Goal: Task Accomplishment & Management: Use online tool/utility

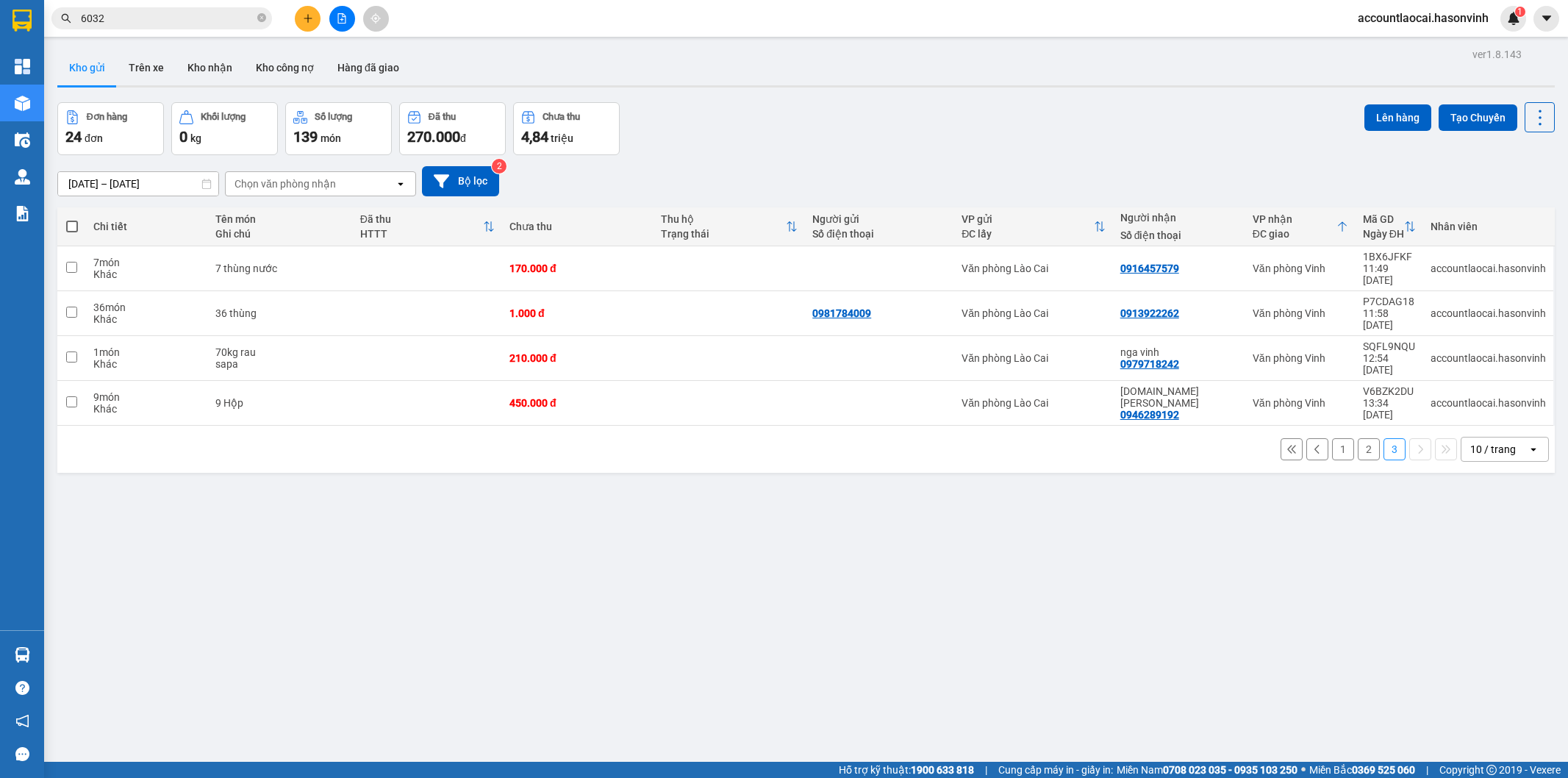
click at [1332, 438] on button "1" at bounding box center [1343, 449] width 22 height 22
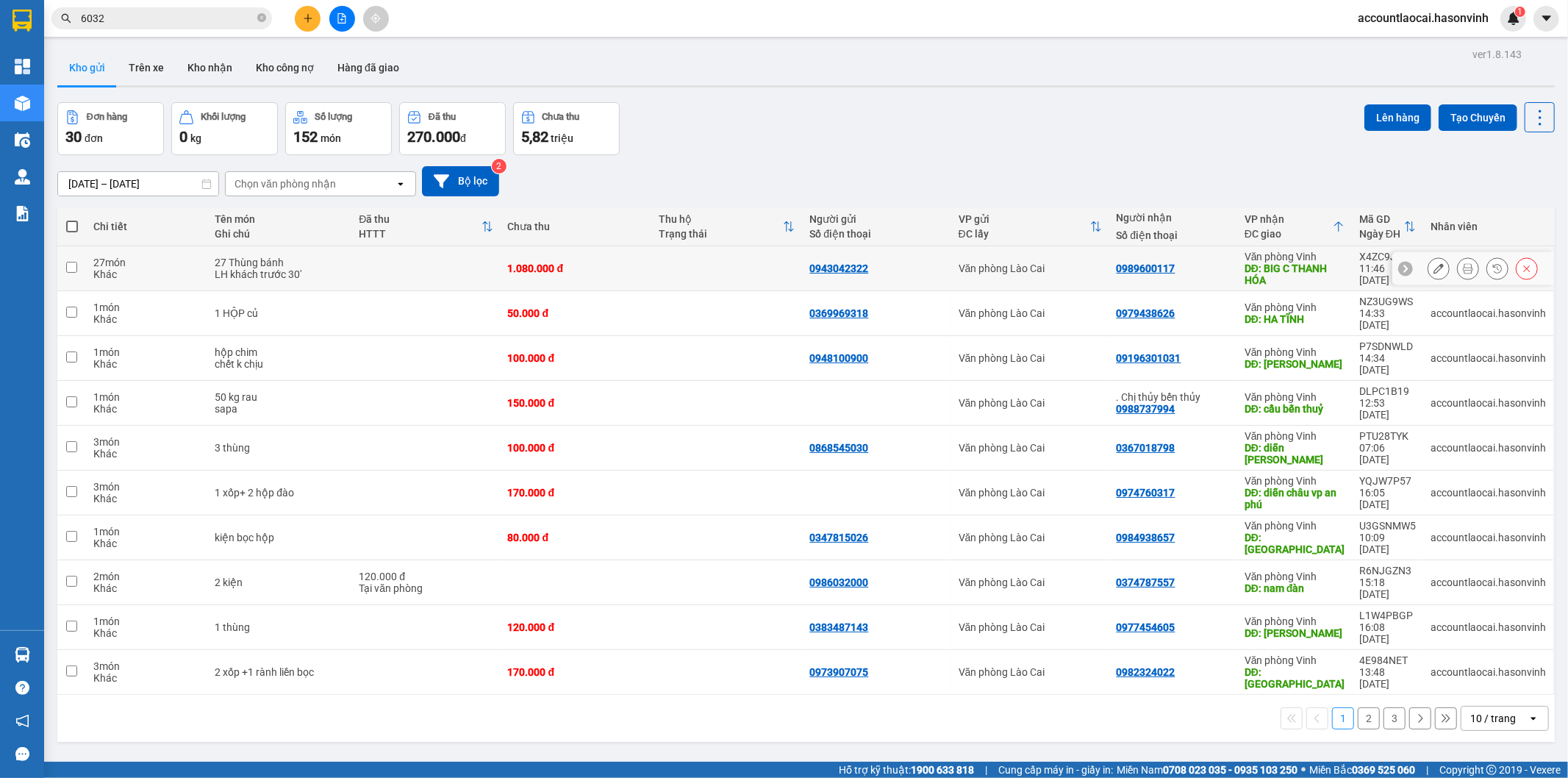
click at [324, 272] on div "LH khách trước 30'" at bounding box center [279, 274] width 129 height 12
checkbox input "true"
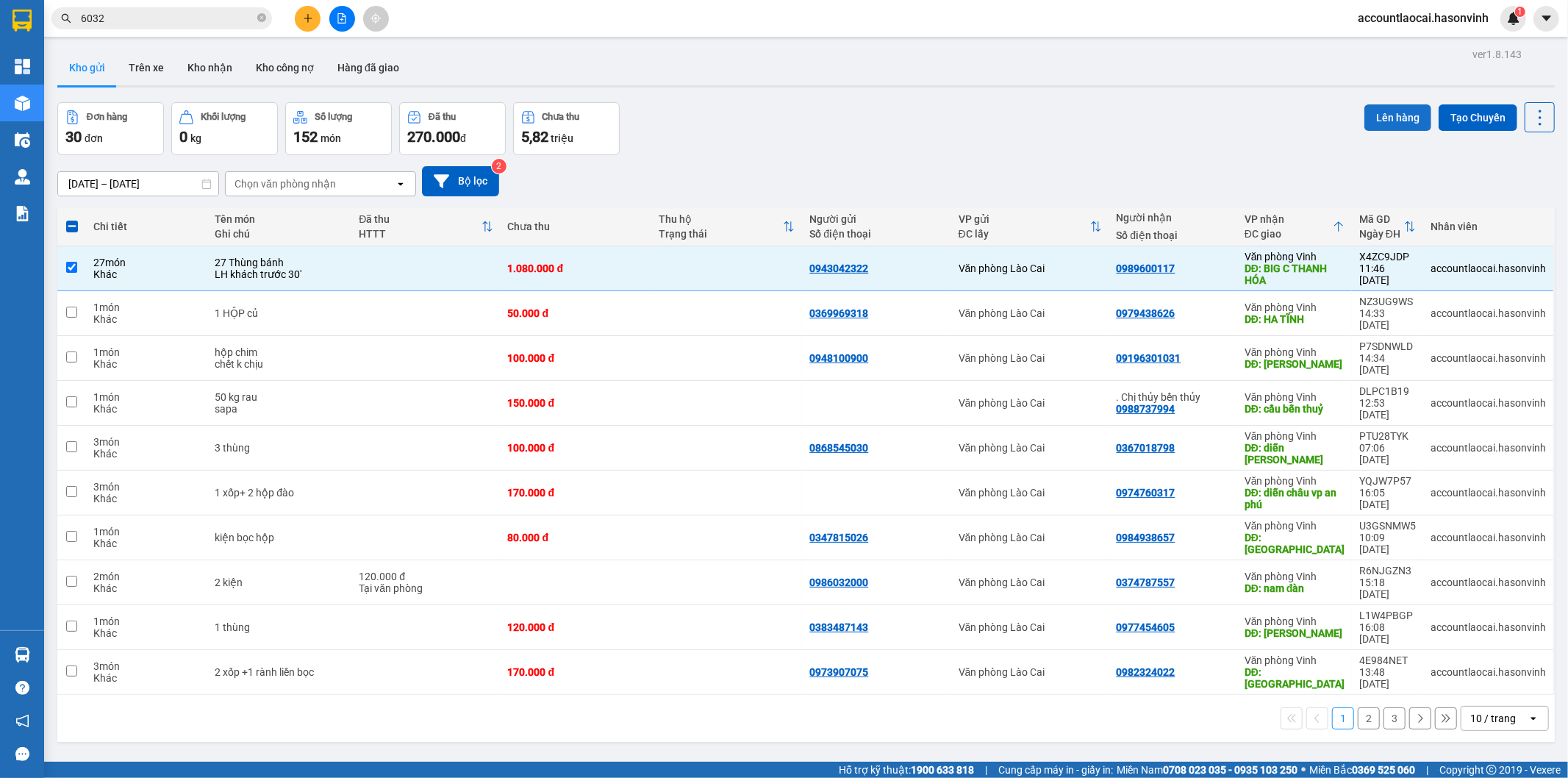
click at [1372, 119] on button "Lên hàng" at bounding box center [1398, 117] width 67 height 27
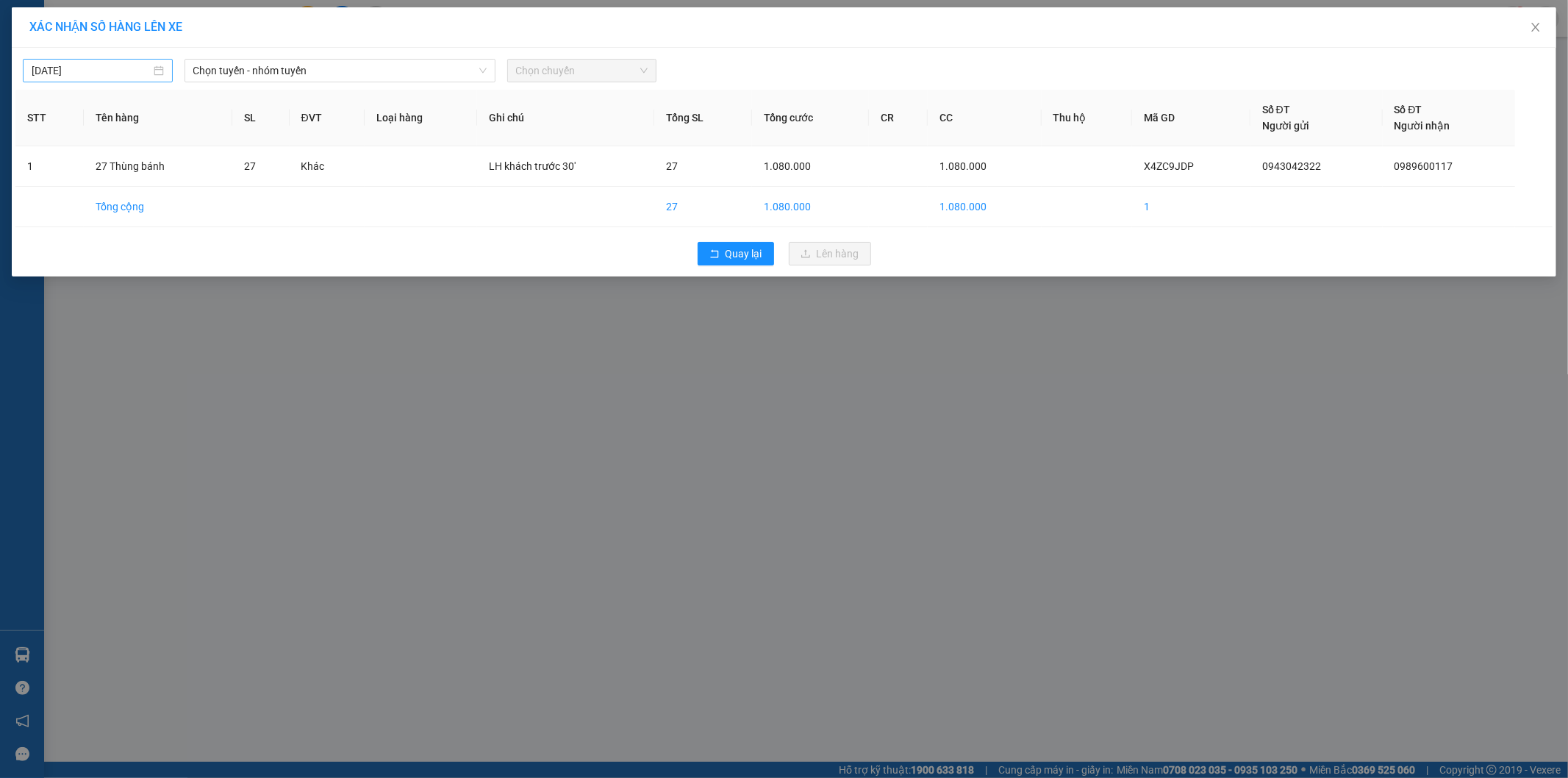
click at [137, 71] on input "[DATE]" at bounding box center [91, 70] width 119 height 16
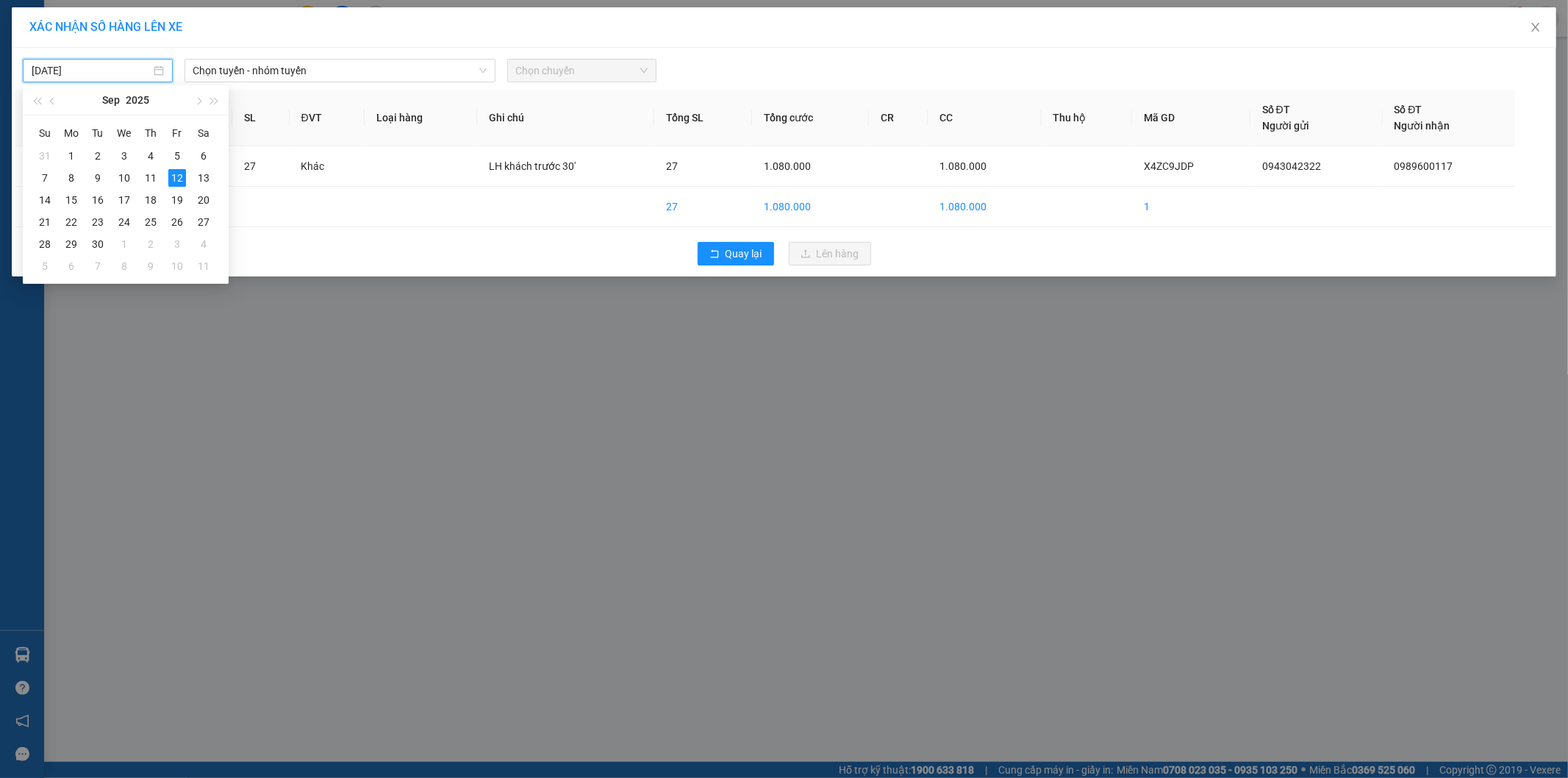
type input "[DATE]"
click at [294, 68] on span "Chọn tuyến - nhóm tuyến" at bounding box center [340, 70] width 294 height 22
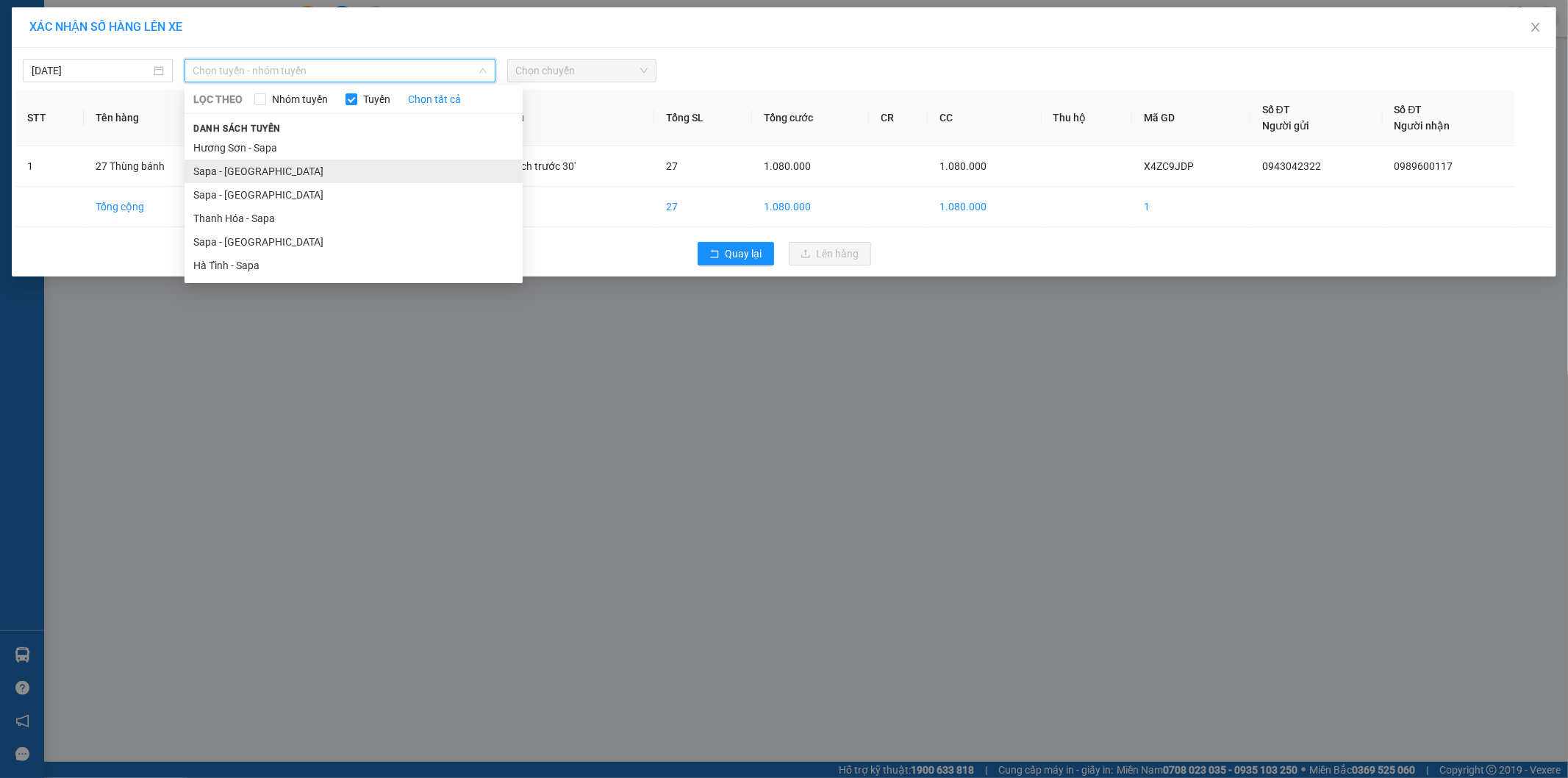
click at [273, 166] on li "Sapa - [GEOGRAPHIC_DATA]" at bounding box center [353, 171] width 338 height 23
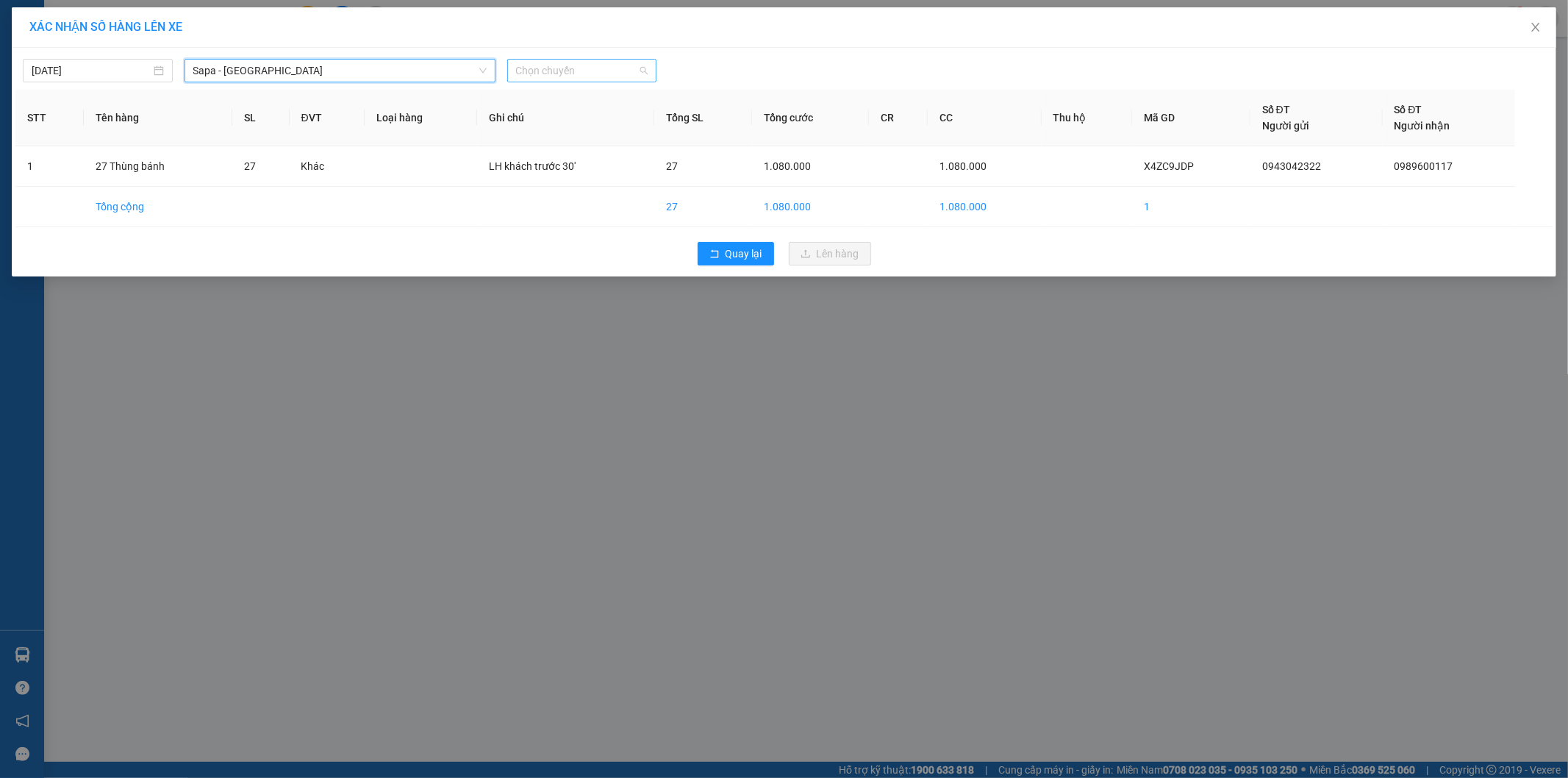
click at [567, 72] on span "Chọn chuyến" at bounding box center [582, 70] width 133 height 22
click at [579, 118] on div "17:30 - 24H-034.11" at bounding box center [573, 123] width 115 height 16
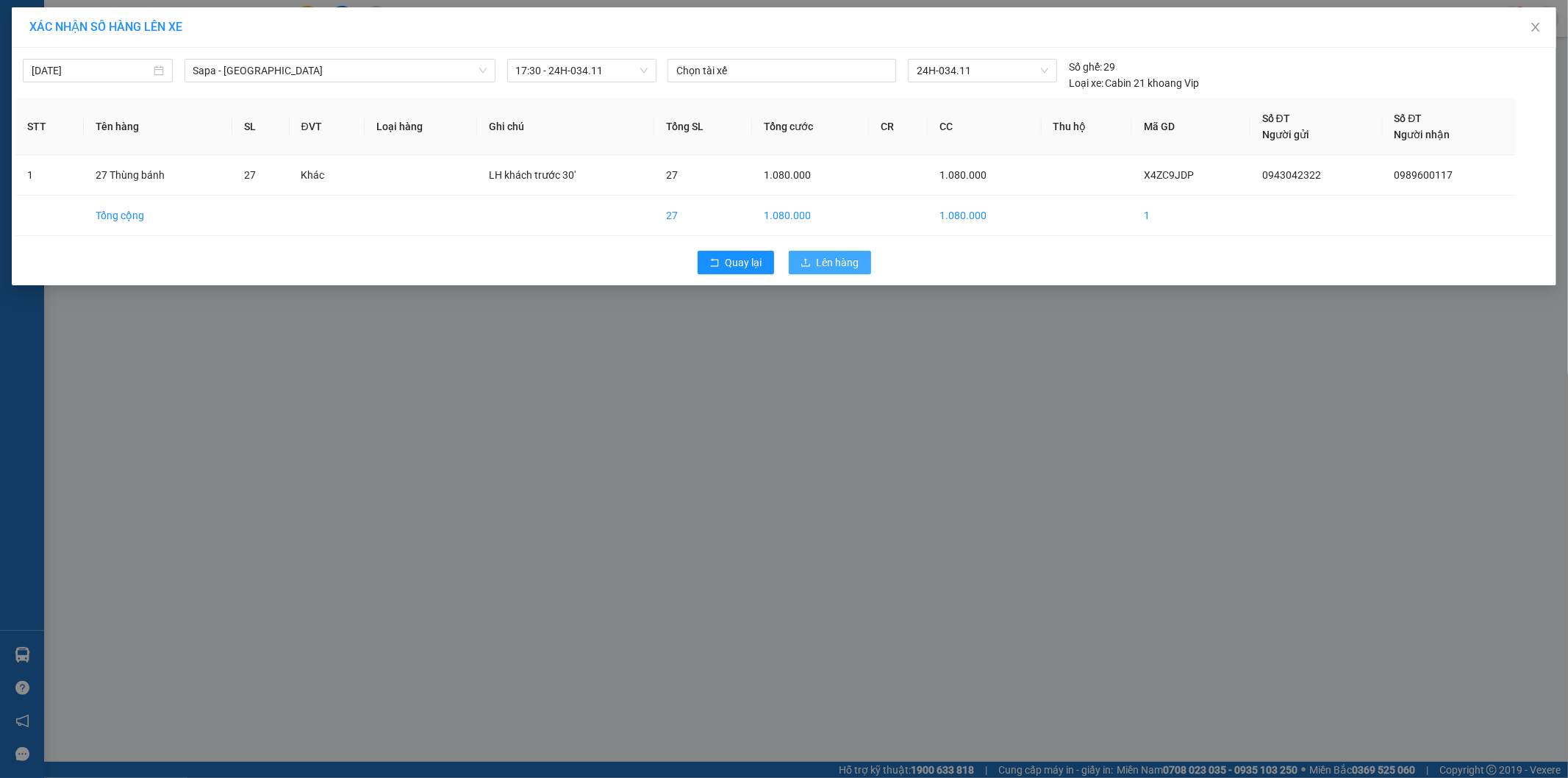
click at [816, 269] on button "Lên hàng" at bounding box center [830, 263] width 82 height 23
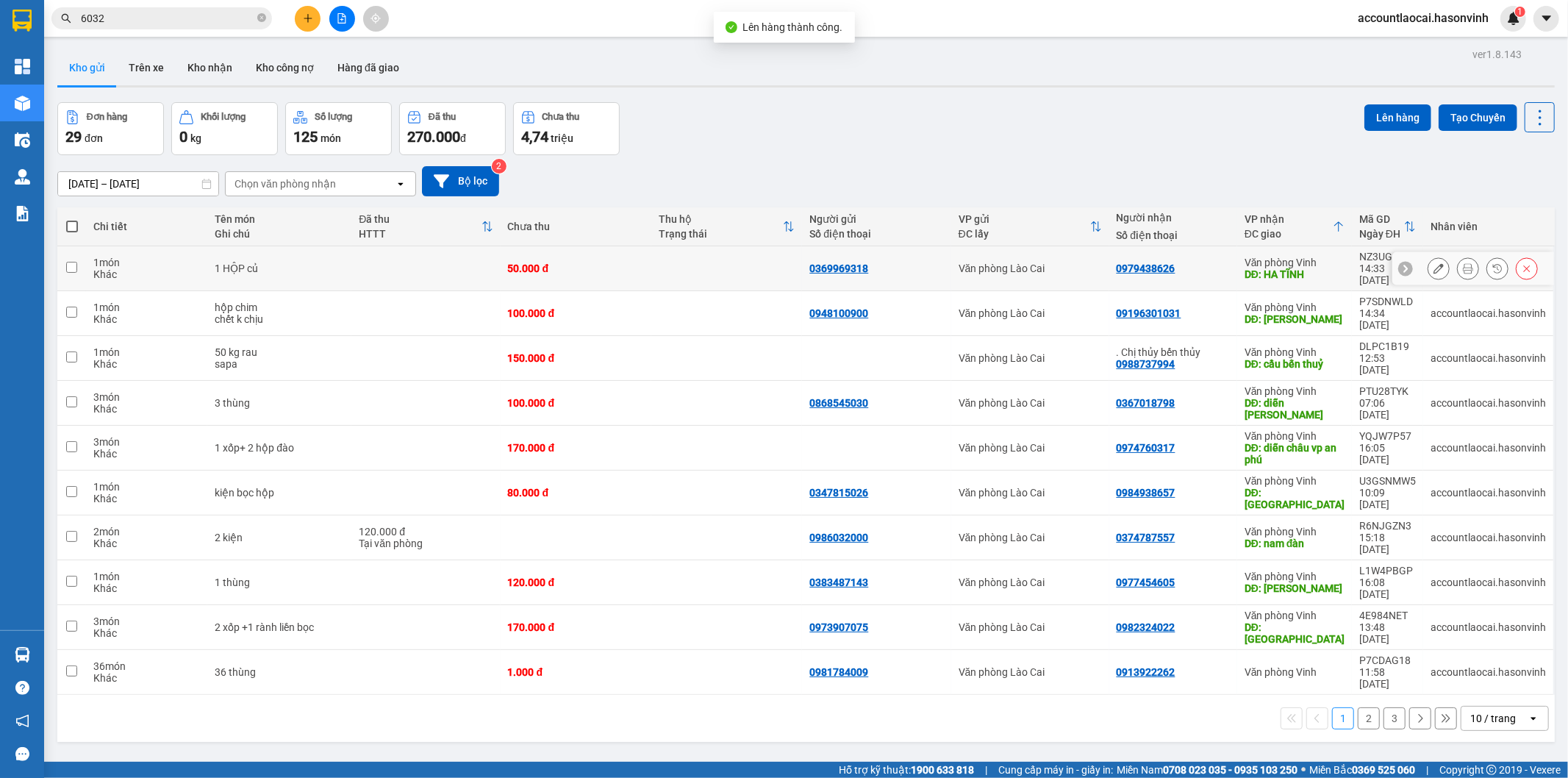
click at [340, 263] on div "1 HỘP củ" at bounding box center [279, 269] width 129 height 12
checkbox input "true"
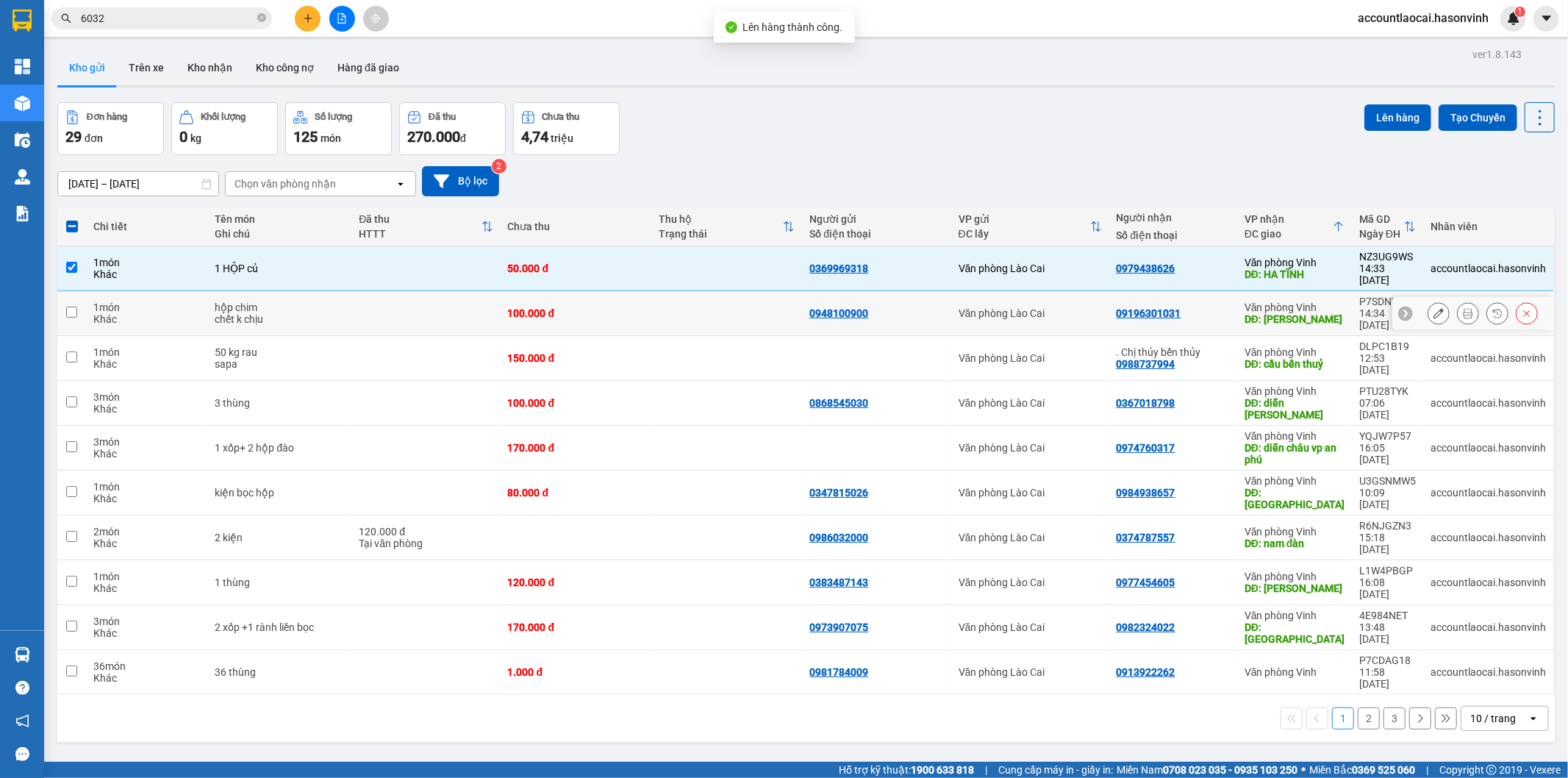
click at [336, 301] on div "hộp chim" at bounding box center [279, 307] width 129 height 12
checkbox input "true"
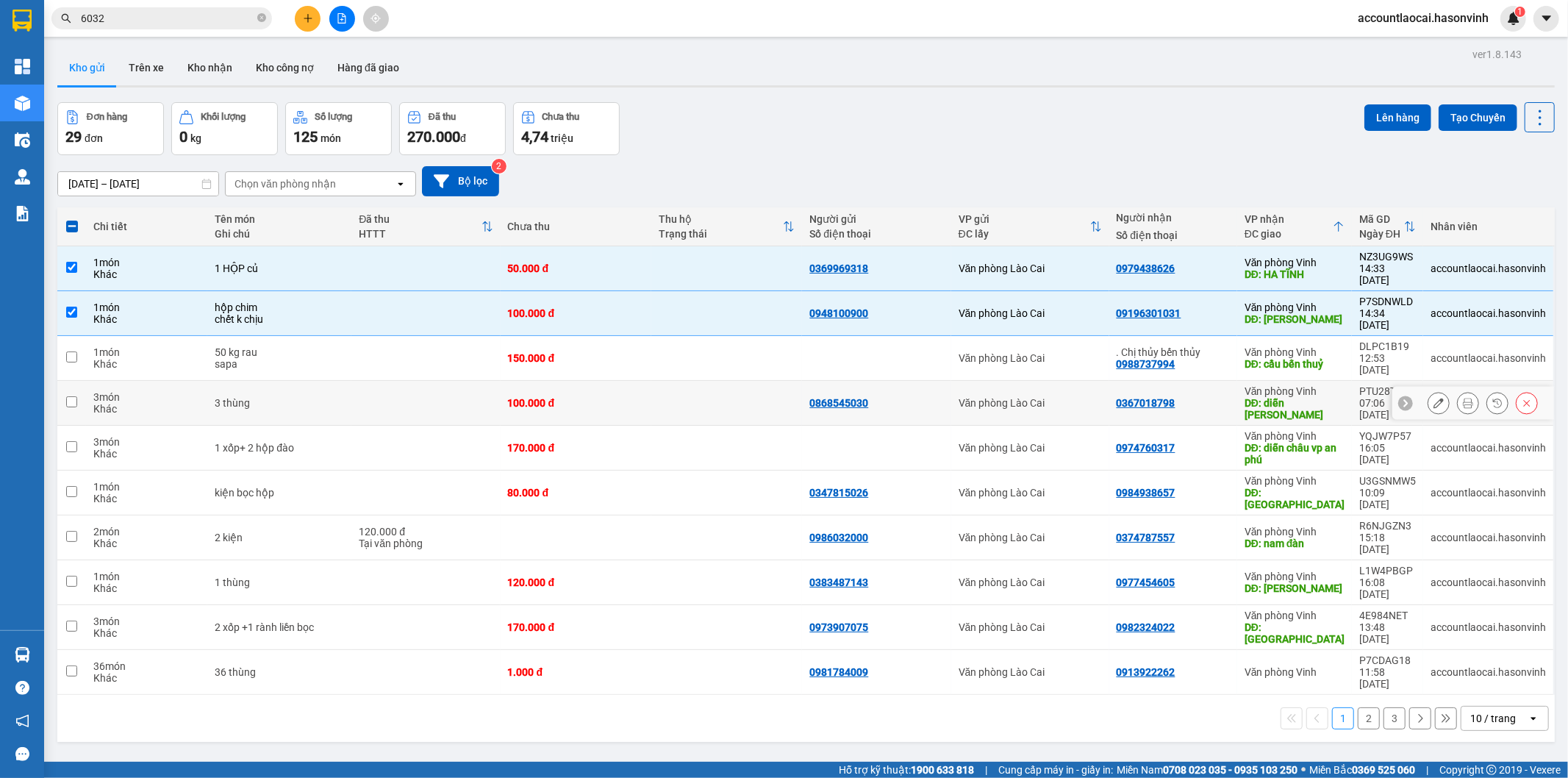
click at [371, 381] on td at bounding box center [425, 403] width 148 height 44
checkbox input "true"
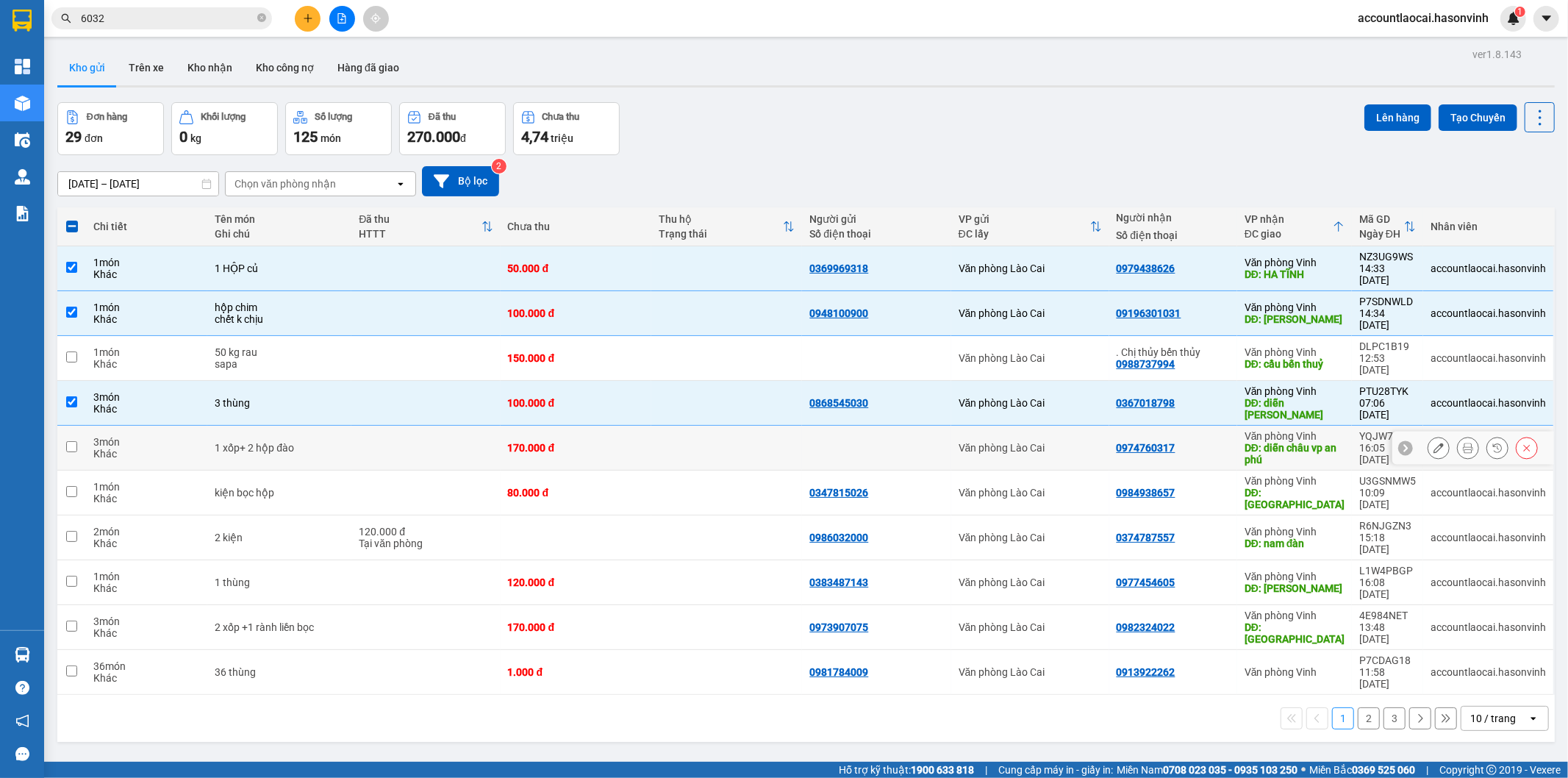
click at [376, 426] on td at bounding box center [425, 447] width 148 height 44
checkbox input "true"
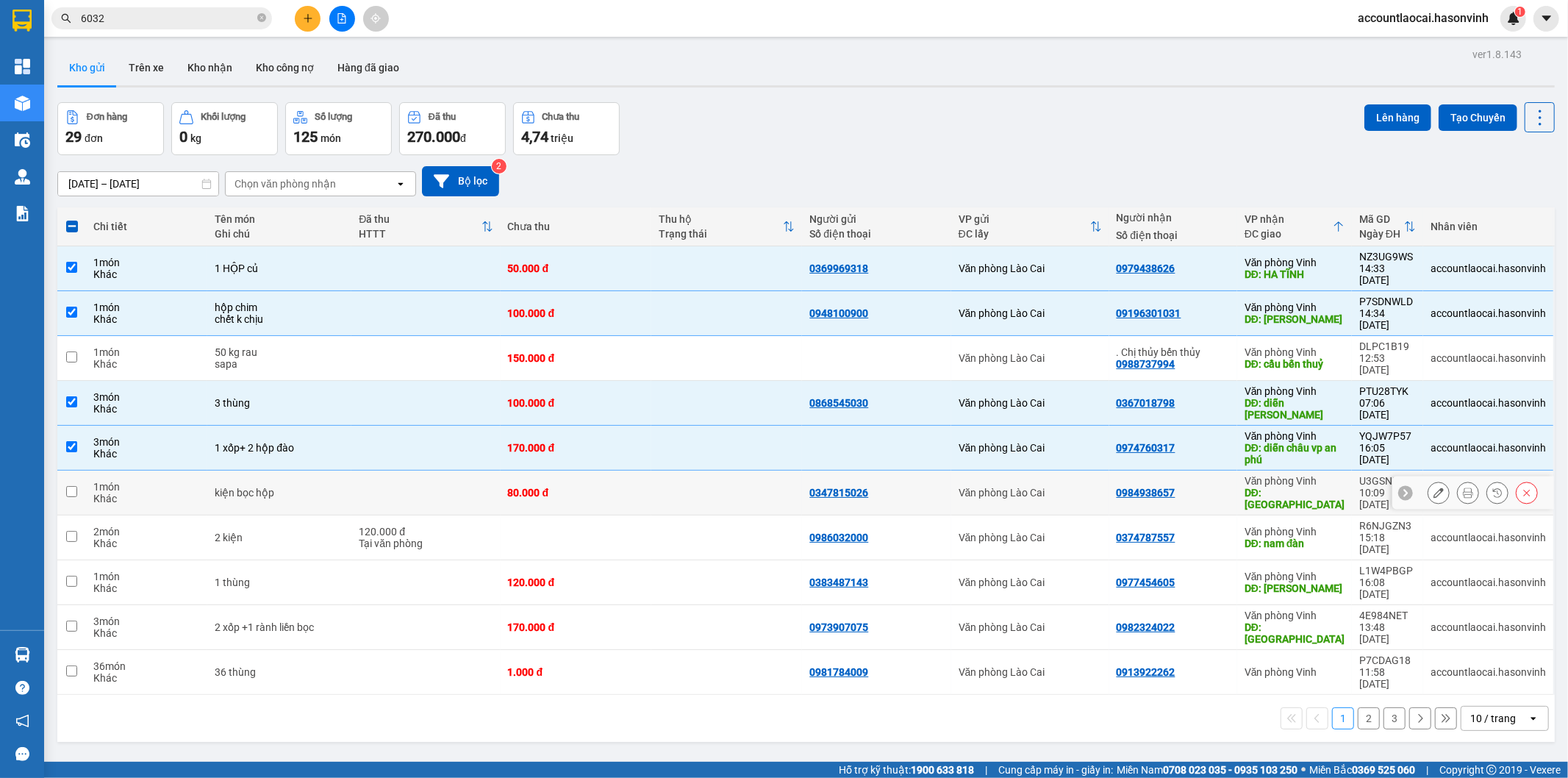
click at [392, 471] on td at bounding box center [425, 493] width 148 height 44
checkbox input "true"
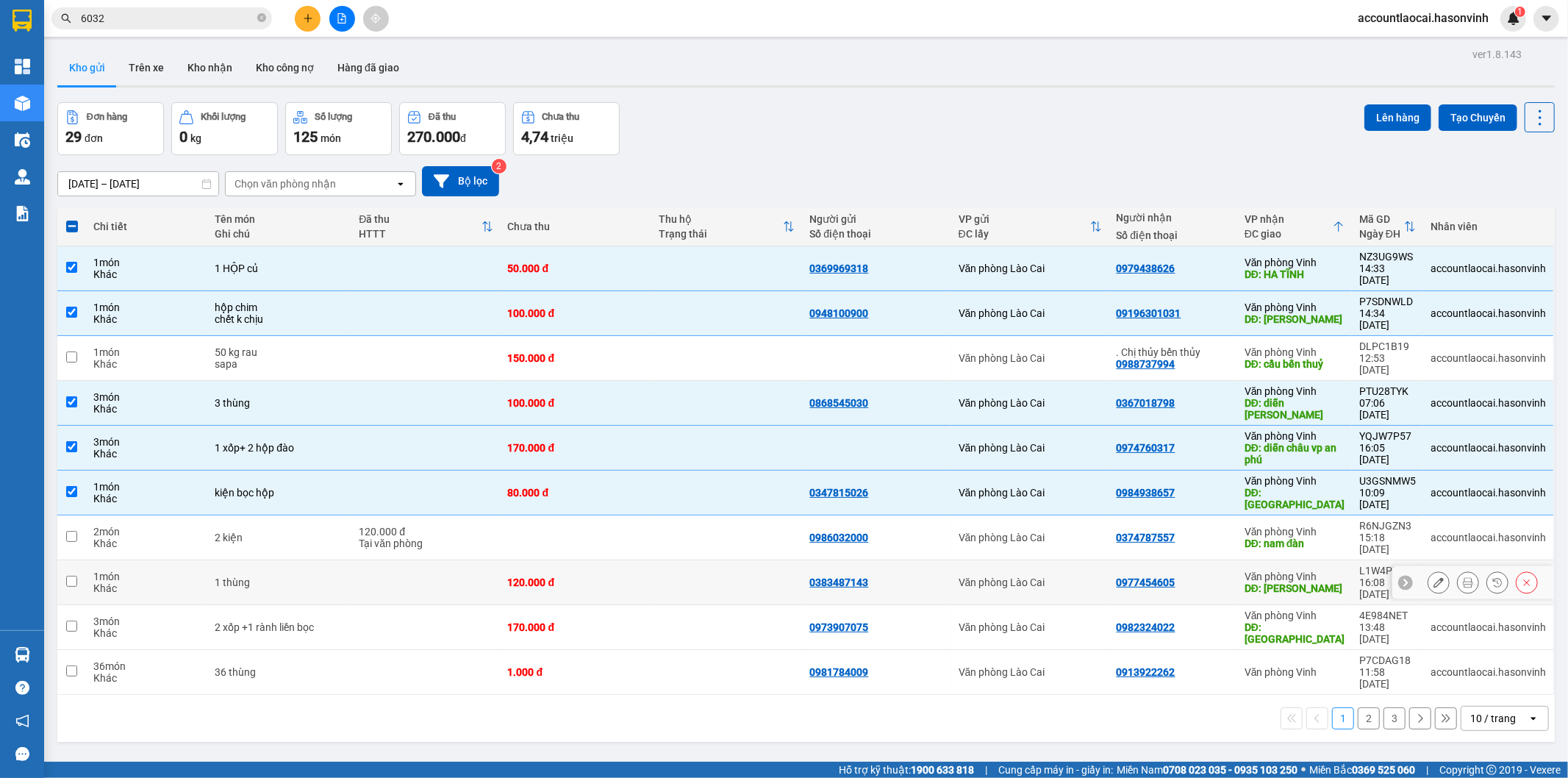
click at [431, 561] on td at bounding box center [425, 582] width 148 height 44
checkbox input "true"
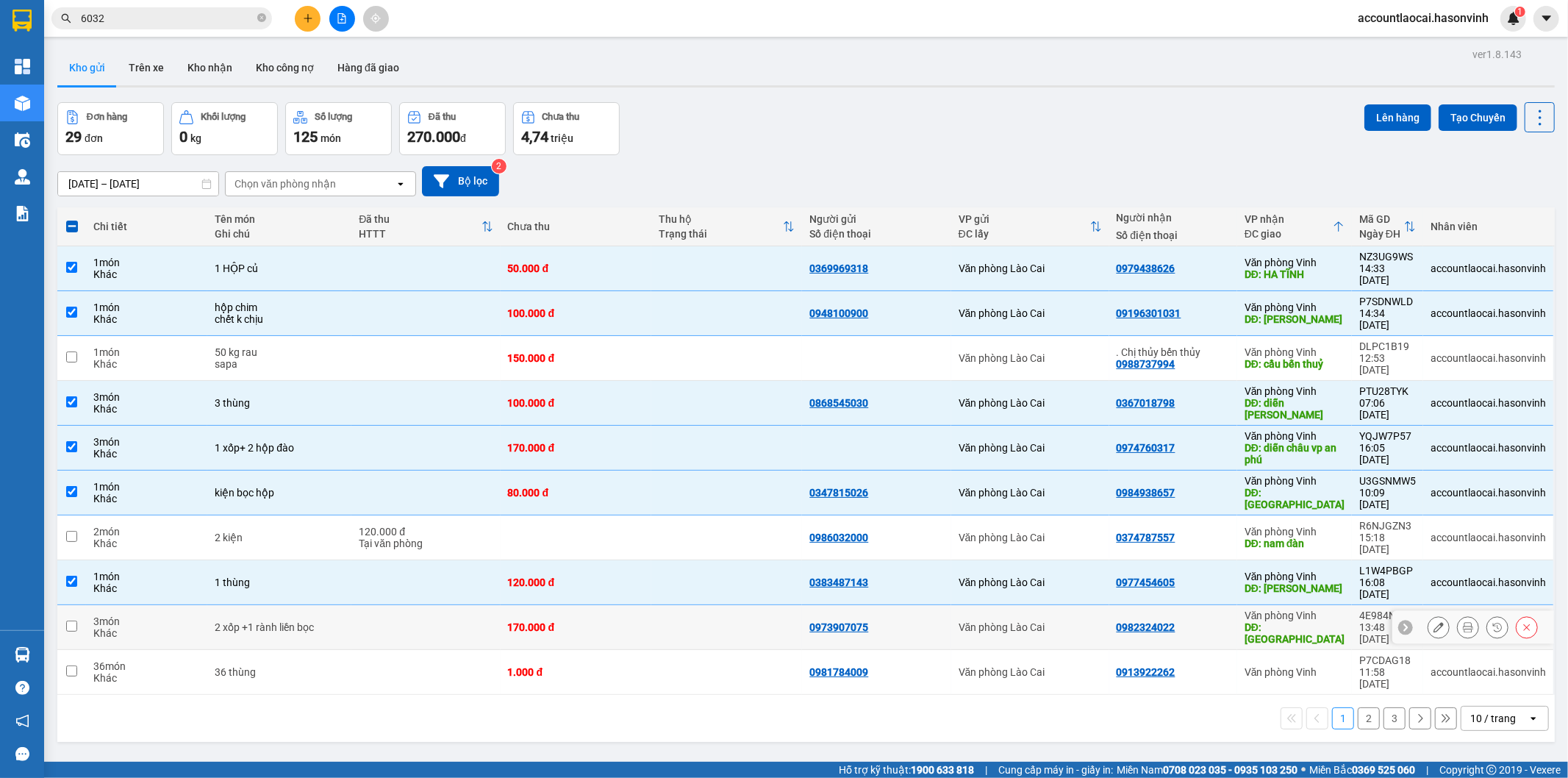
click at [408, 605] on td at bounding box center [425, 627] width 148 height 44
checkbox input "true"
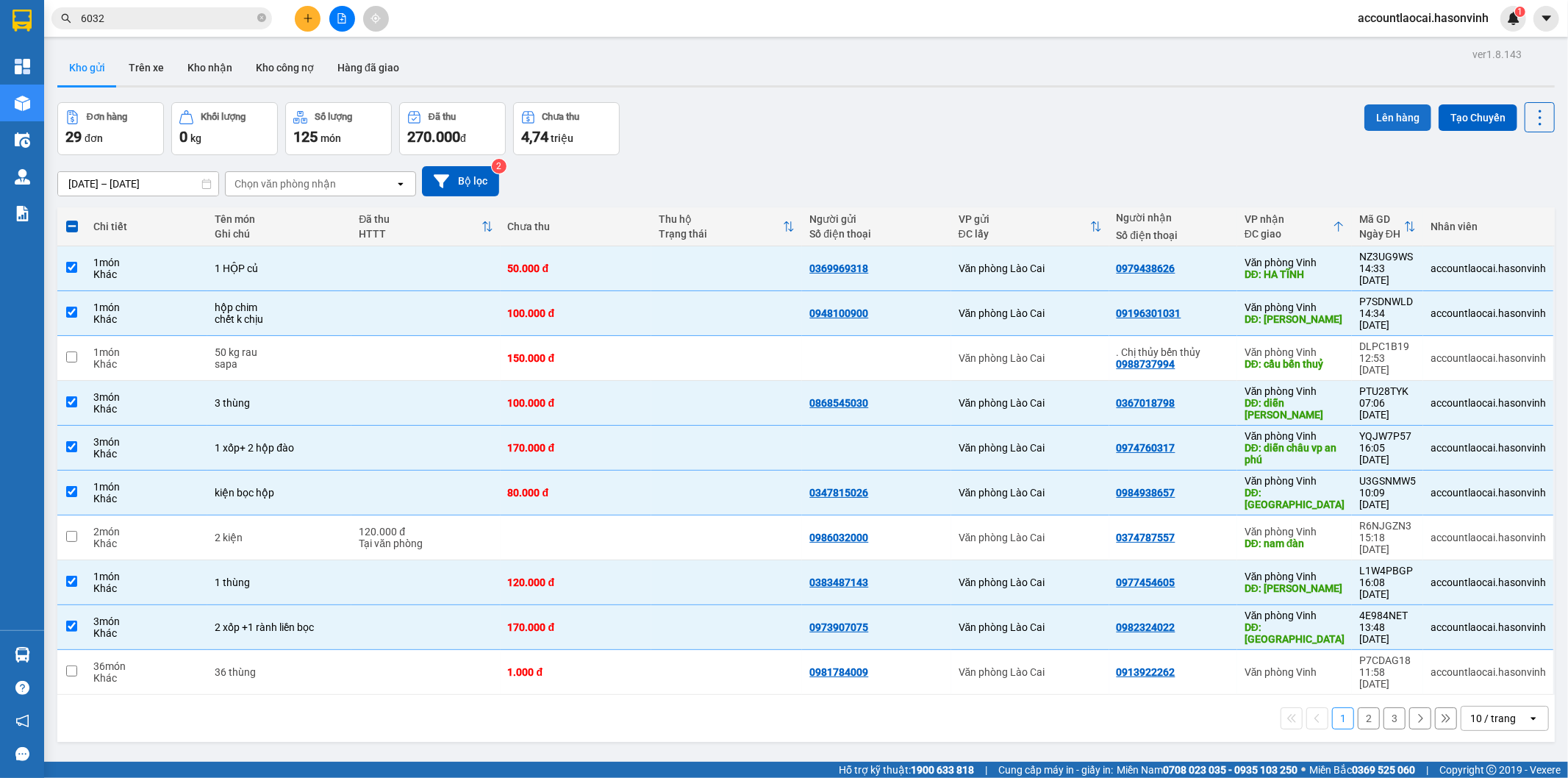
click at [1369, 111] on button "Lên hàng" at bounding box center [1398, 117] width 67 height 27
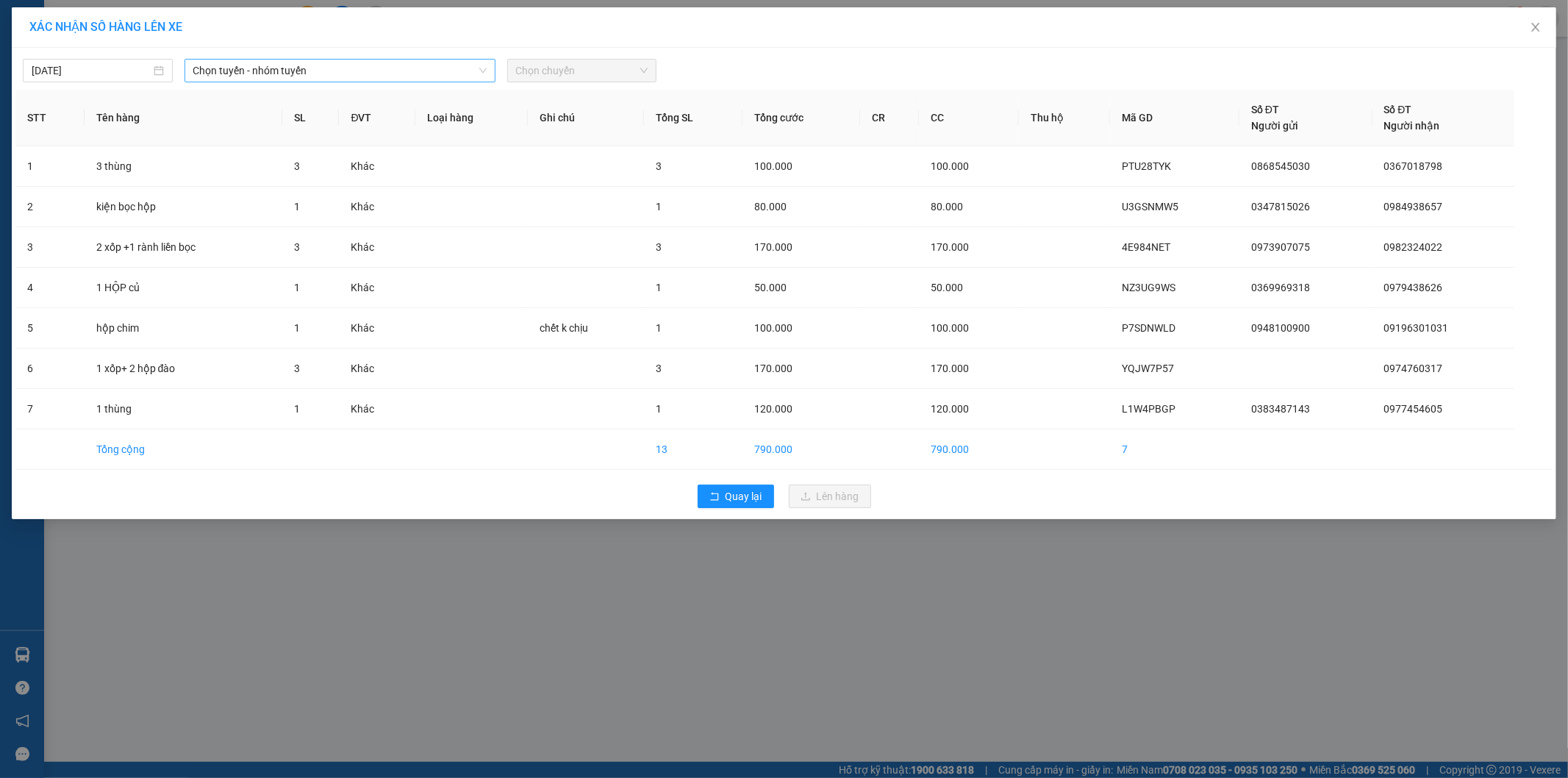
click at [332, 70] on span "Chọn tuyến - nhóm tuyến" at bounding box center [340, 70] width 294 height 22
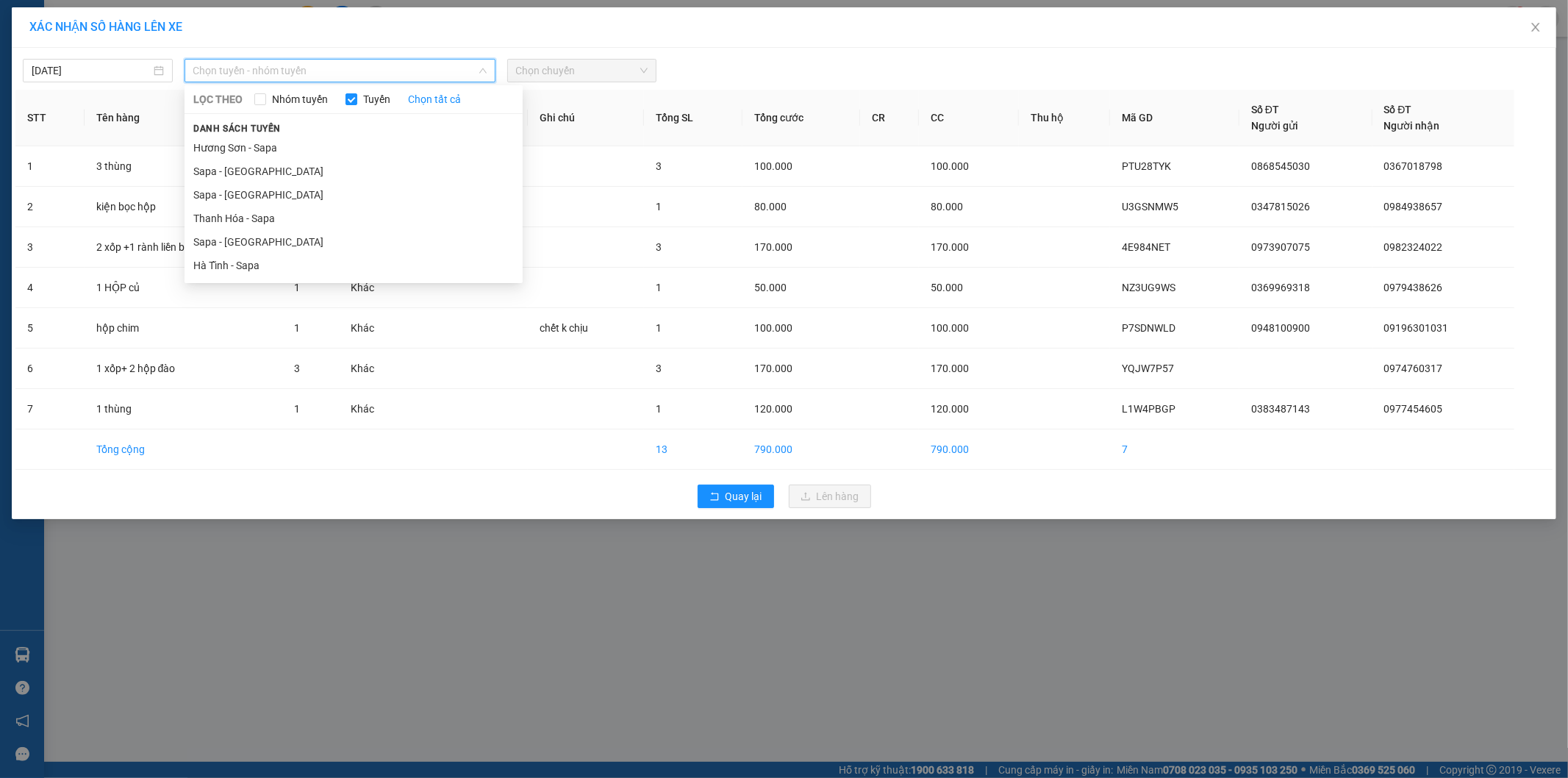
drag, startPoint x: 288, startPoint y: 243, endPoint x: 604, endPoint y: 91, distance: 350.7
click at [292, 241] on li "Sapa - [GEOGRAPHIC_DATA]" at bounding box center [353, 242] width 338 height 23
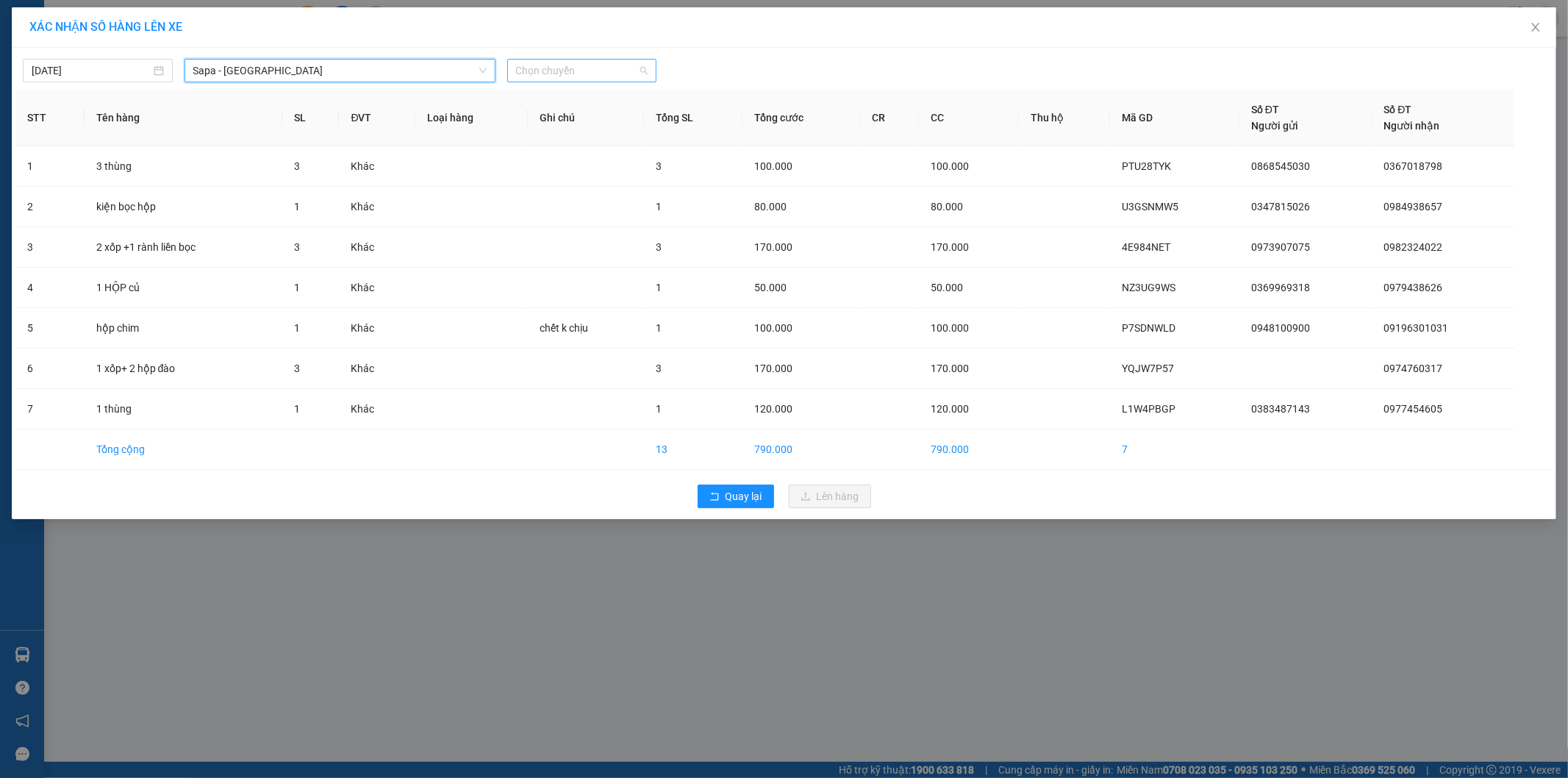
click at [591, 59] on div "Chọn chuyến" at bounding box center [582, 70] width 150 height 23
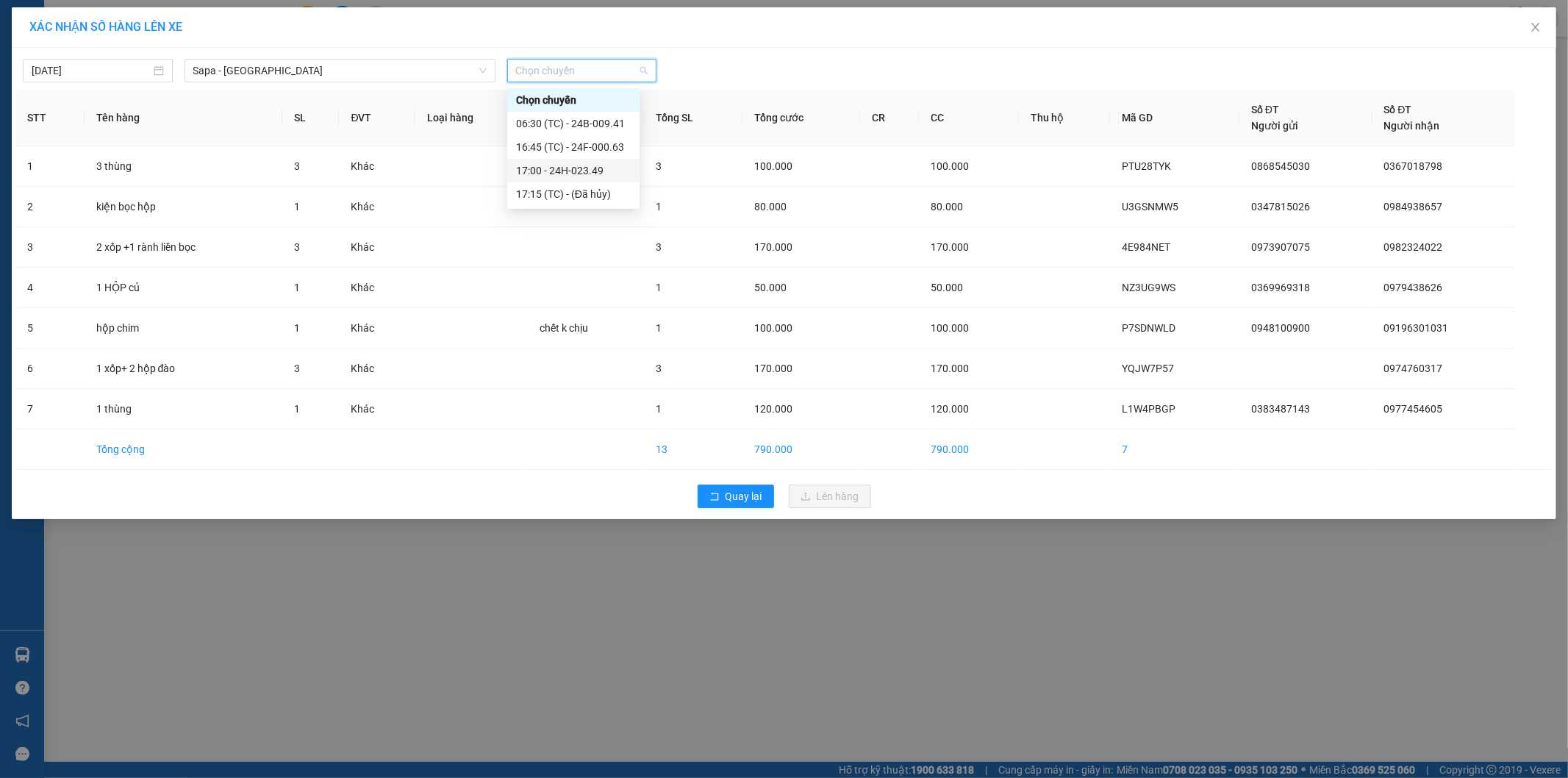
click at [614, 170] on div "17:00 - 24H-023.49" at bounding box center [573, 170] width 115 height 16
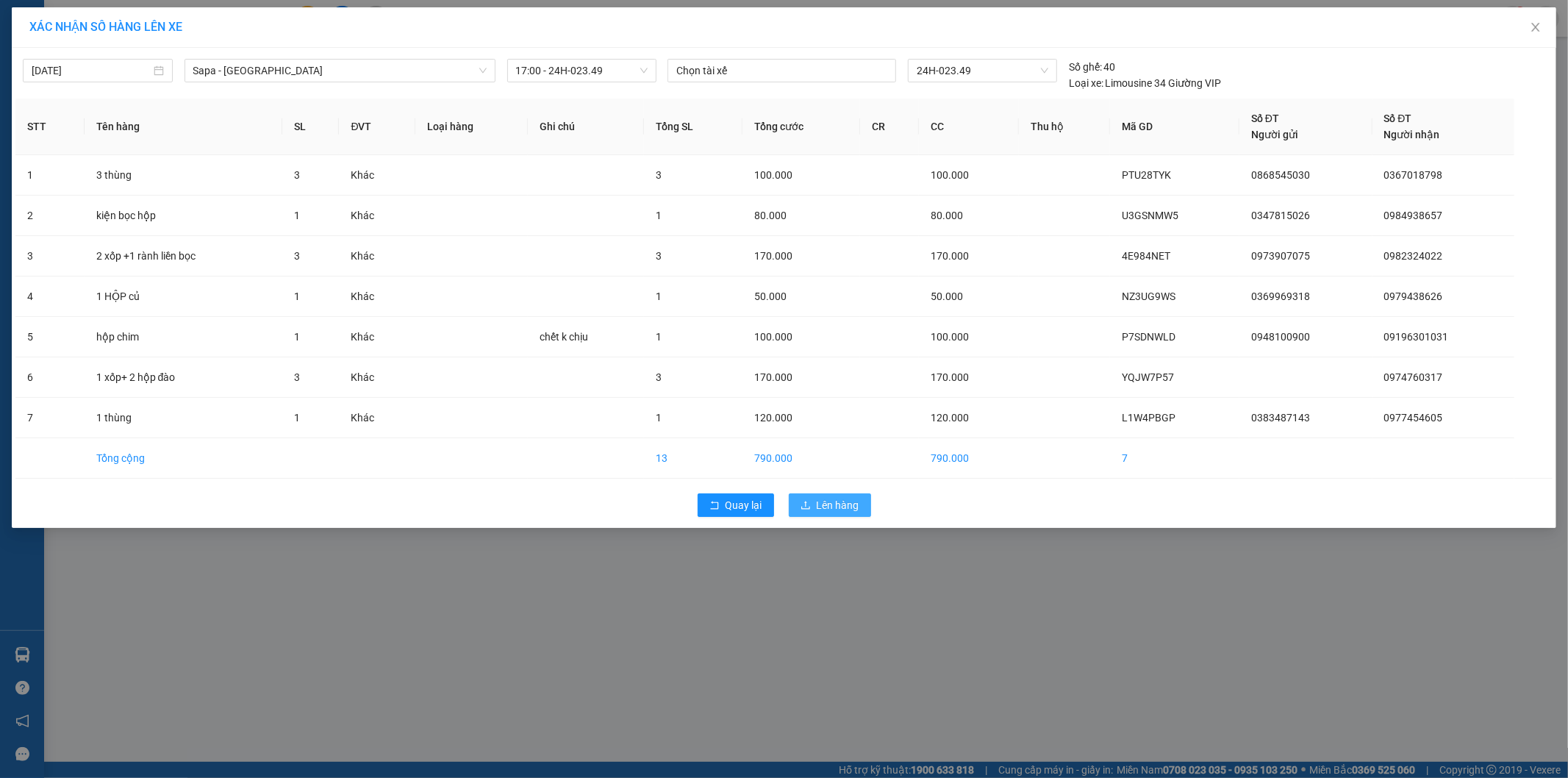
click at [836, 508] on span "Lên hàng" at bounding box center [837, 504] width 43 height 16
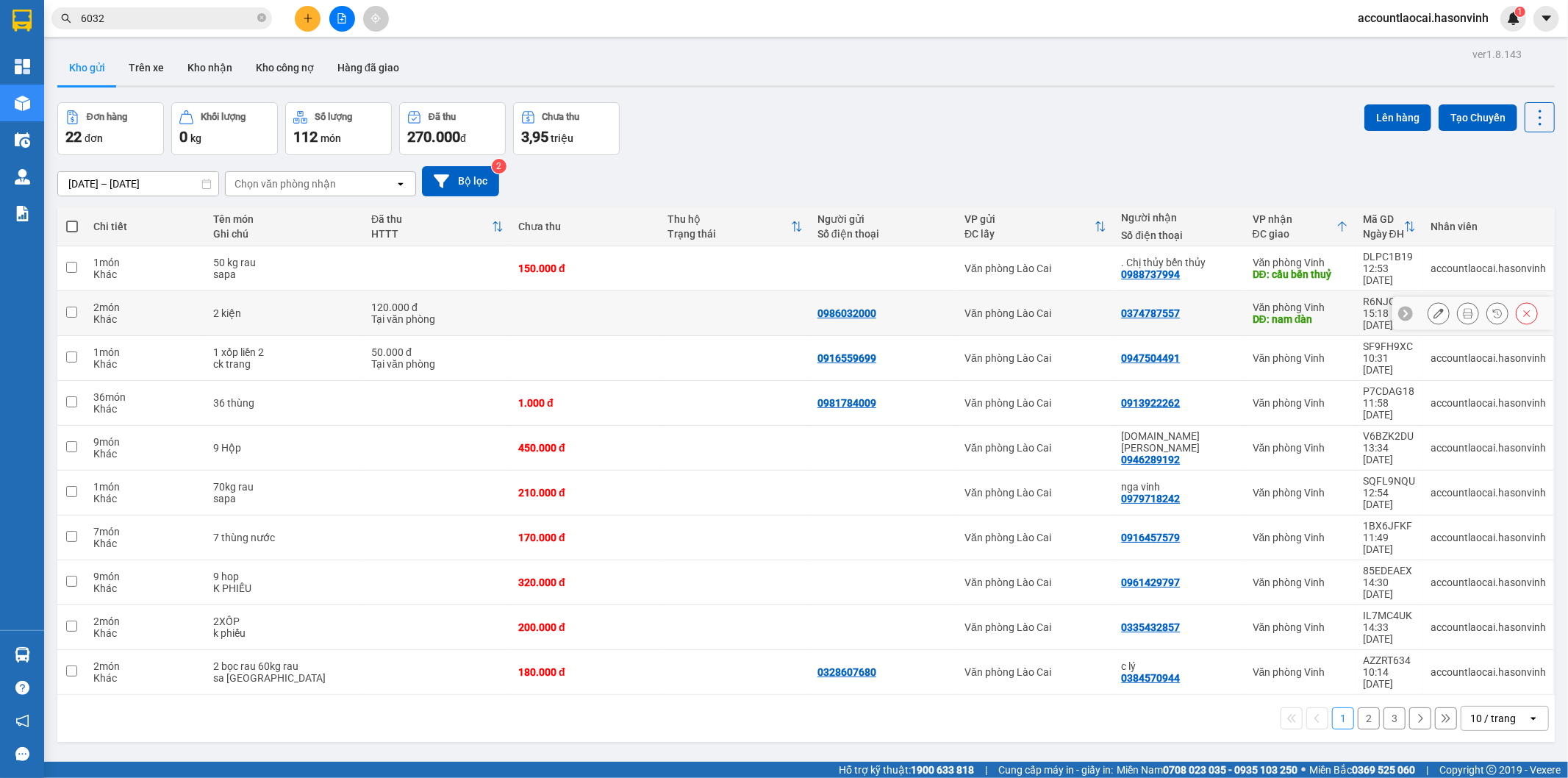
click at [379, 313] on div "Tại văn phòng" at bounding box center [437, 319] width 133 height 12
checkbox input "true"
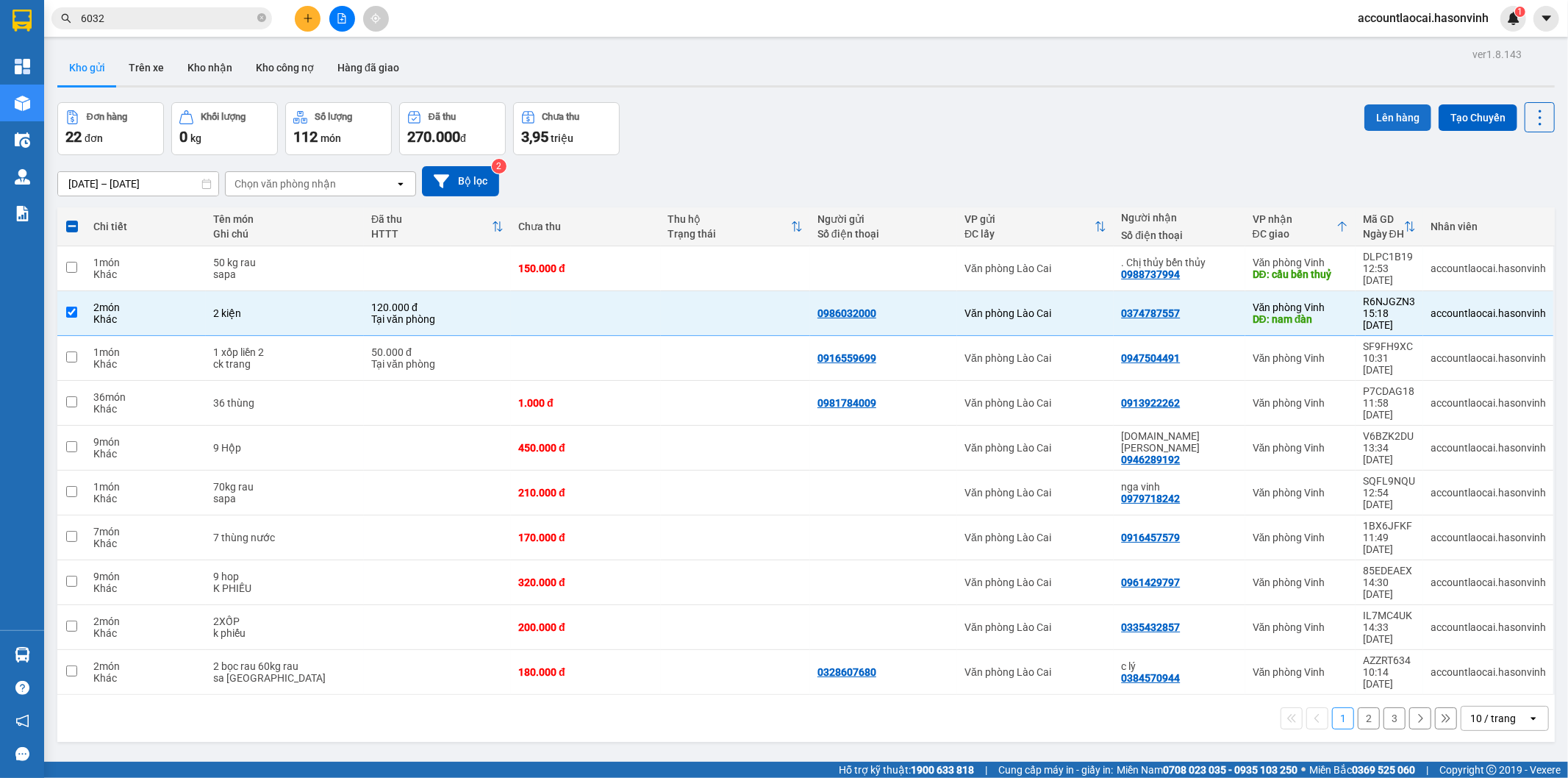
click at [1380, 126] on button "Lên hàng" at bounding box center [1398, 117] width 67 height 27
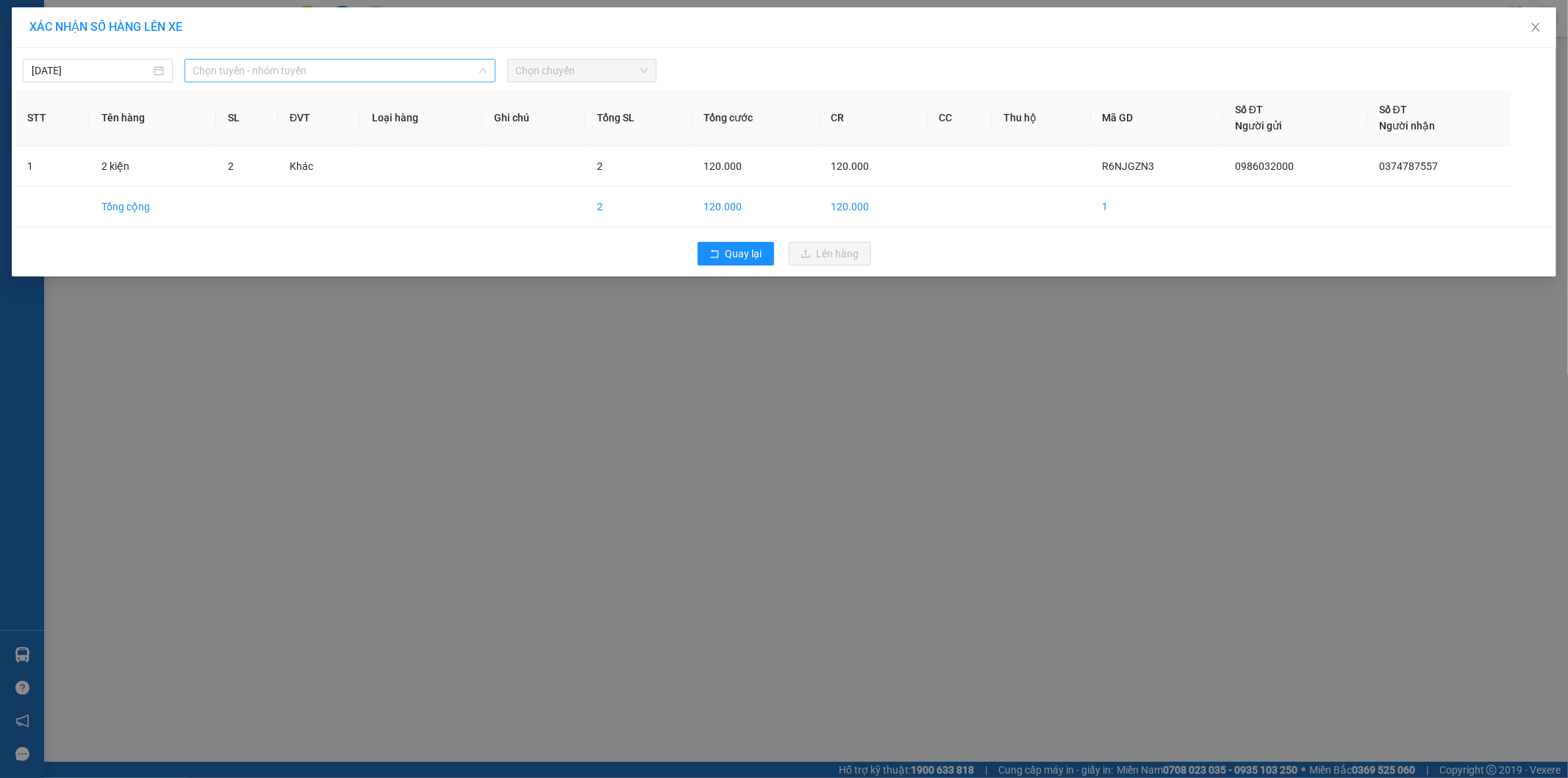
click at [237, 72] on span "Chọn tuyến - nhóm tuyến" at bounding box center [340, 70] width 294 height 22
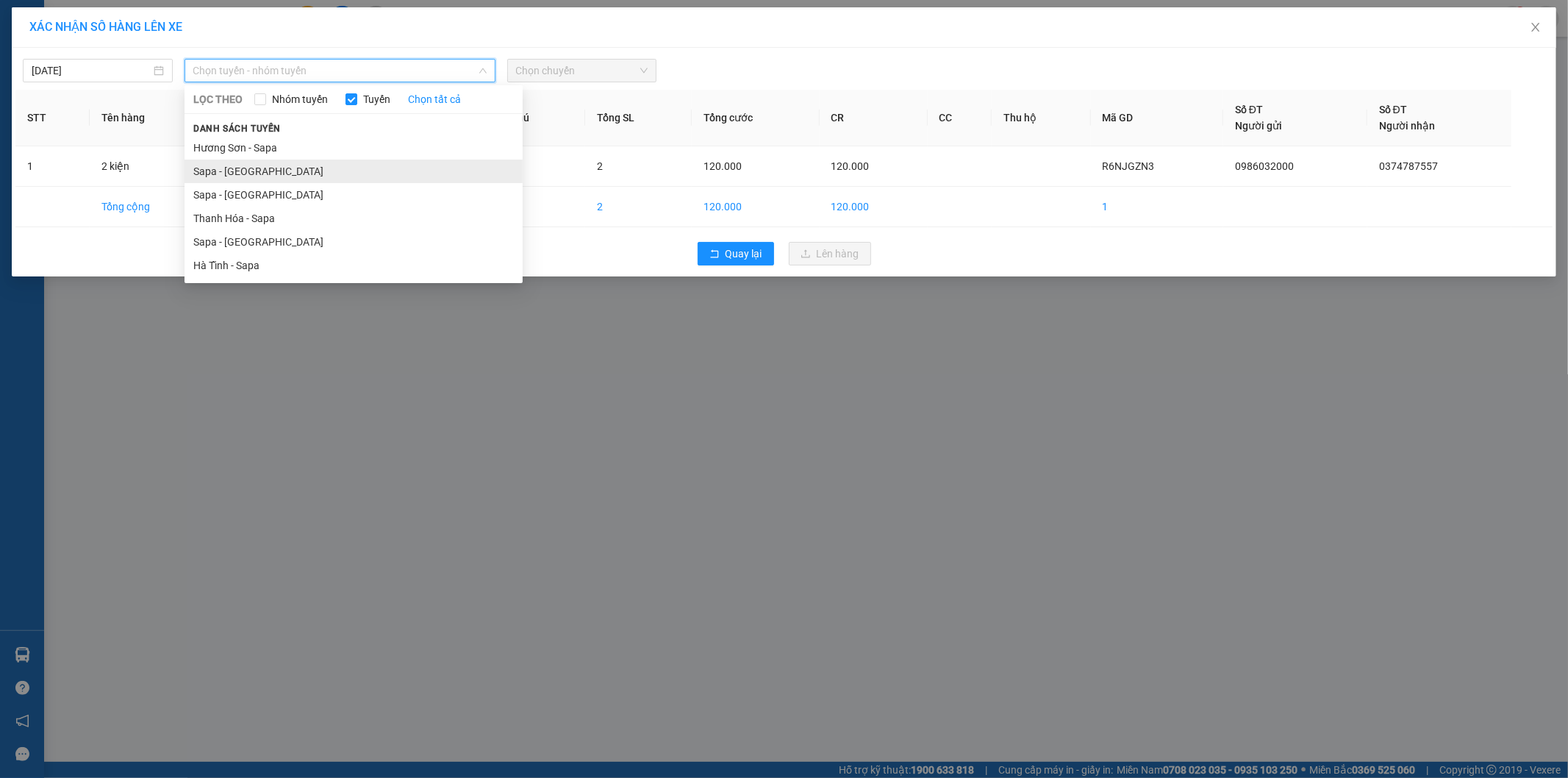
click at [258, 176] on li "Sapa - [GEOGRAPHIC_DATA]" at bounding box center [353, 171] width 338 height 23
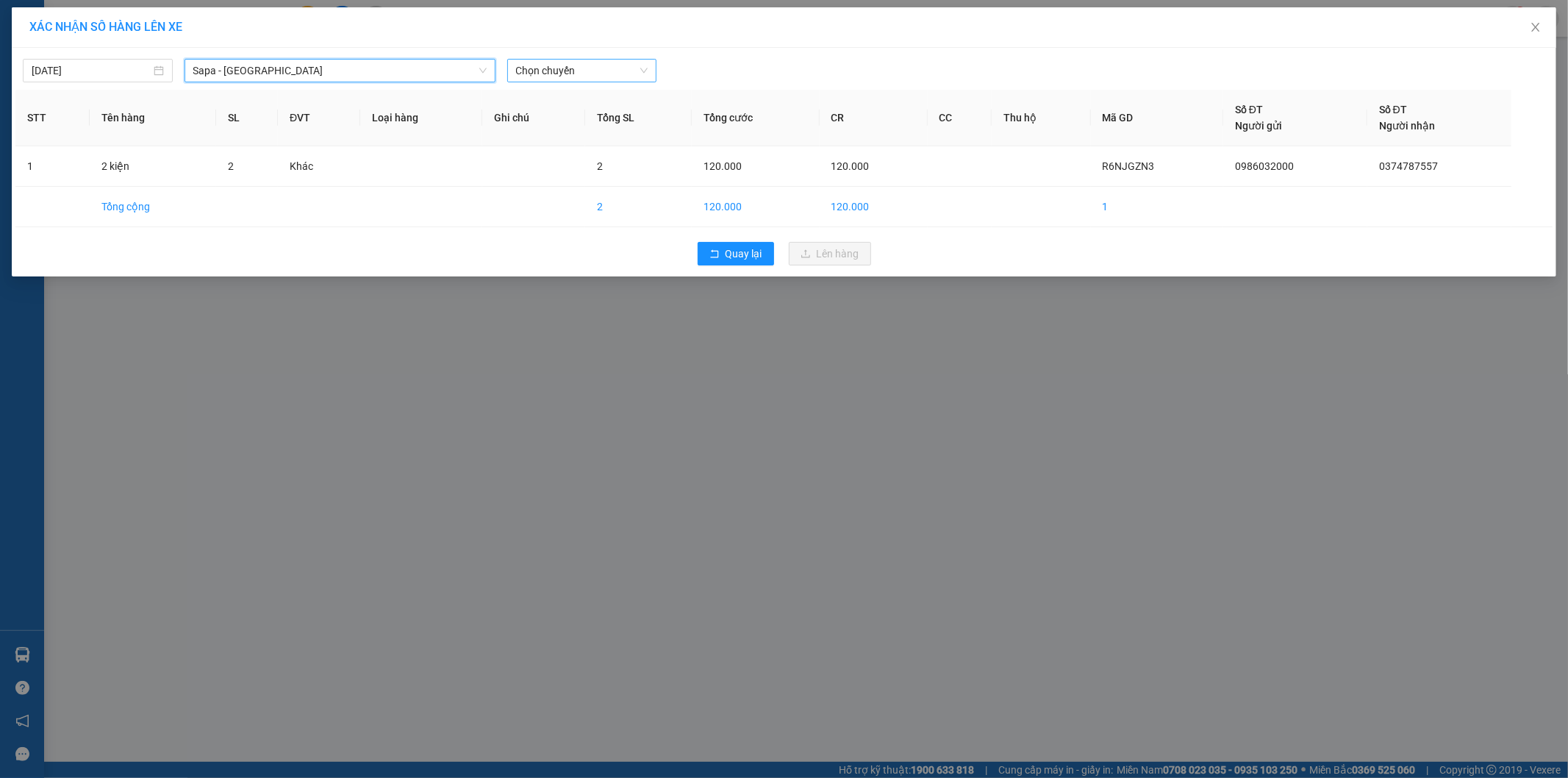
click at [538, 64] on span "Chọn chuyến" at bounding box center [582, 70] width 133 height 22
click at [549, 117] on div "17:30 - 24H-034.11" at bounding box center [573, 123] width 115 height 16
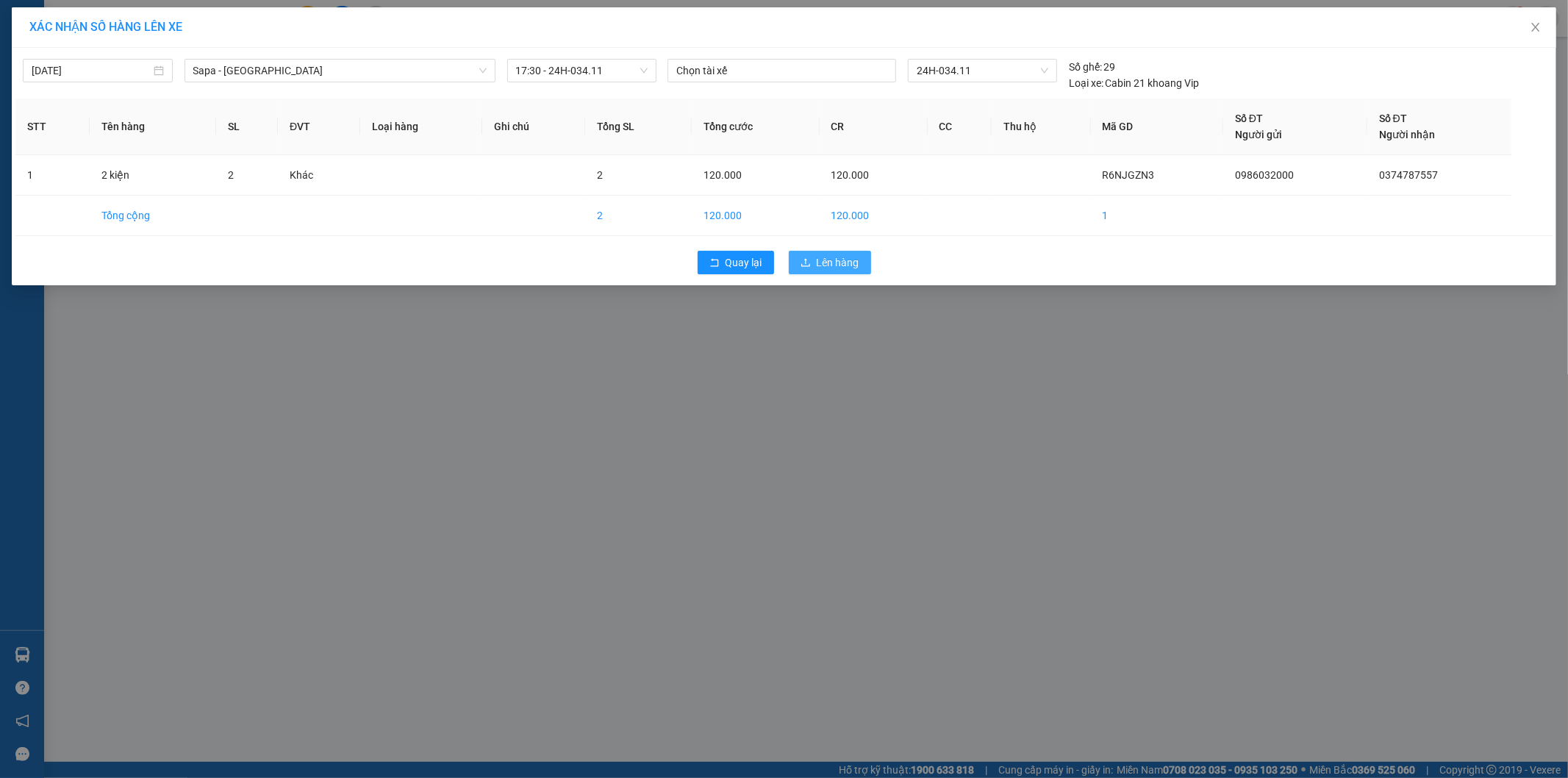
click at [828, 269] on span "Lên hàng" at bounding box center [837, 262] width 43 height 16
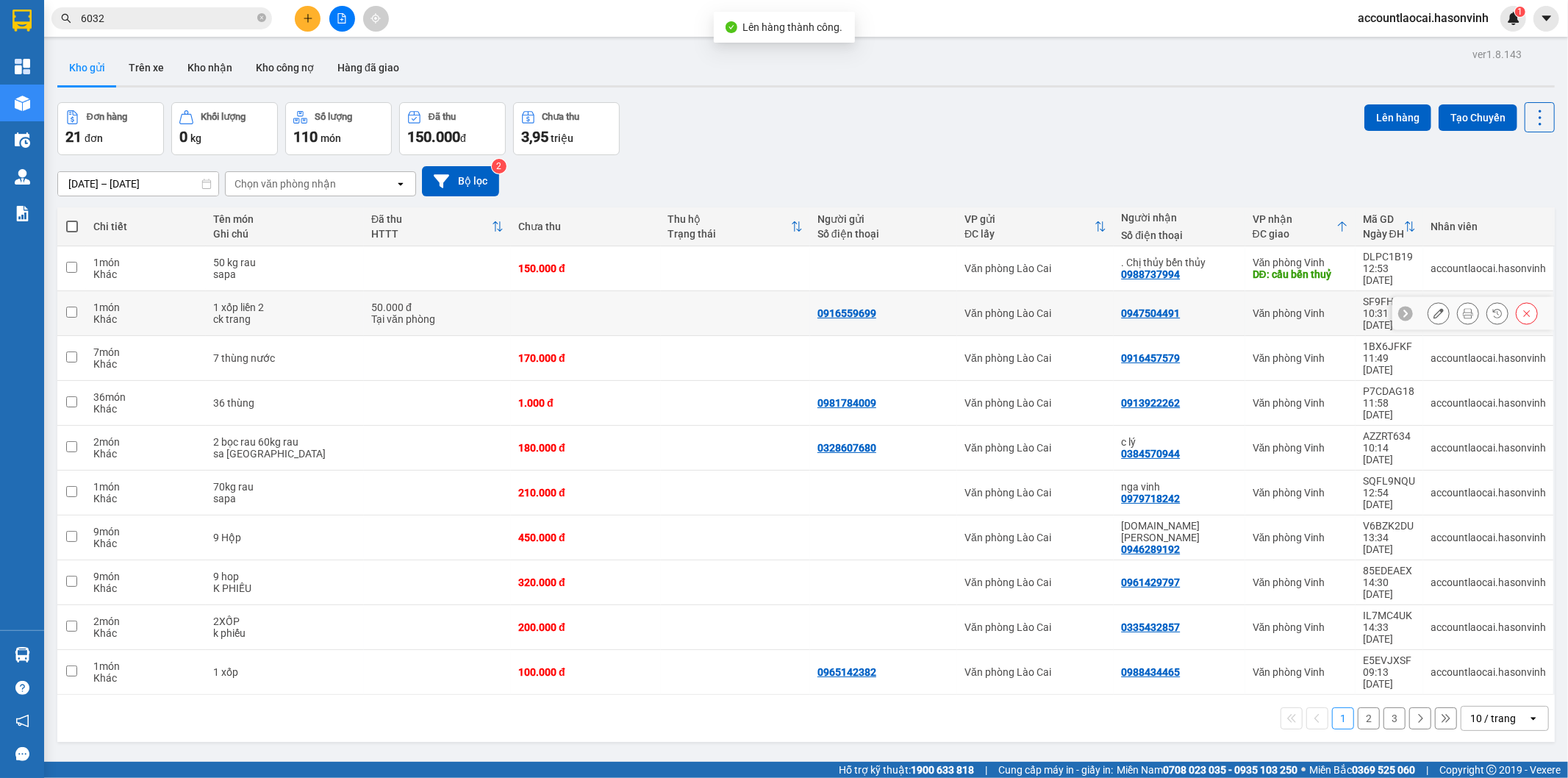
click at [266, 301] on div "1 xốp liền 2" at bounding box center [284, 307] width 143 height 12
checkbox input "true"
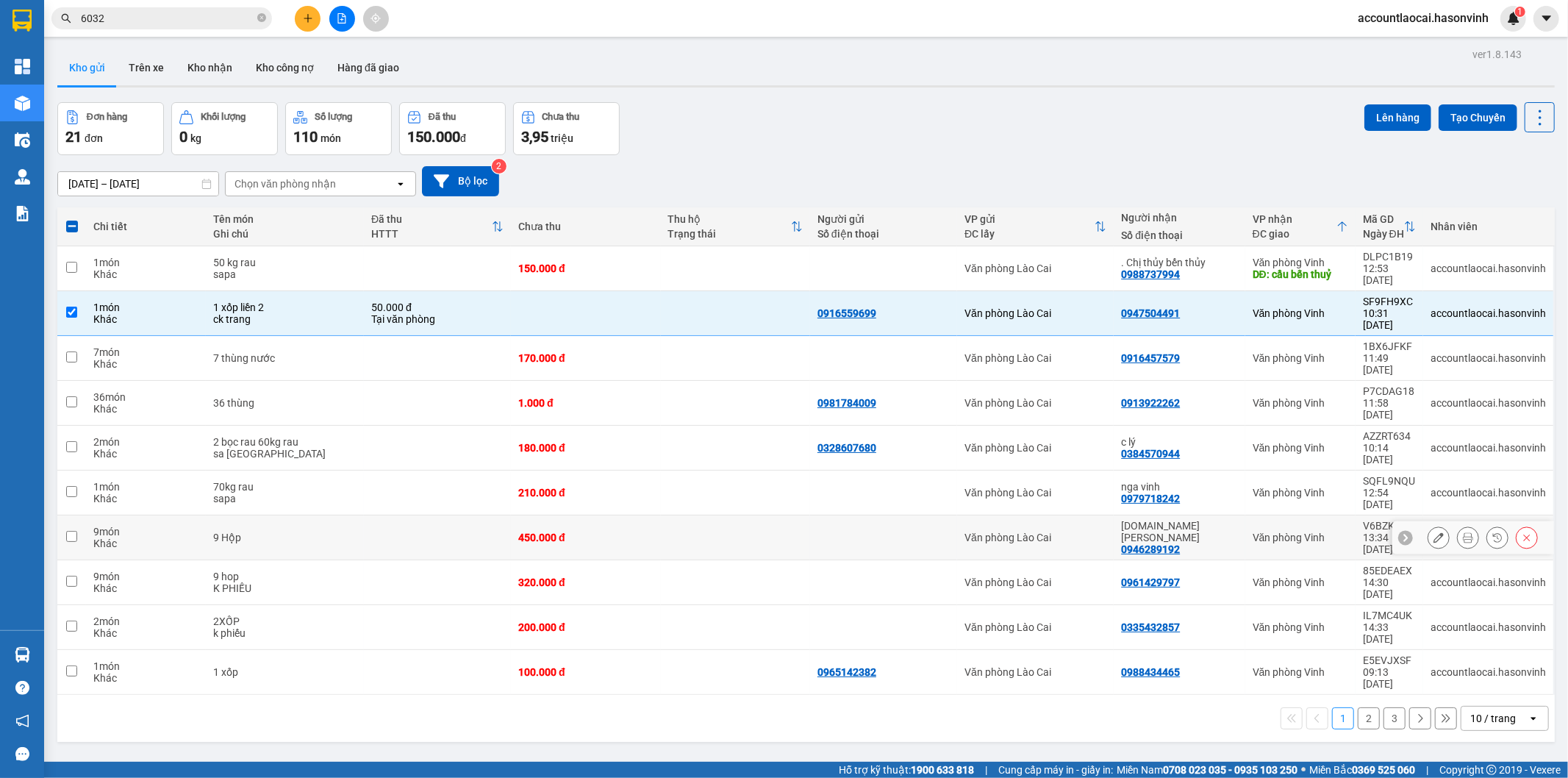
click at [314, 531] on div "9 Hộp" at bounding box center [284, 537] width 143 height 12
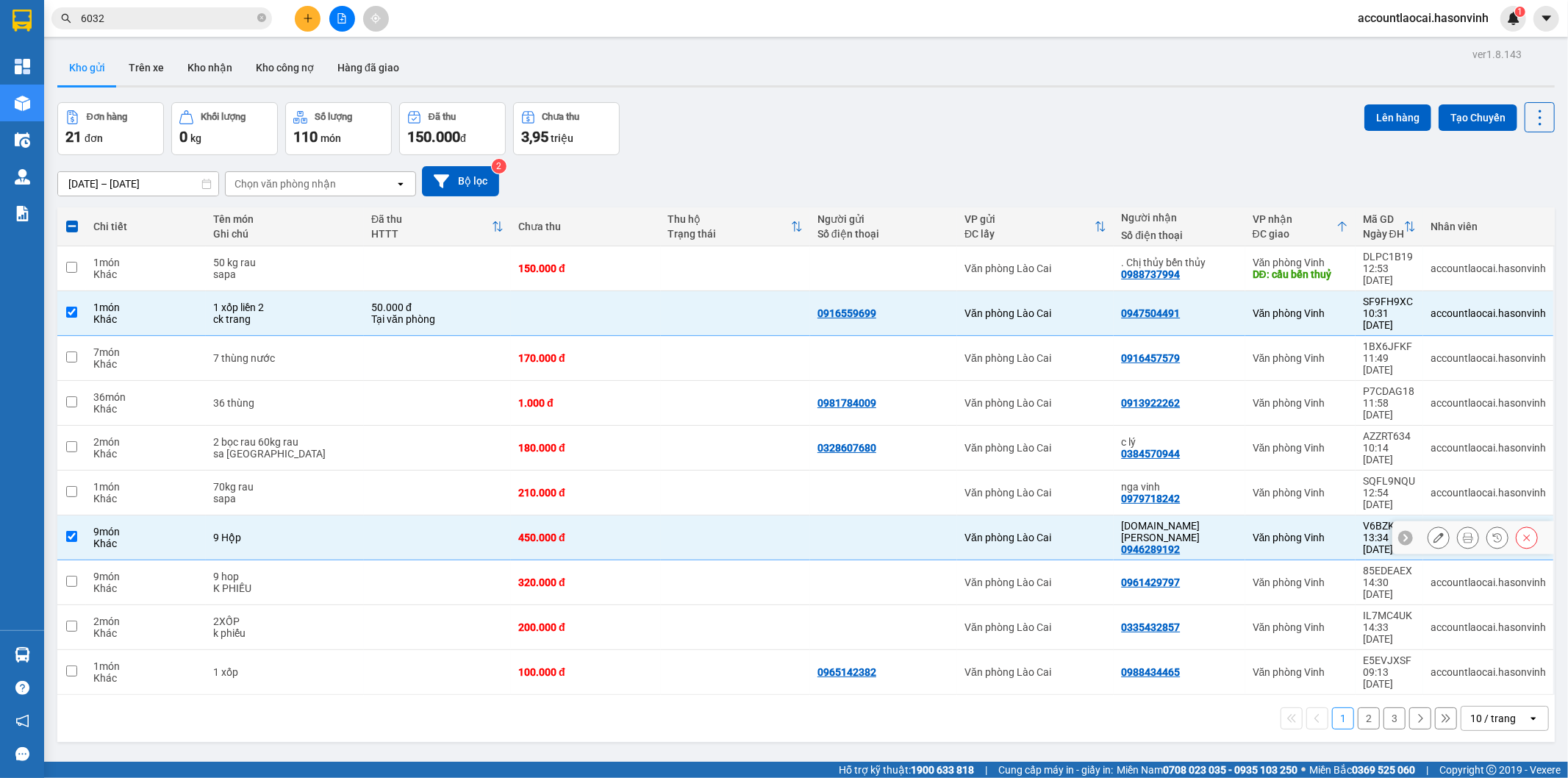
click at [304, 531] on div "9 Hộp" at bounding box center [284, 537] width 143 height 12
checkbox input "false"
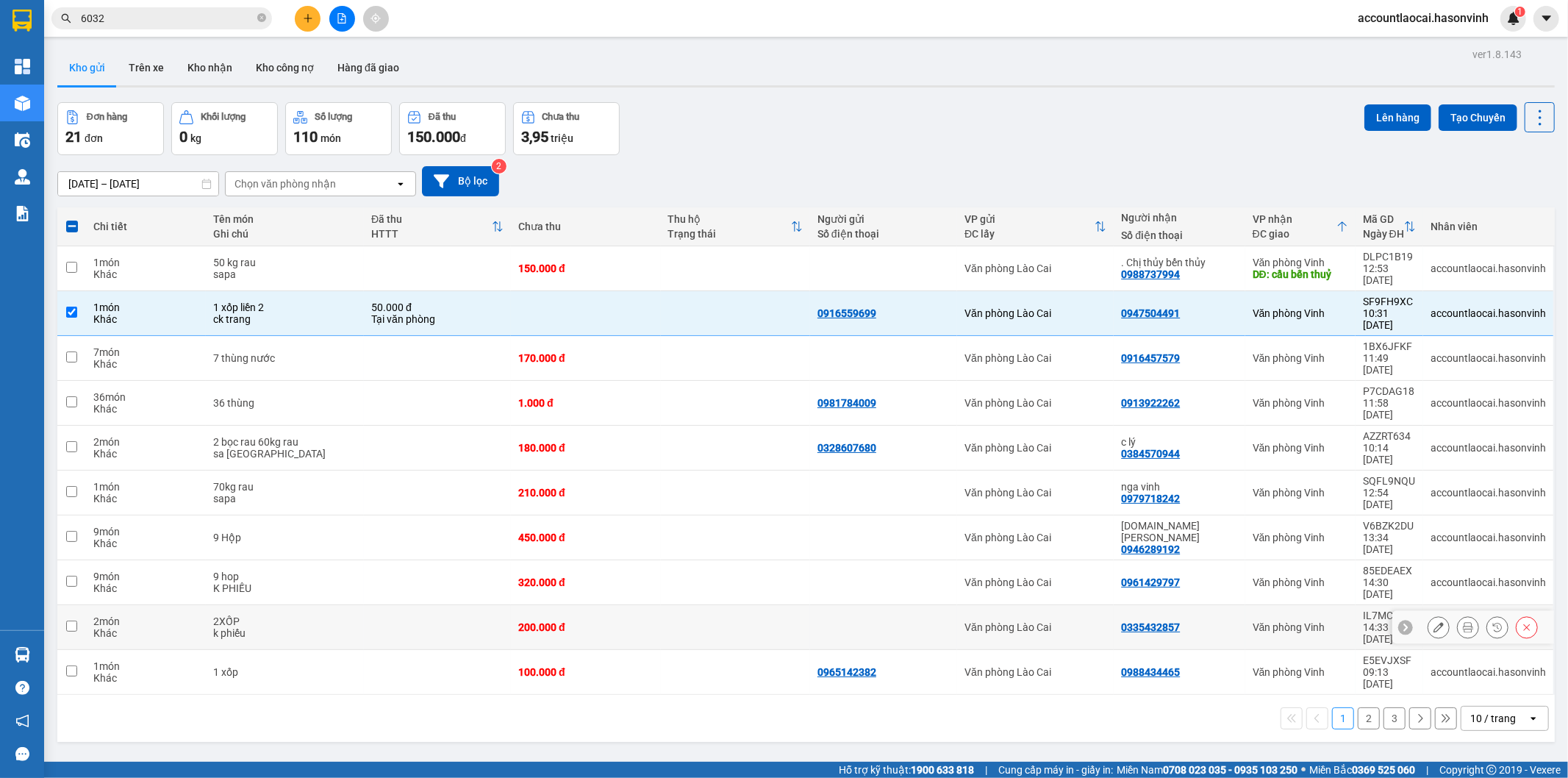
click at [263, 615] on div "2XỐP" at bounding box center [284, 621] width 143 height 12
checkbox input "true"
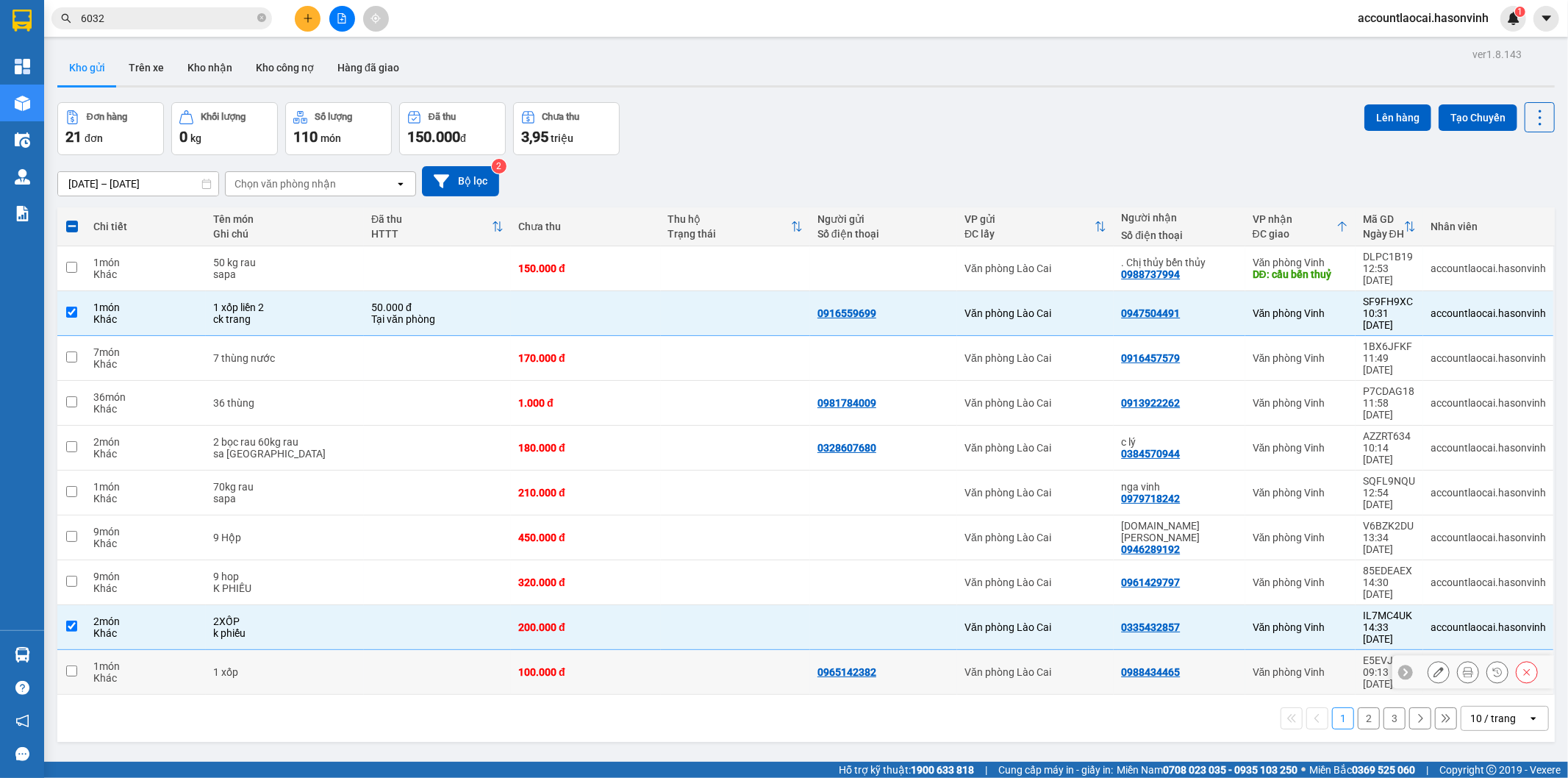
click at [267, 666] on div "1 xốp" at bounding box center [284, 672] width 143 height 12
checkbox input "true"
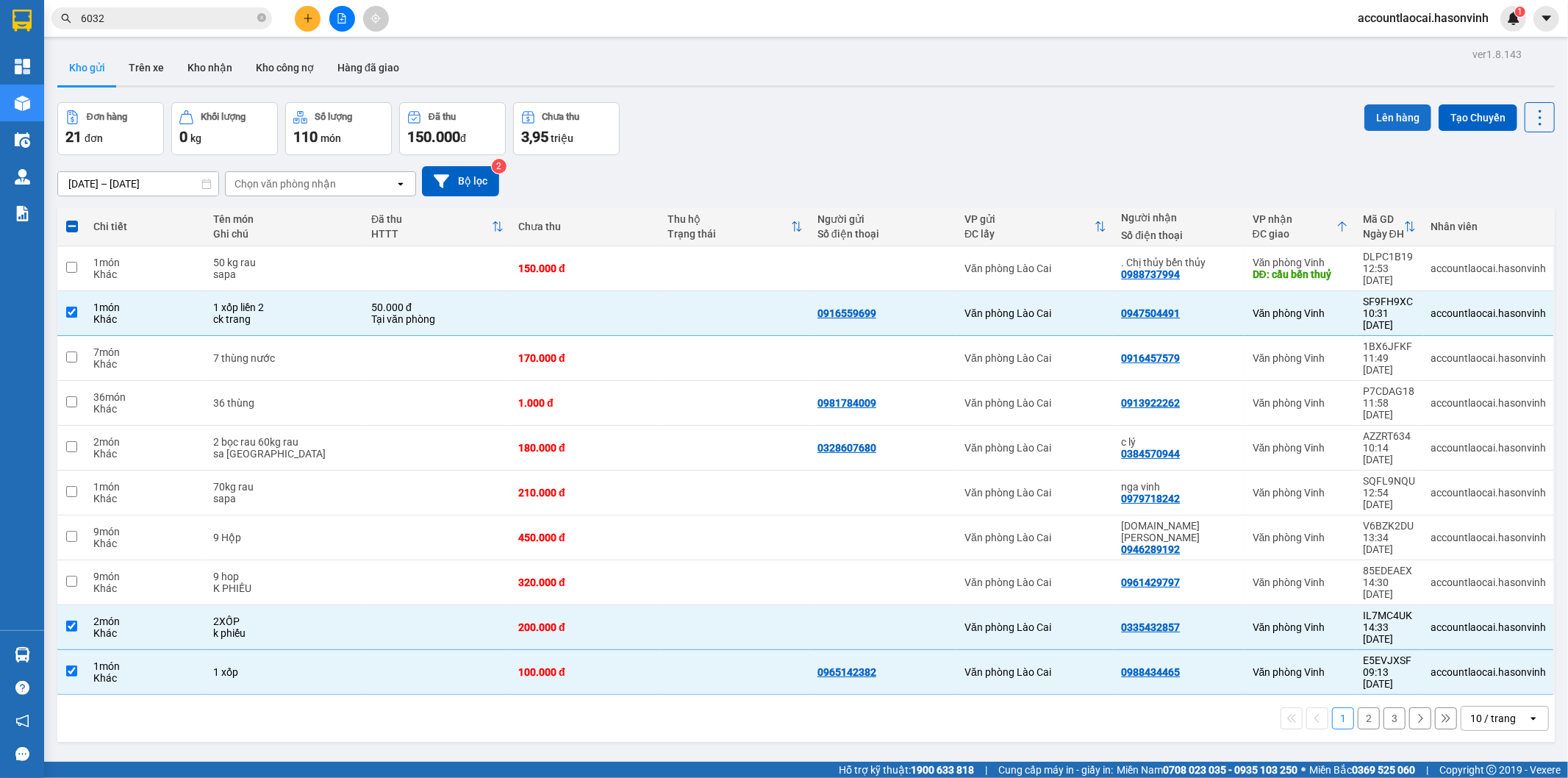
click at [1372, 113] on button "Lên hàng" at bounding box center [1398, 117] width 67 height 27
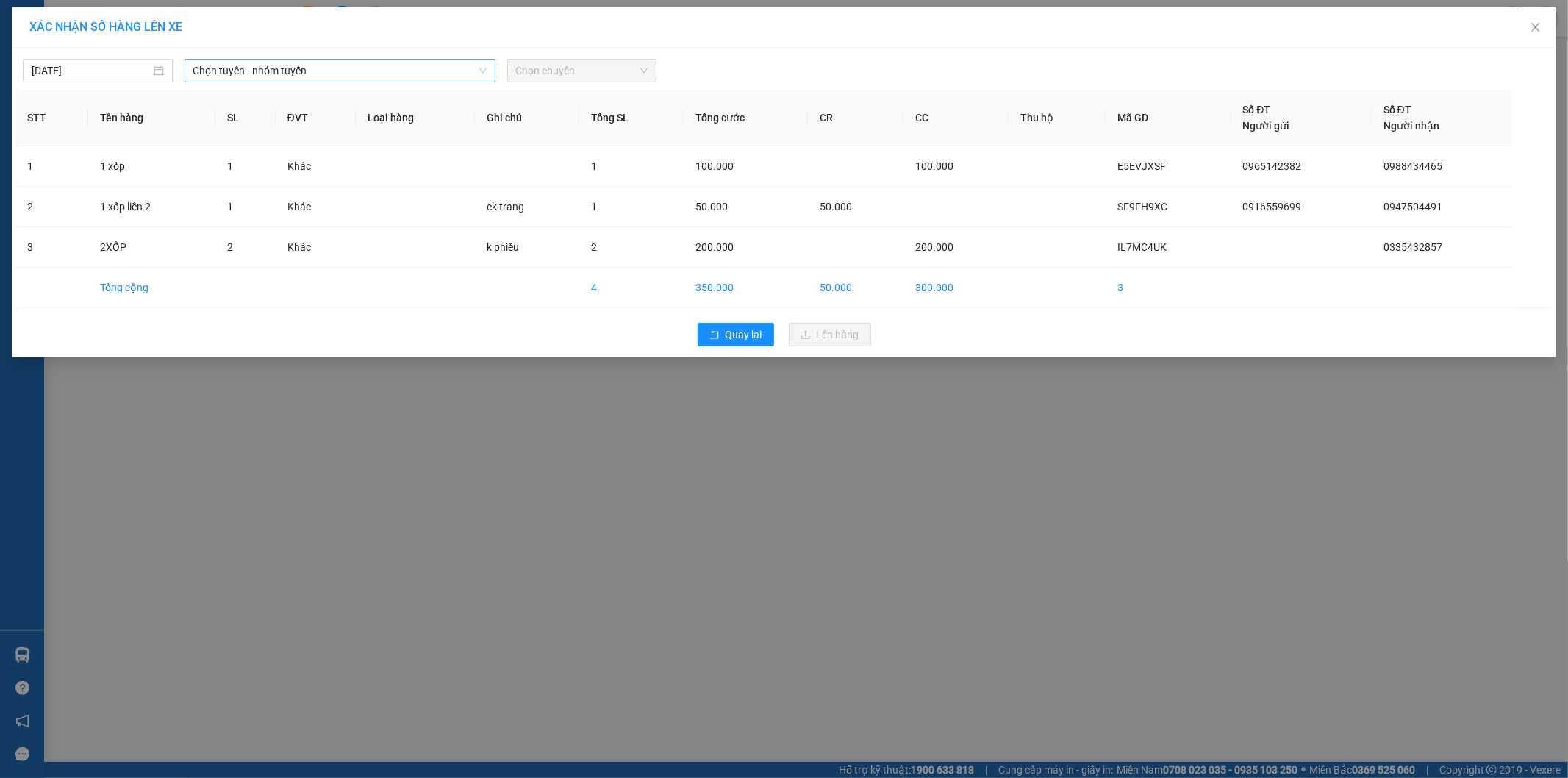
click at [292, 60] on span "Chọn tuyến - nhóm tuyến" at bounding box center [340, 70] width 294 height 22
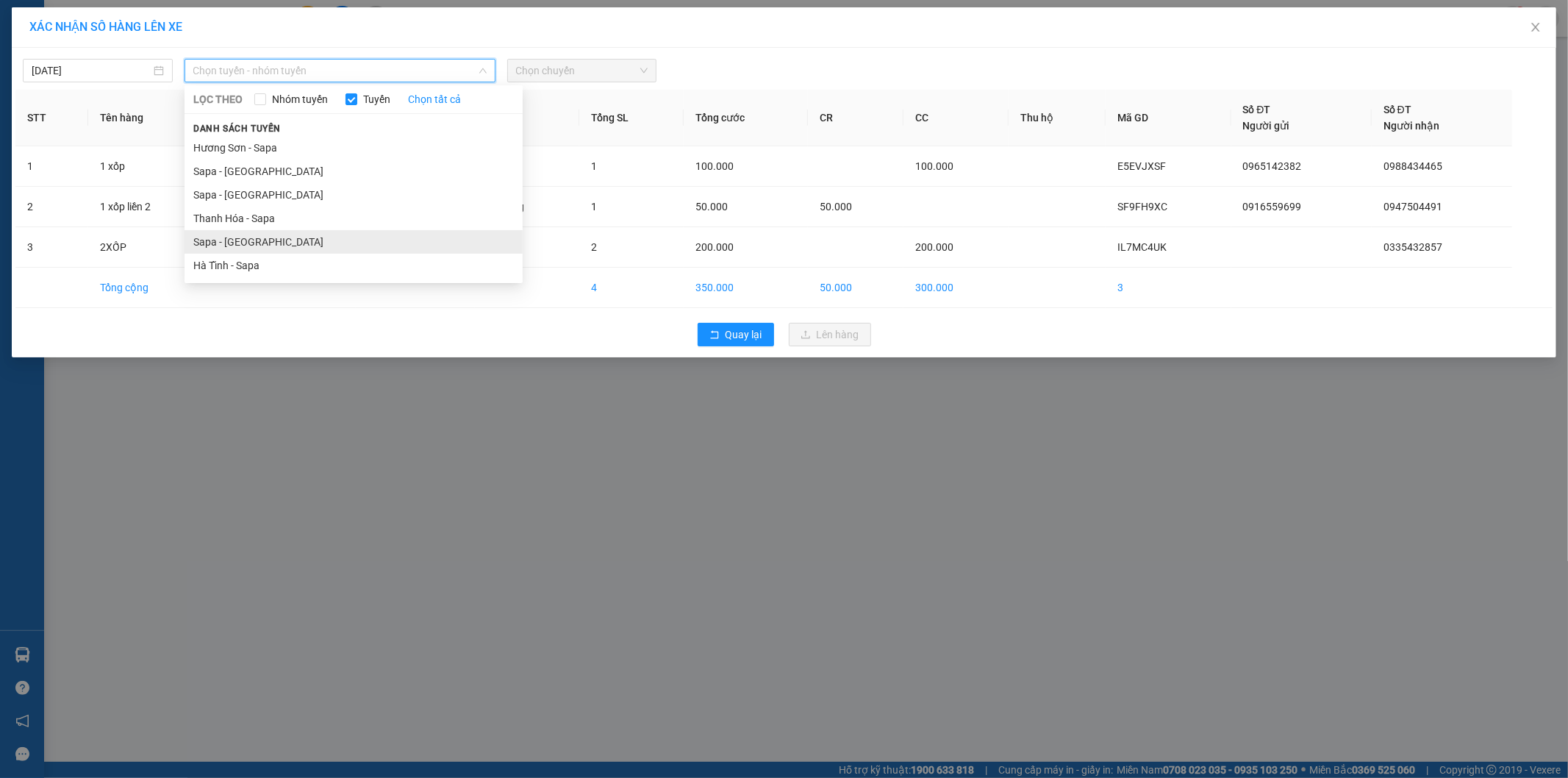
click at [266, 240] on li "Sapa - [GEOGRAPHIC_DATA]" at bounding box center [353, 242] width 338 height 23
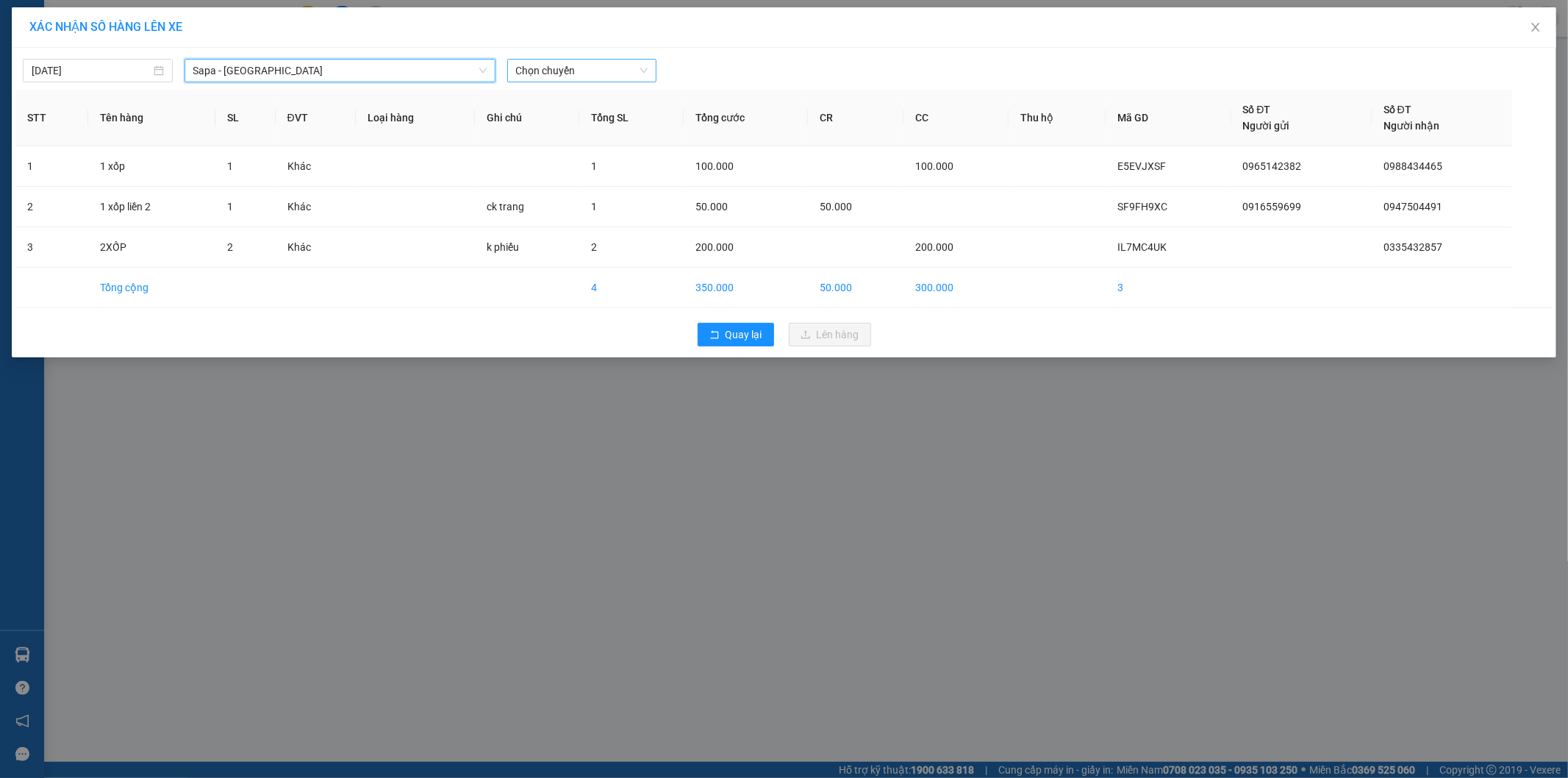
click at [596, 78] on span "Chọn chuyến" at bounding box center [582, 70] width 133 height 22
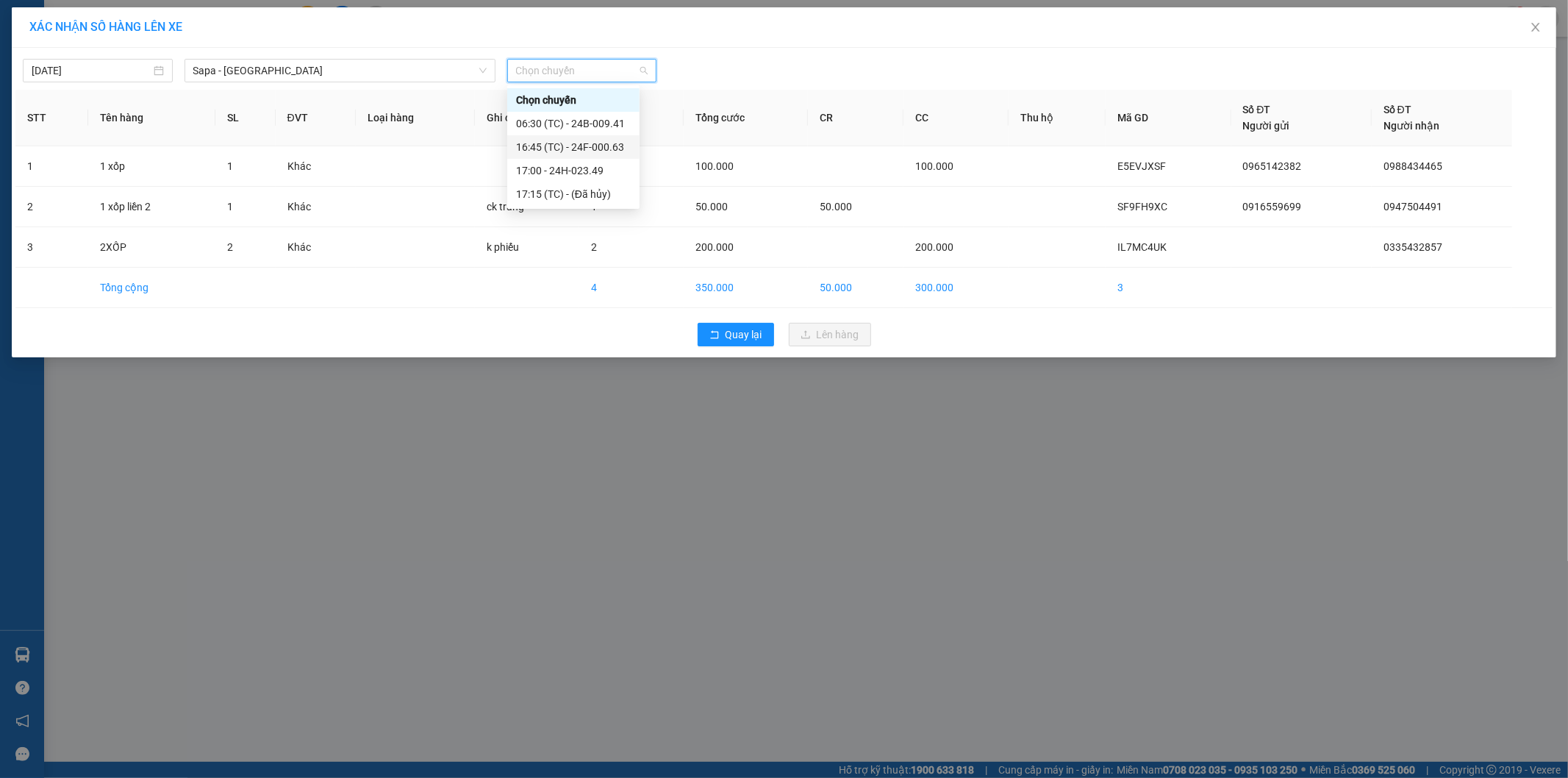
click at [596, 144] on div "16:45 (TC) - 24F-000.63" at bounding box center [573, 147] width 115 height 16
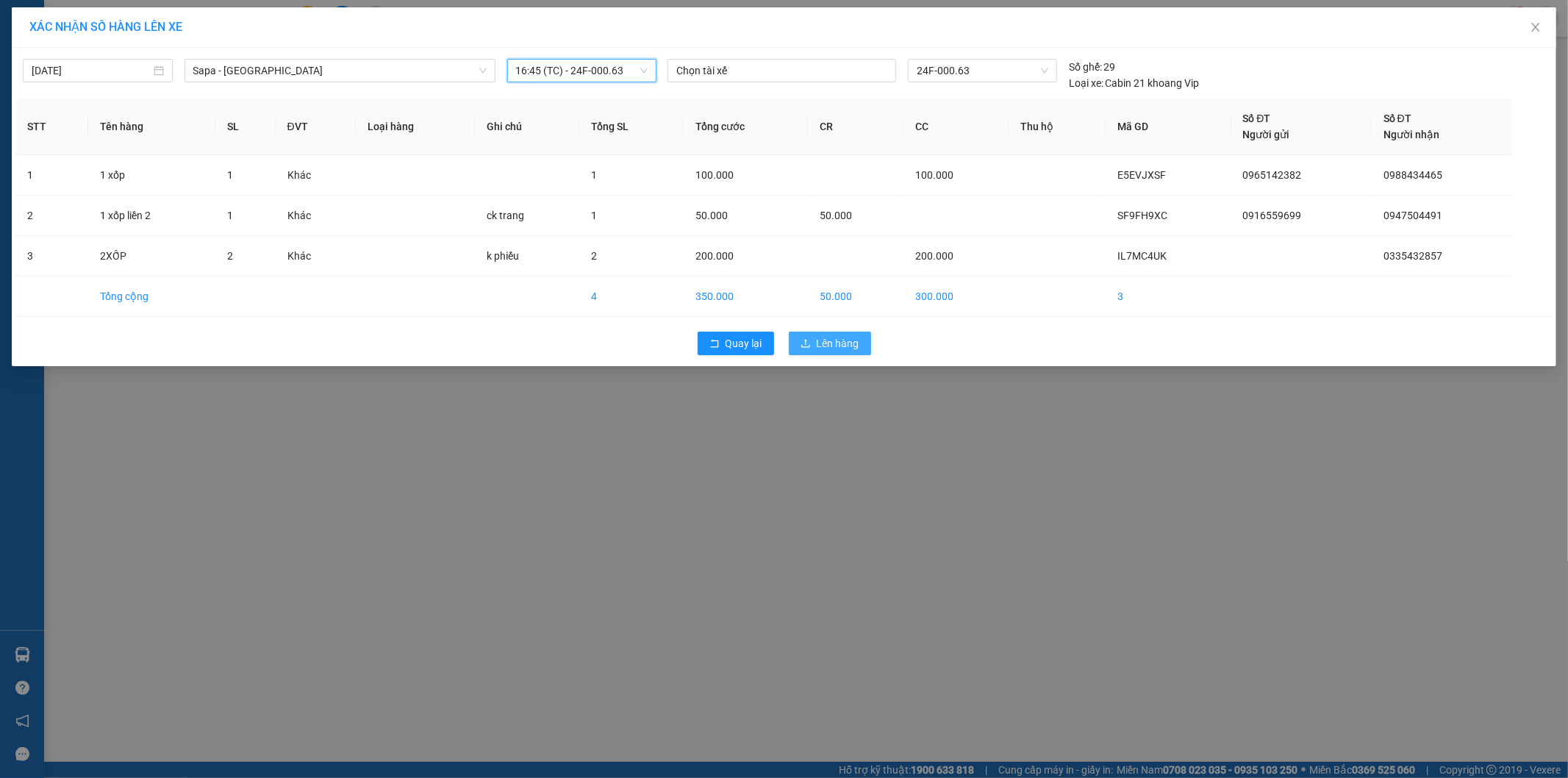
click at [834, 344] on span "Lên hàng" at bounding box center [837, 343] width 43 height 16
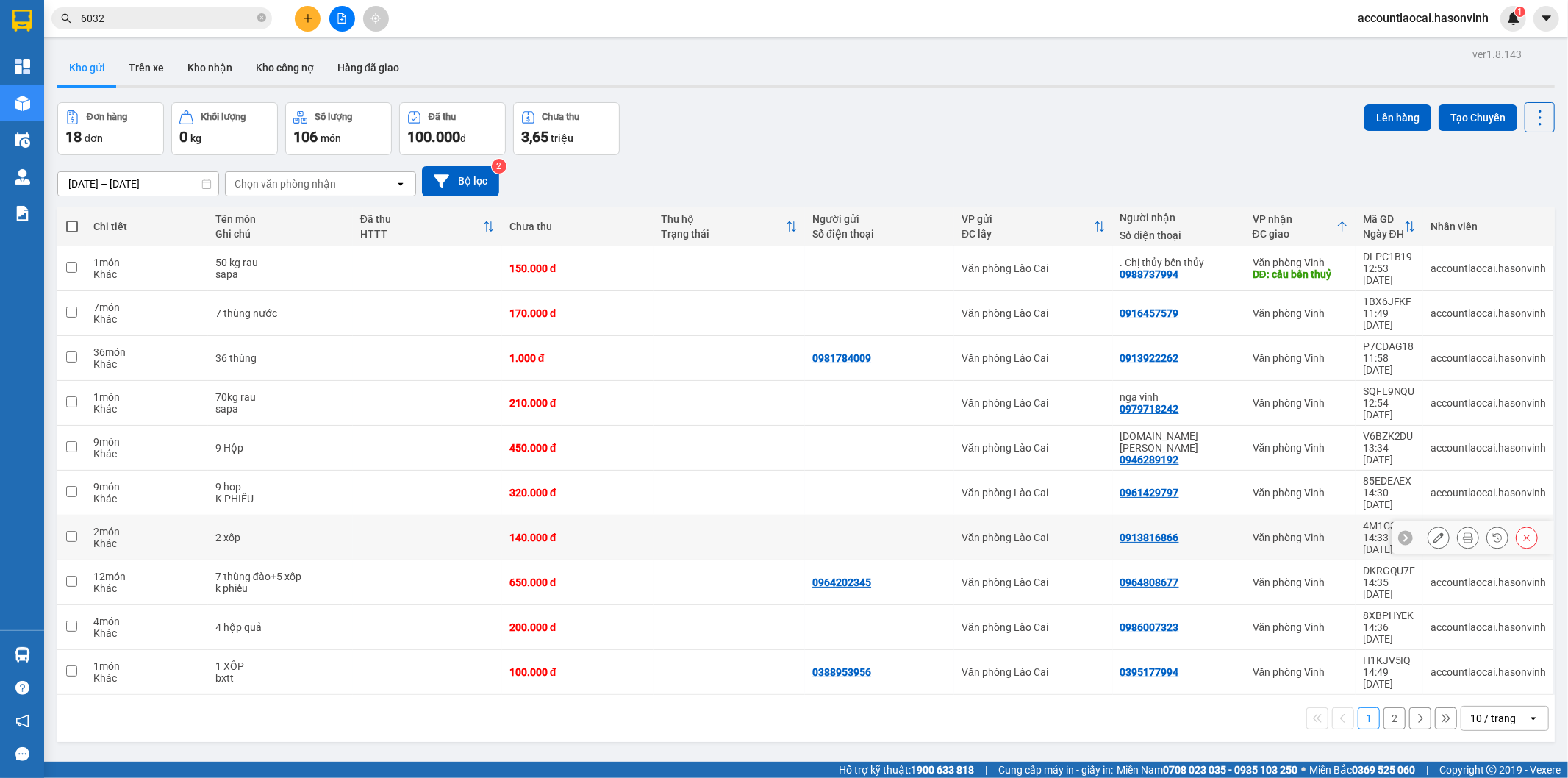
click at [389, 515] on td at bounding box center [428, 537] width 149 height 44
checkbox input "true"
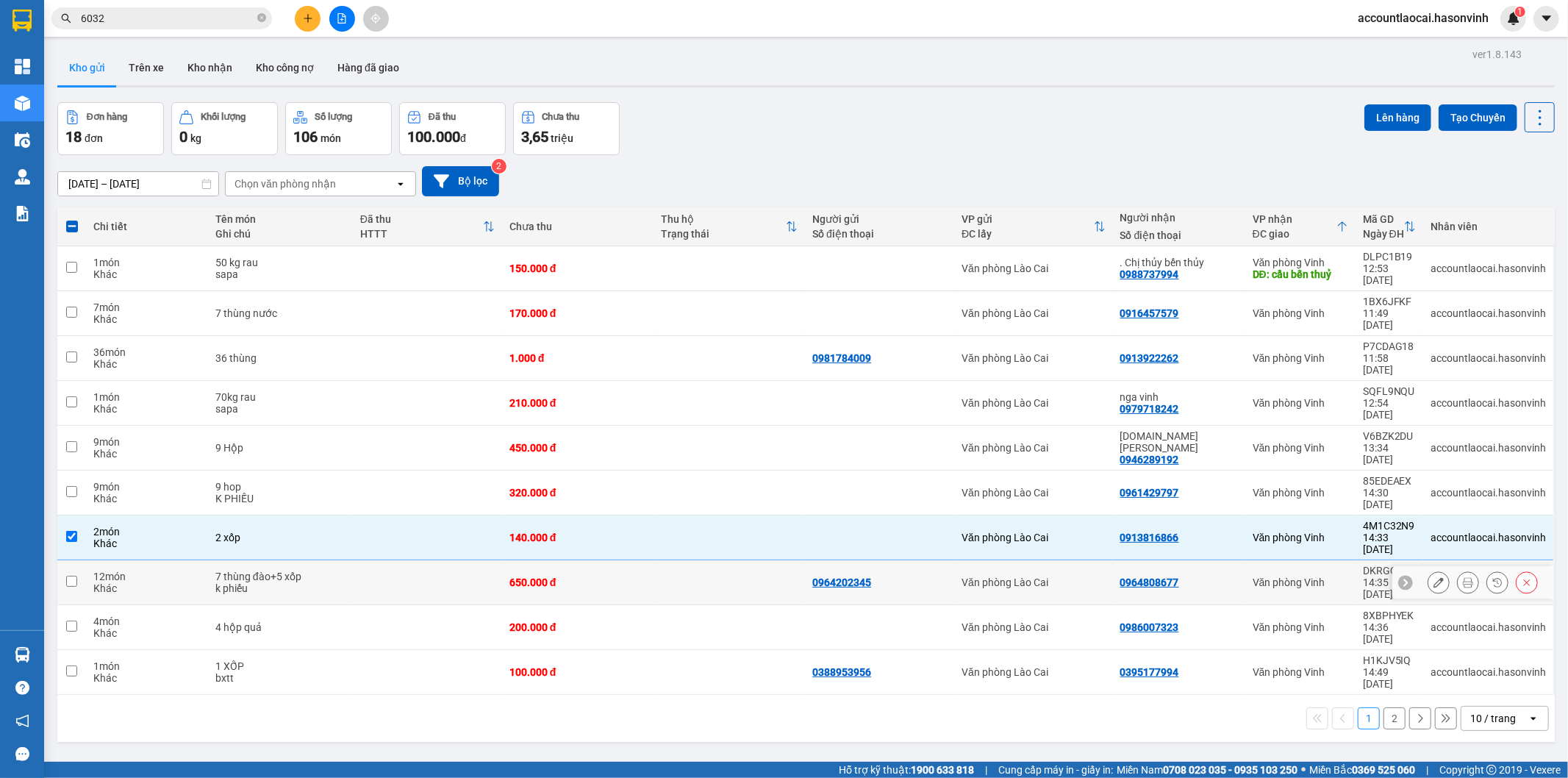
click at [380, 561] on td at bounding box center [428, 582] width 149 height 44
checkbox input "true"
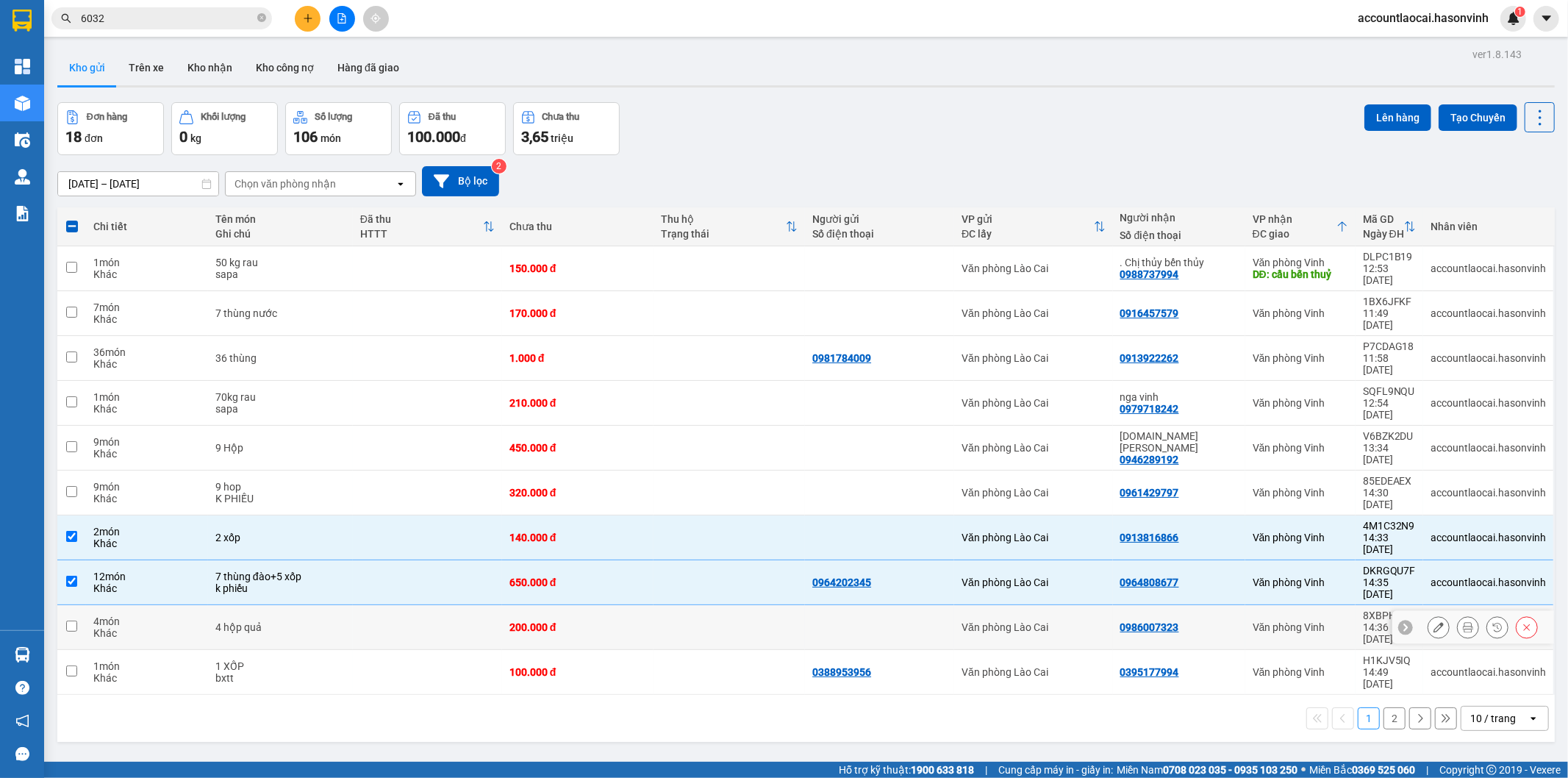
click at [373, 605] on td at bounding box center [428, 627] width 149 height 44
checkbox input "true"
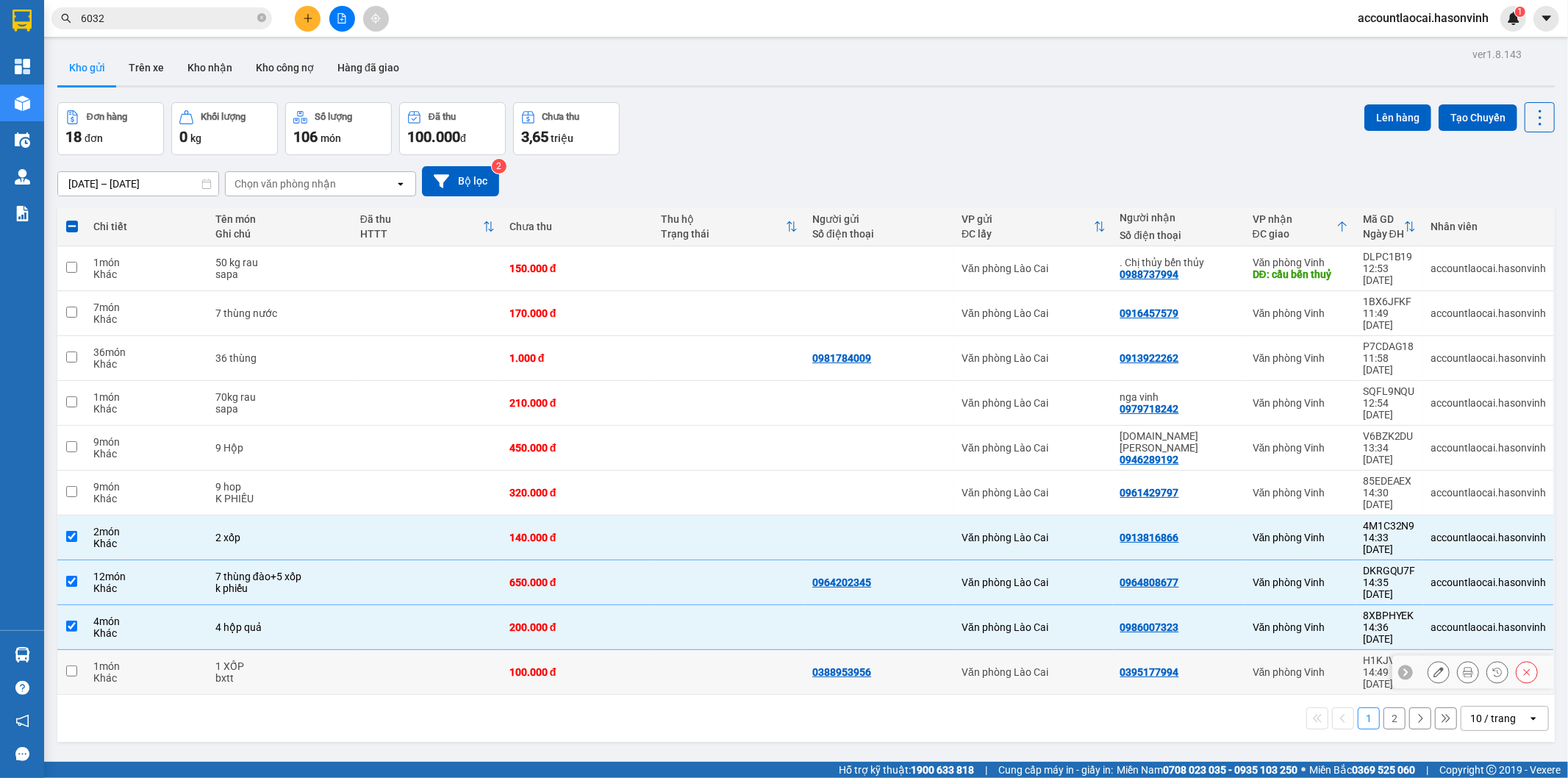
click at [371, 650] on td at bounding box center [428, 672] width 149 height 44
checkbox input "true"
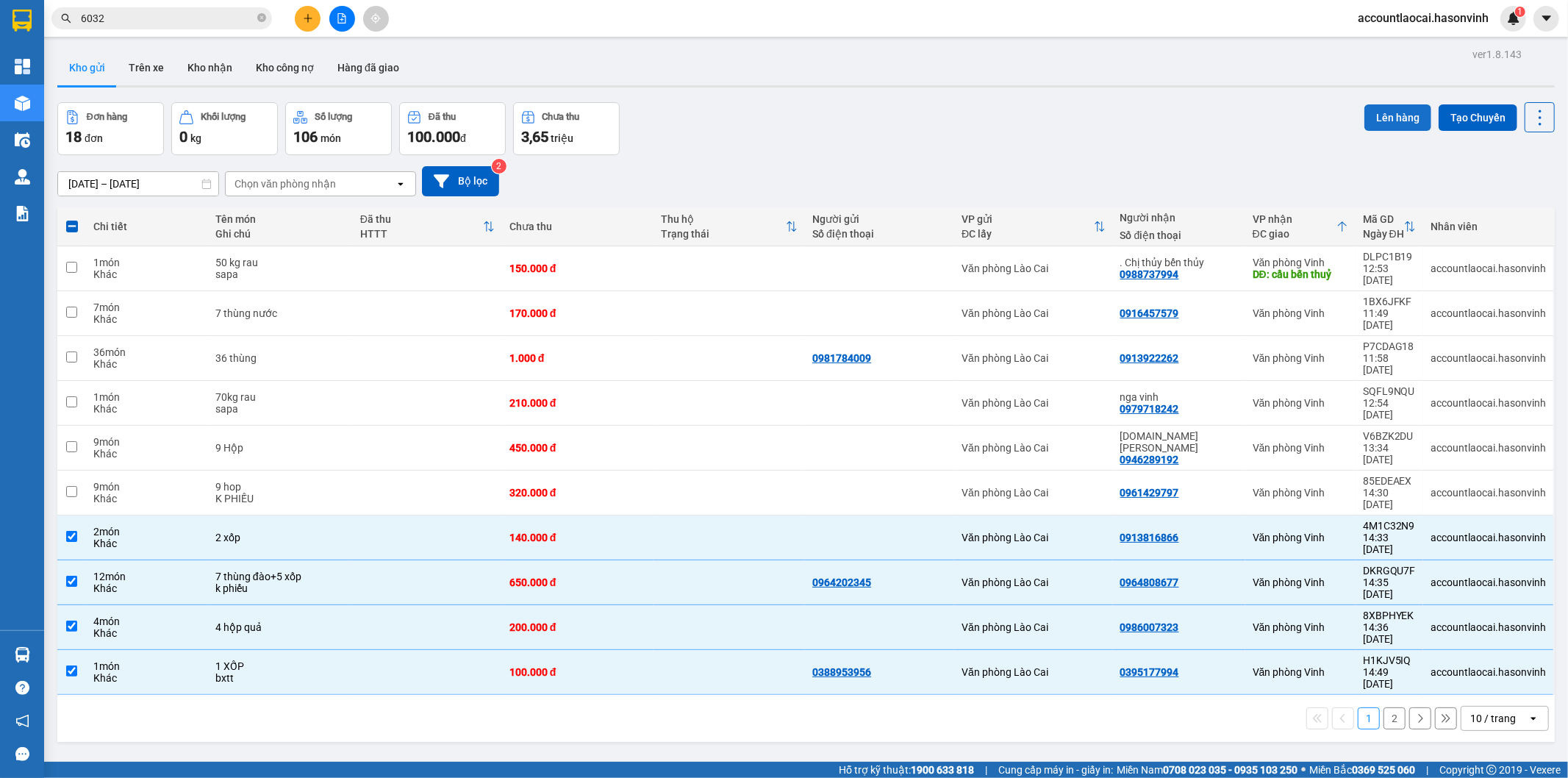
click at [1395, 112] on button "Lên hàng" at bounding box center [1398, 117] width 67 height 27
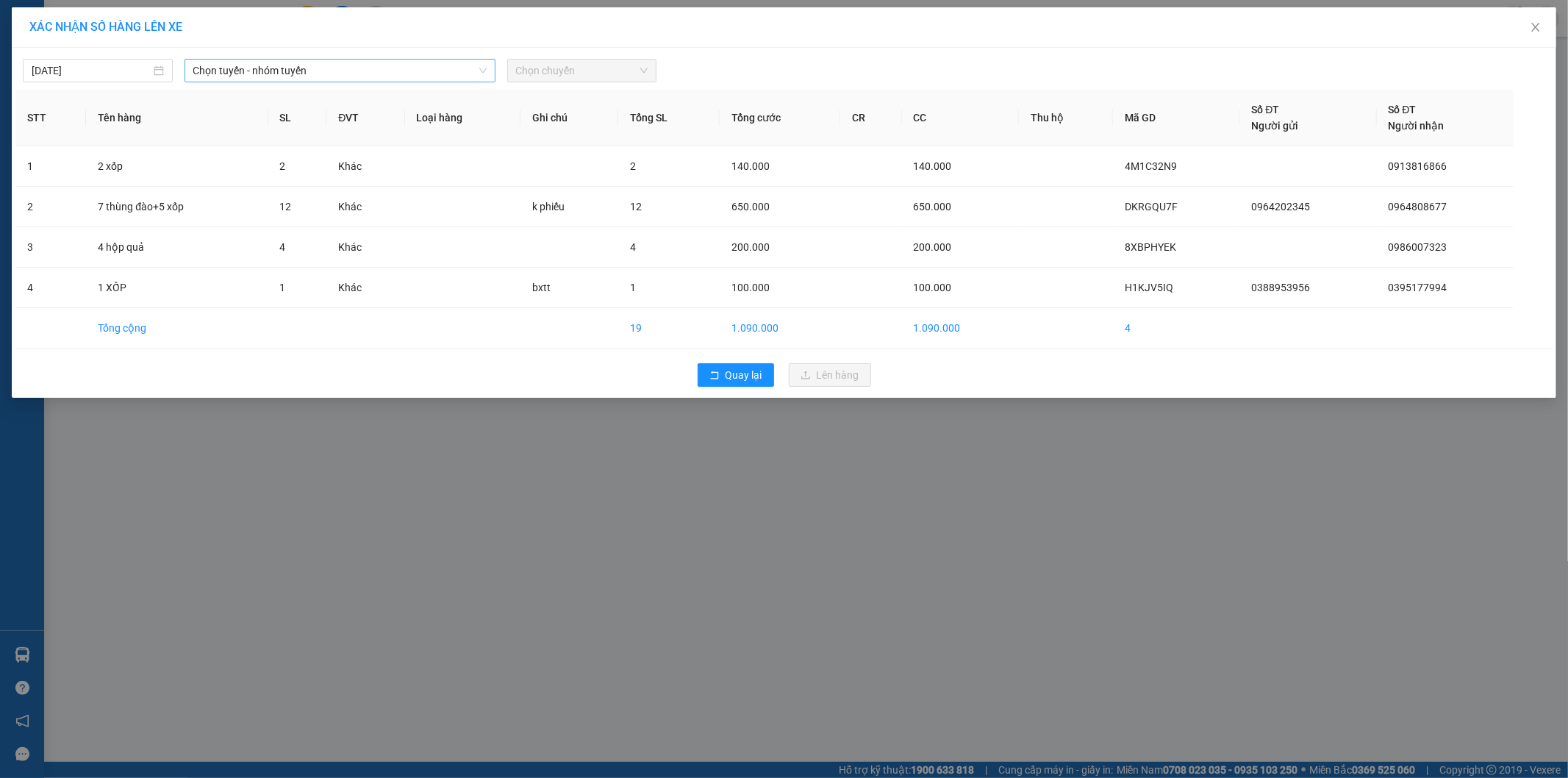
click at [439, 70] on span "Chọn tuyến - nhóm tuyến" at bounding box center [340, 70] width 294 height 22
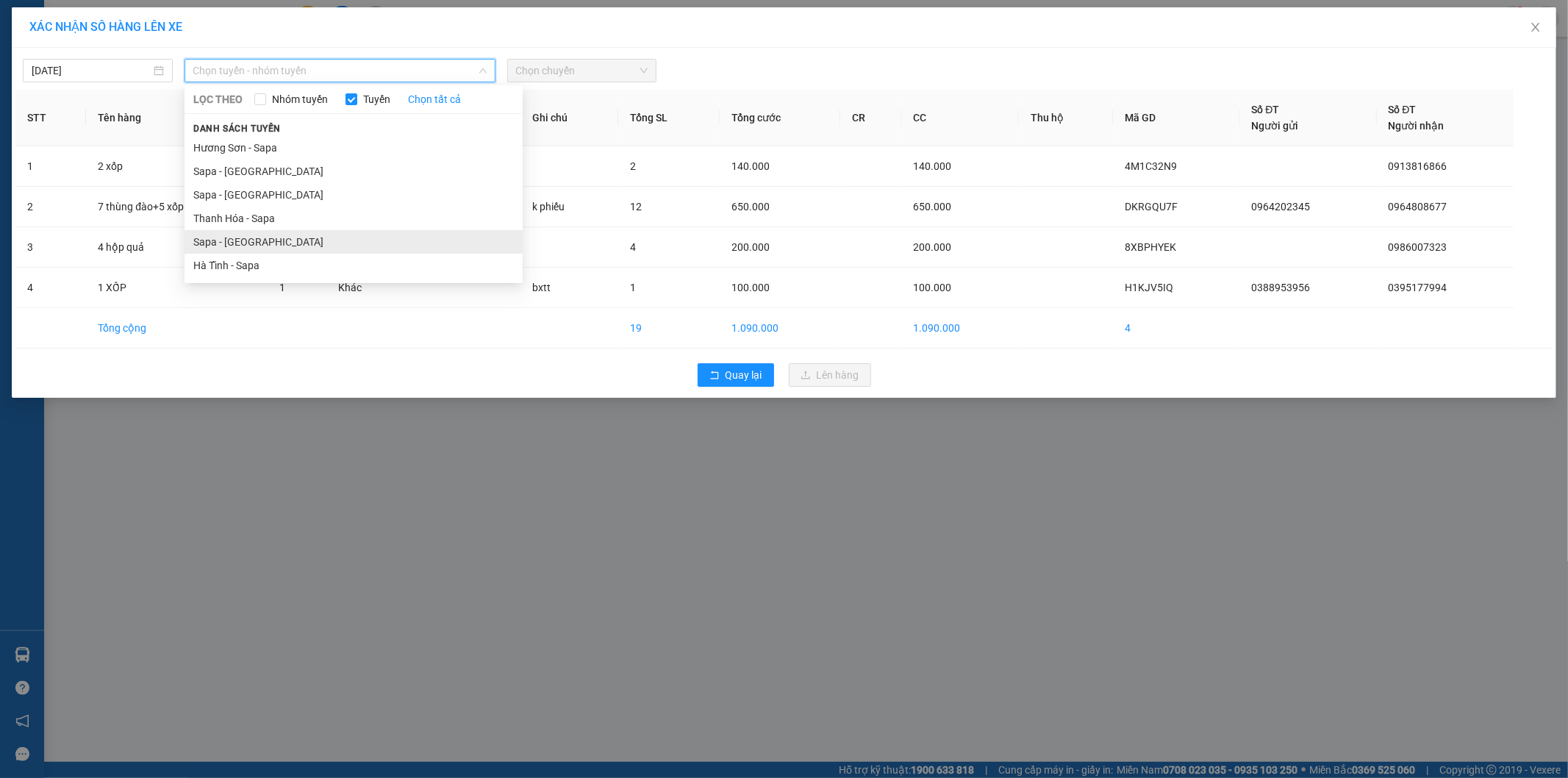
click at [296, 238] on li "Sapa - [GEOGRAPHIC_DATA]" at bounding box center [353, 242] width 338 height 23
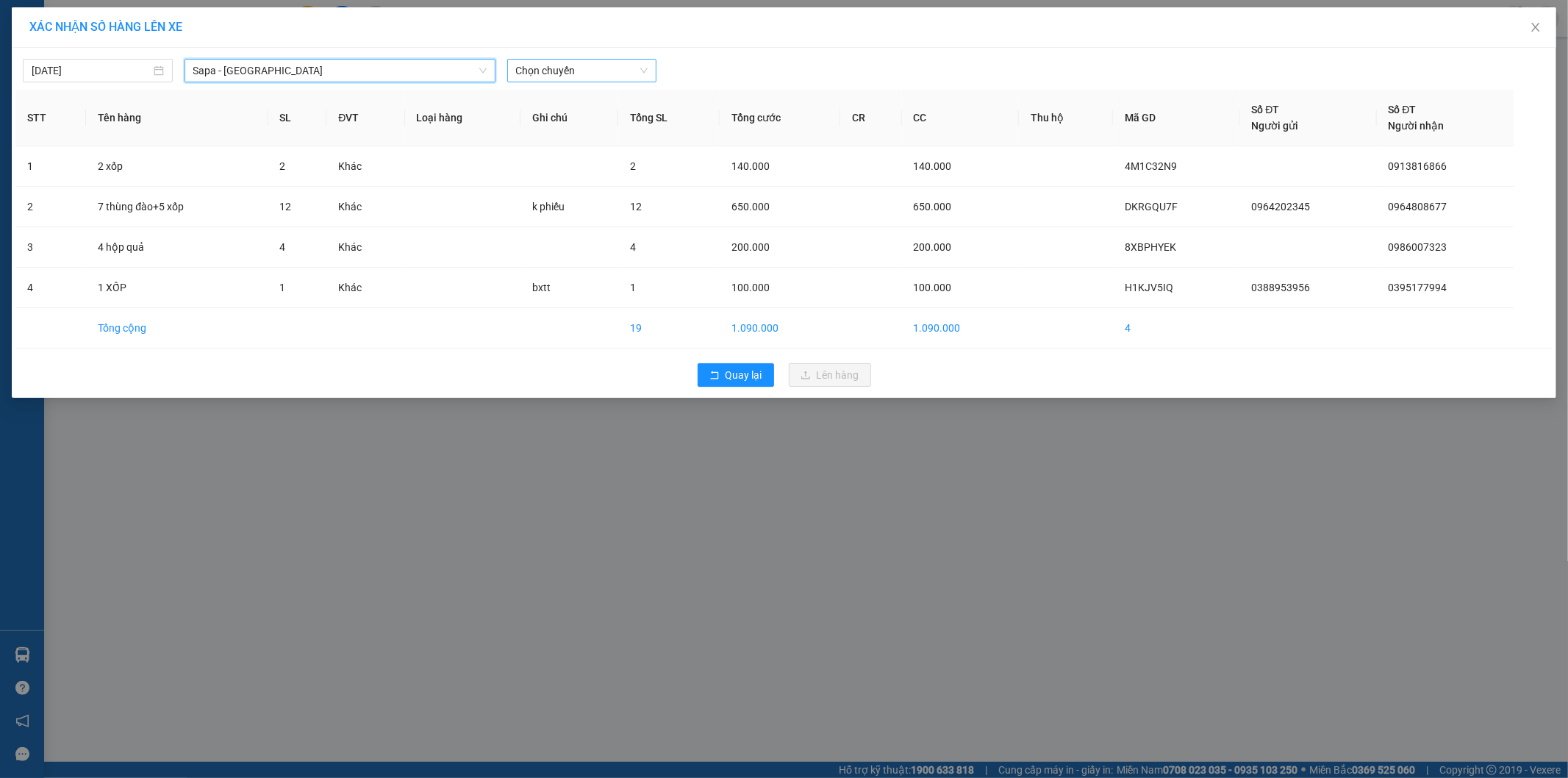
click at [648, 76] on div "Chọn chuyến" at bounding box center [582, 70] width 150 height 23
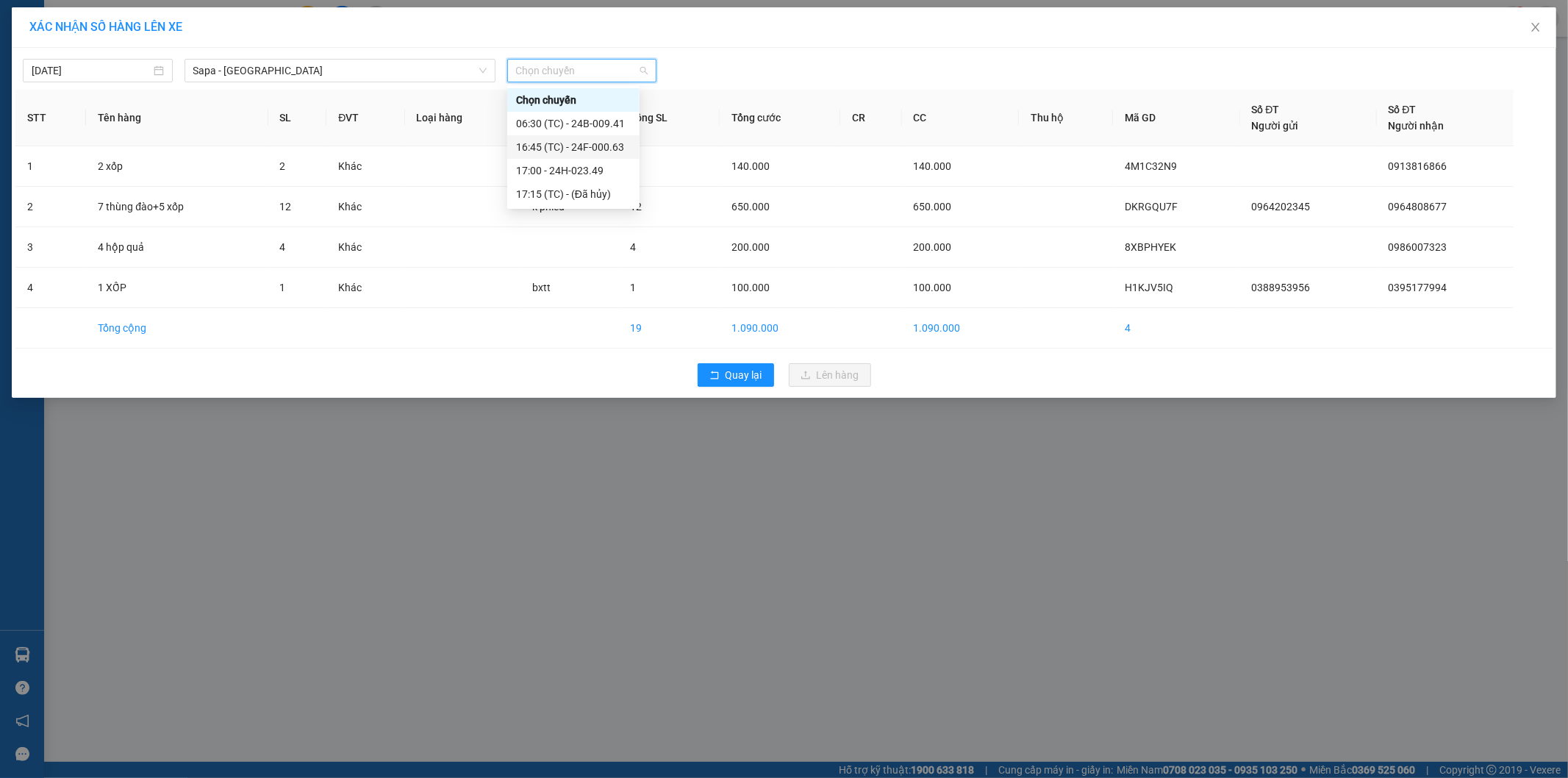
click at [608, 150] on div "16:45 (TC) - 24F-000.63" at bounding box center [573, 147] width 115 height 16
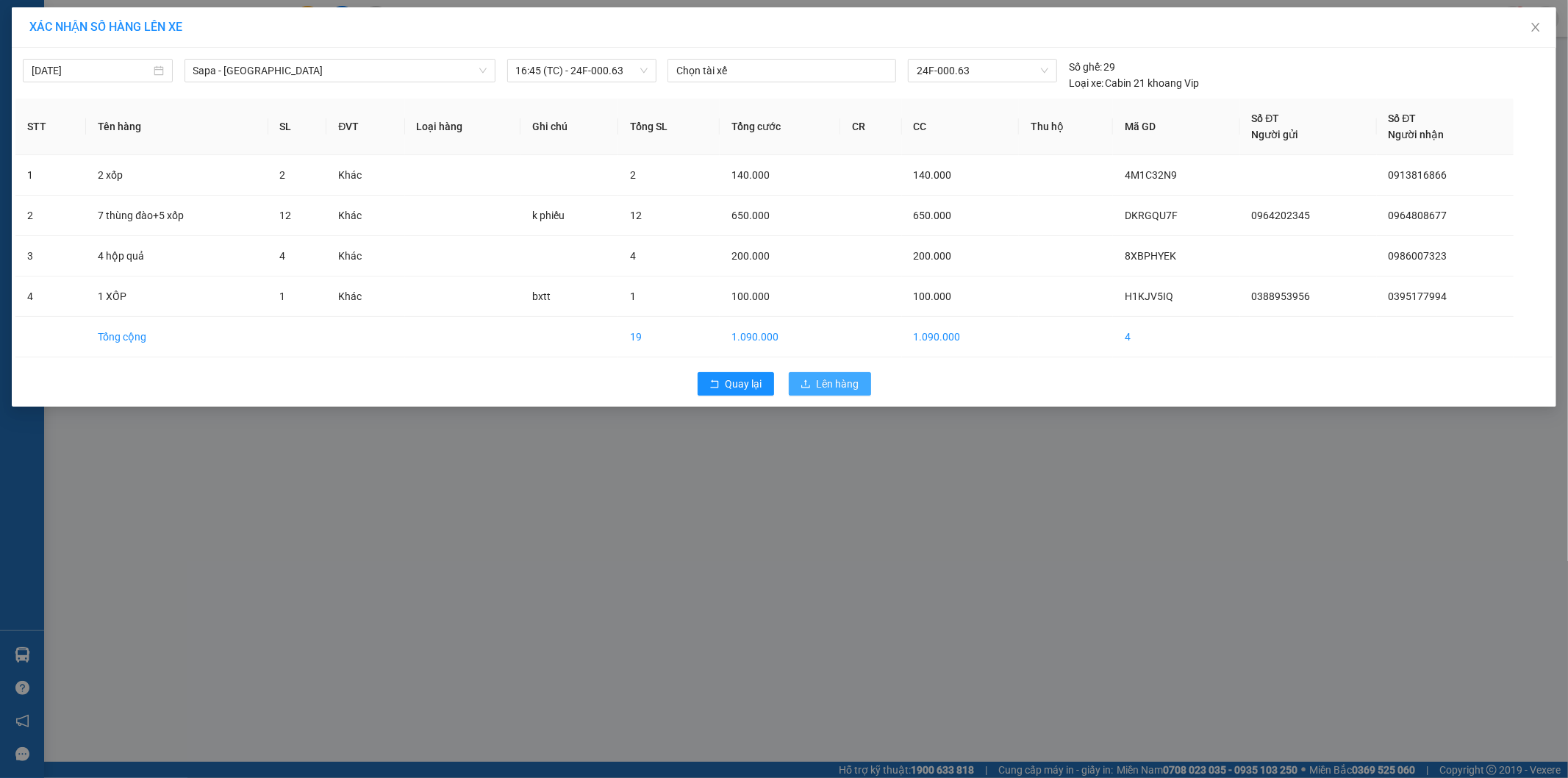
click at [842, 375] on button "Lên hàng" at bounding box center [830, 384] width 82 height 23
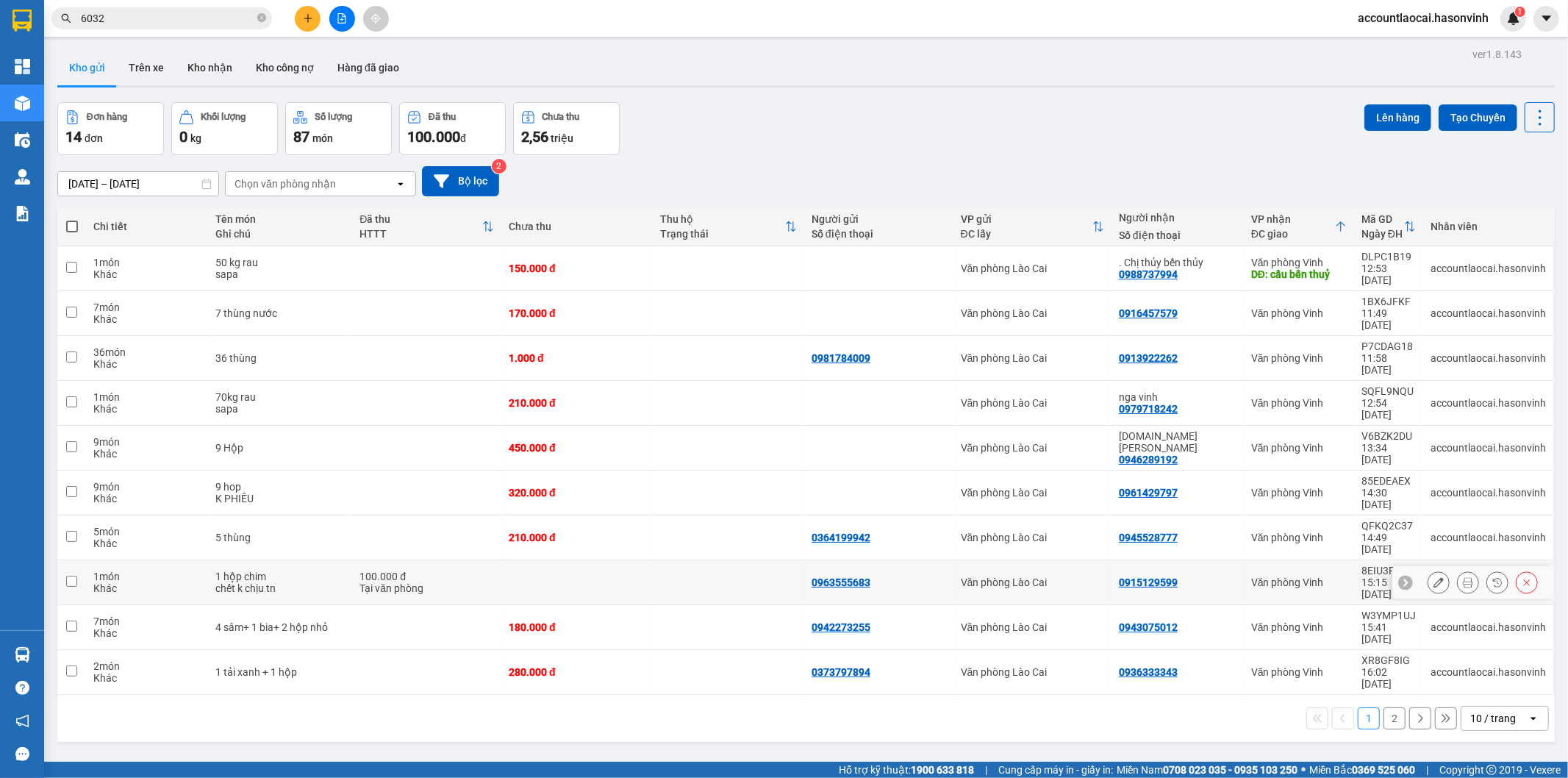
click at [328, 582] on div "chết k chịu tn" at bounding box center [280, 588] width 130 height 12
checkbox input "true"
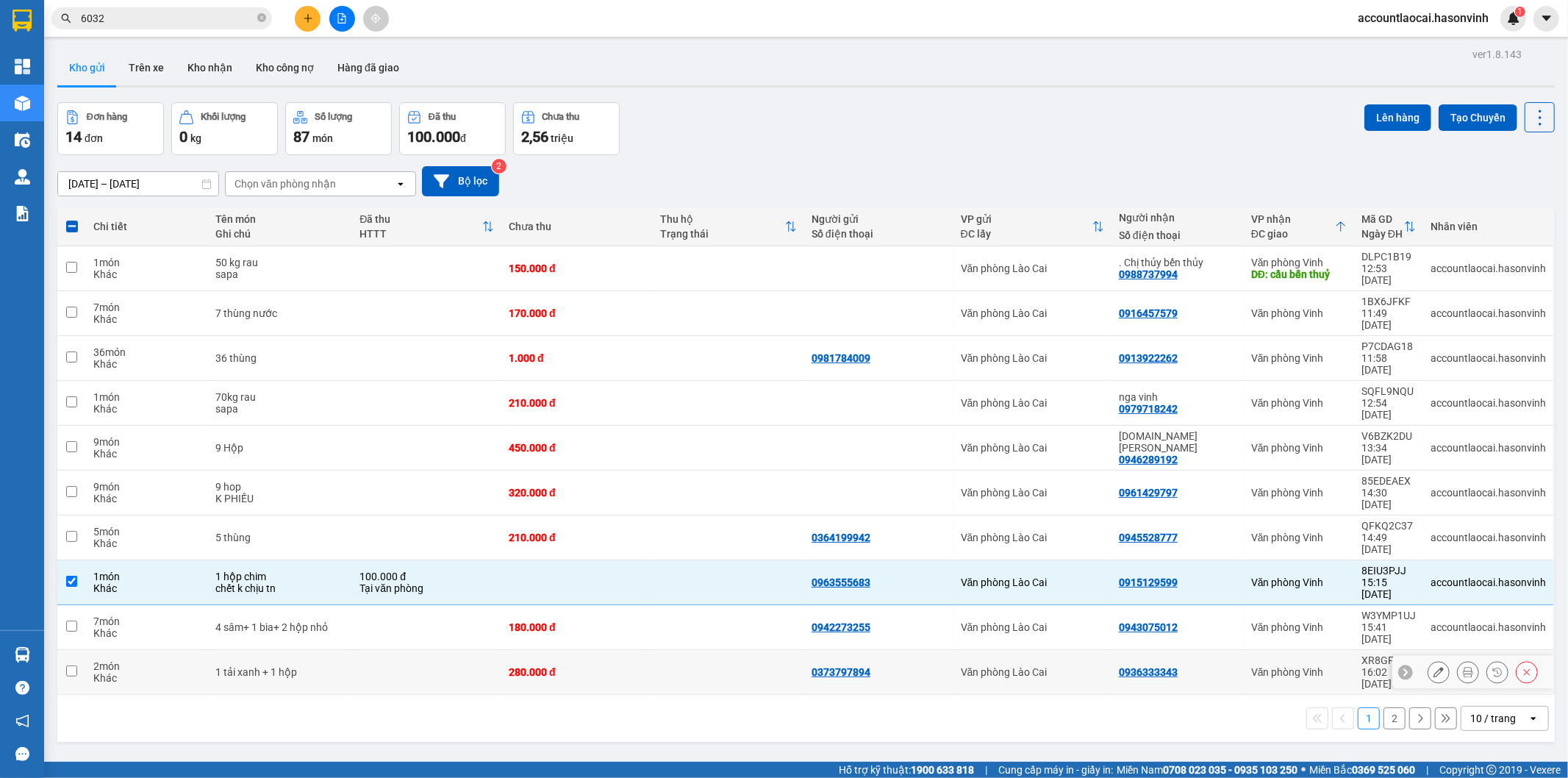
click at [416, 650] on td at bounding box center [427, 672] width 149 height 44
checkbox input "true"
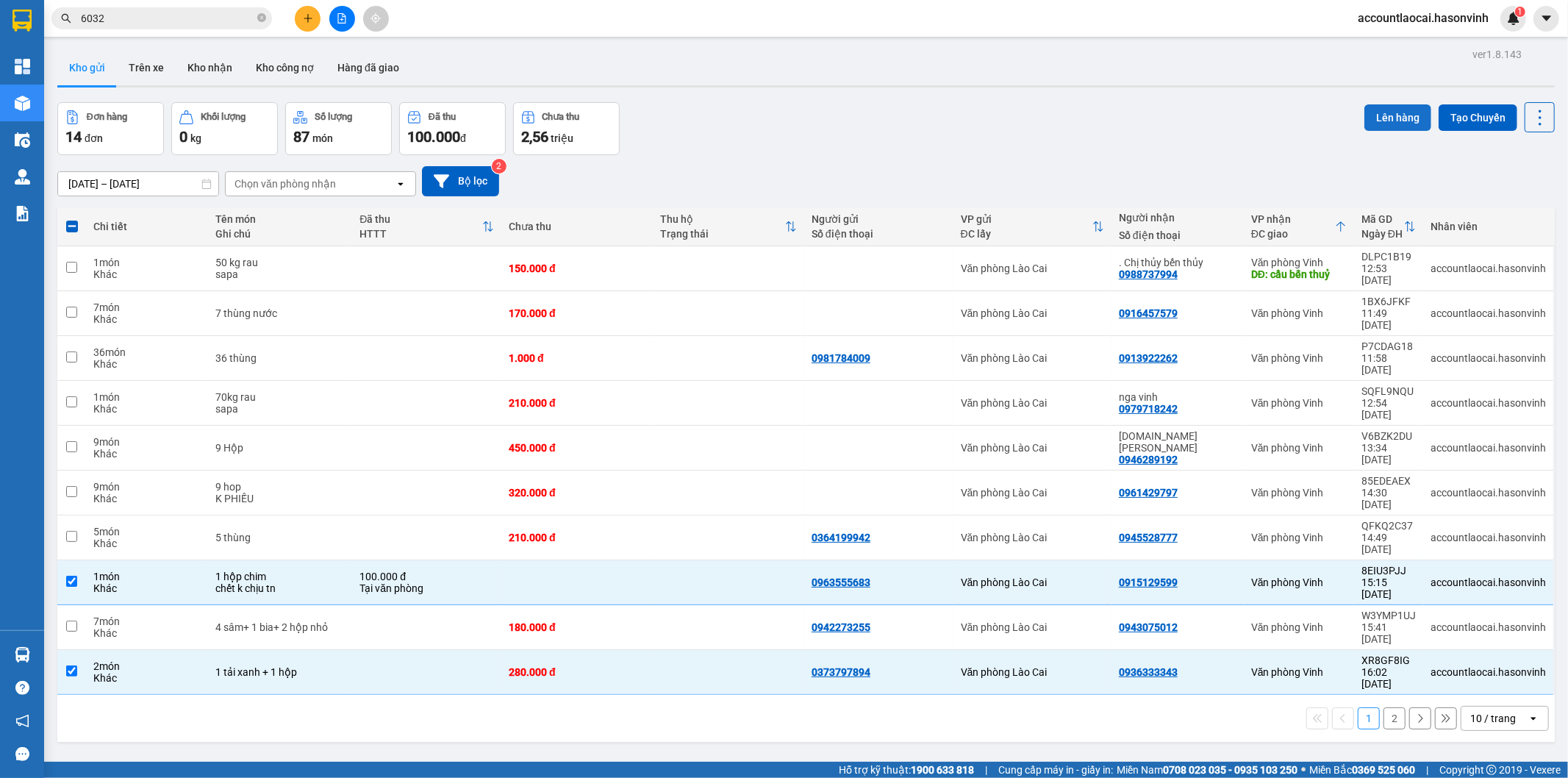
click at [1380, 113] on button "Lên hàng" at bounding box center [1398, 117] width 67 height 27
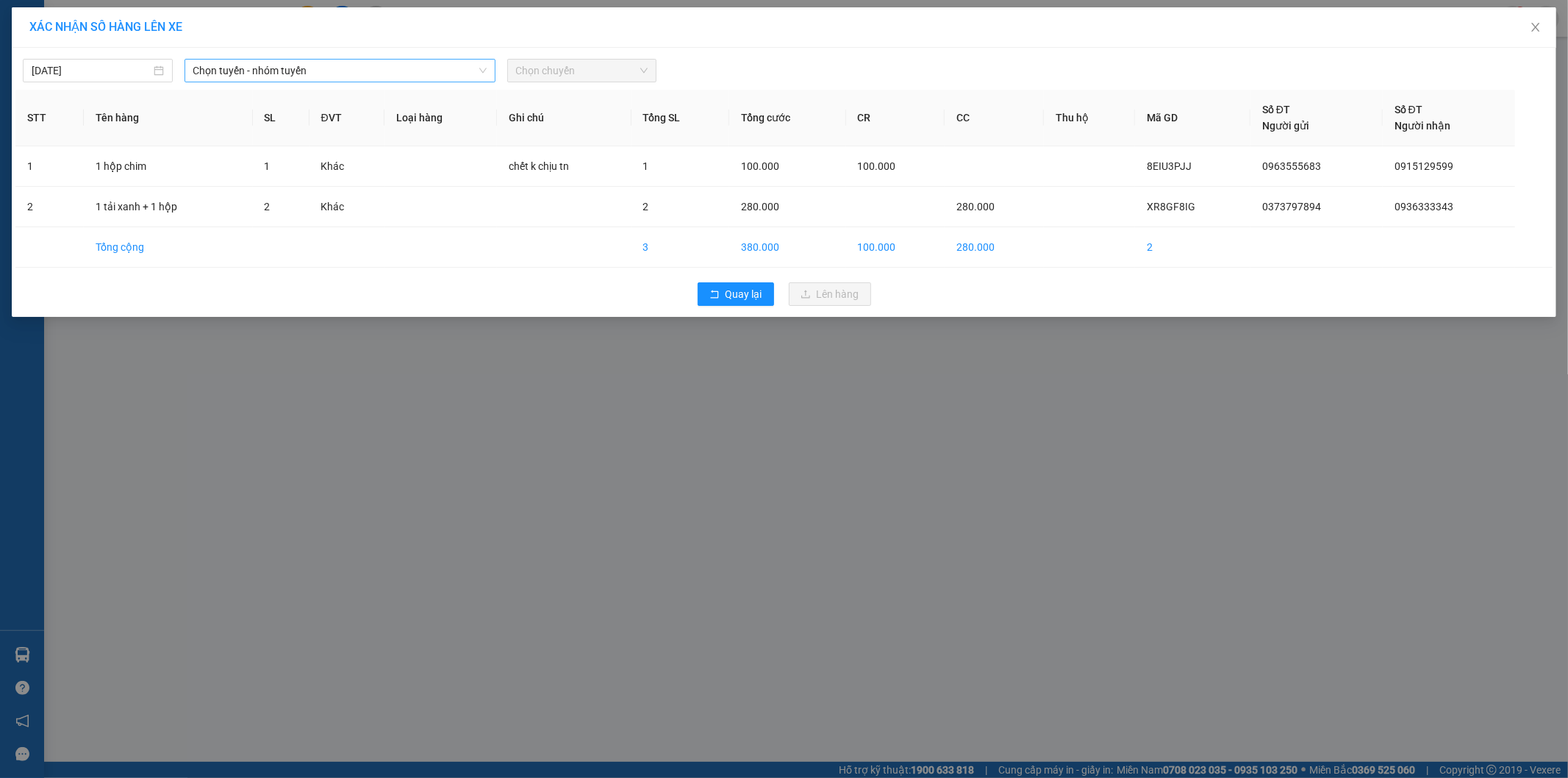
click at [365, 78] on span "Chọn tuyến - nhóm tuyến" at bounding box center [340, 70] width 294 height 22
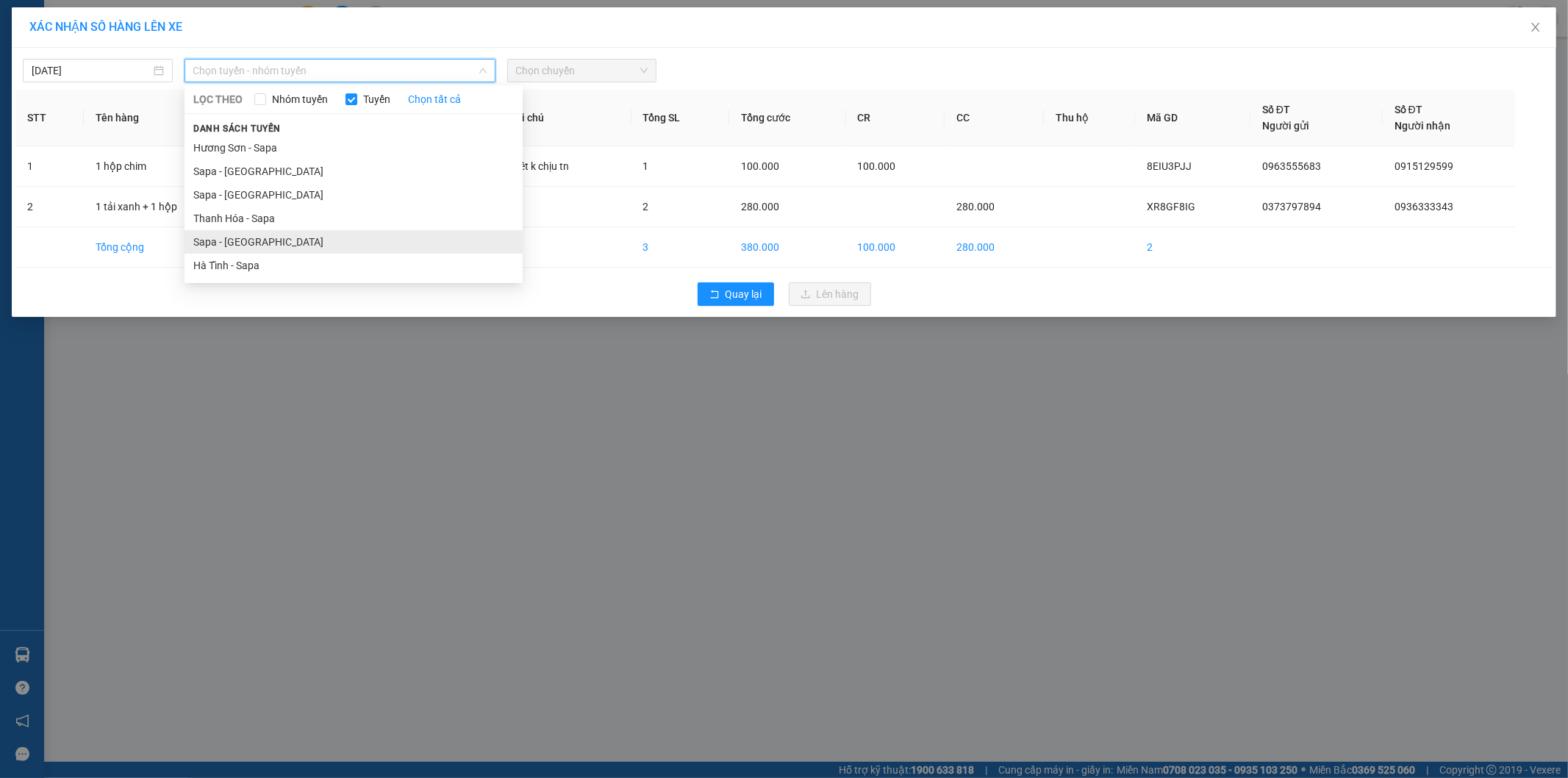
click at [272, 243] on li "Sapa - [GEOGRAPHIC_DATA]" at bounding box center [353, 242] width 338 height 23
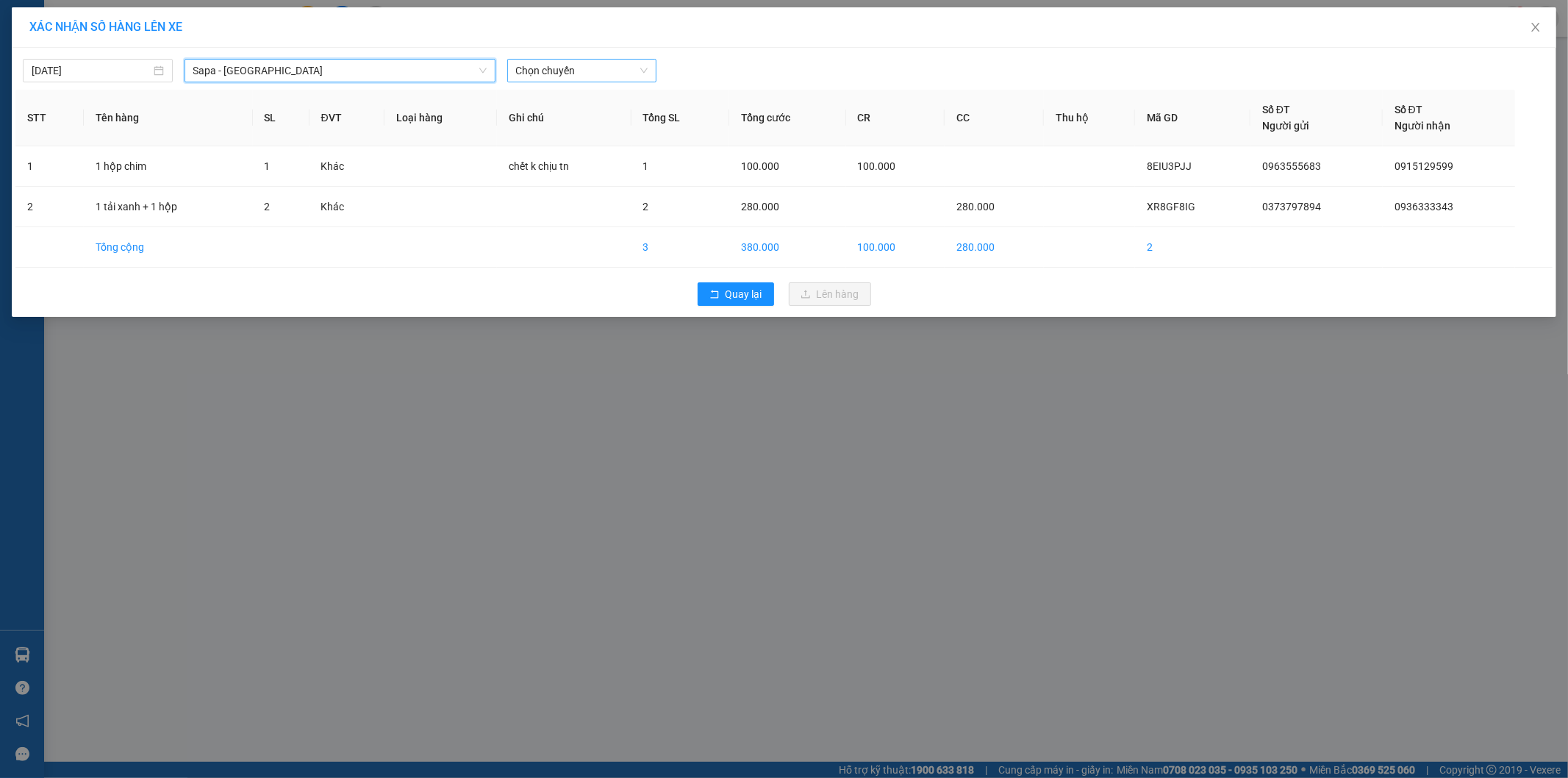
click at [531, 69] on span "Chọn chuyến" at bounding box center [582, 70] width 133 height 22
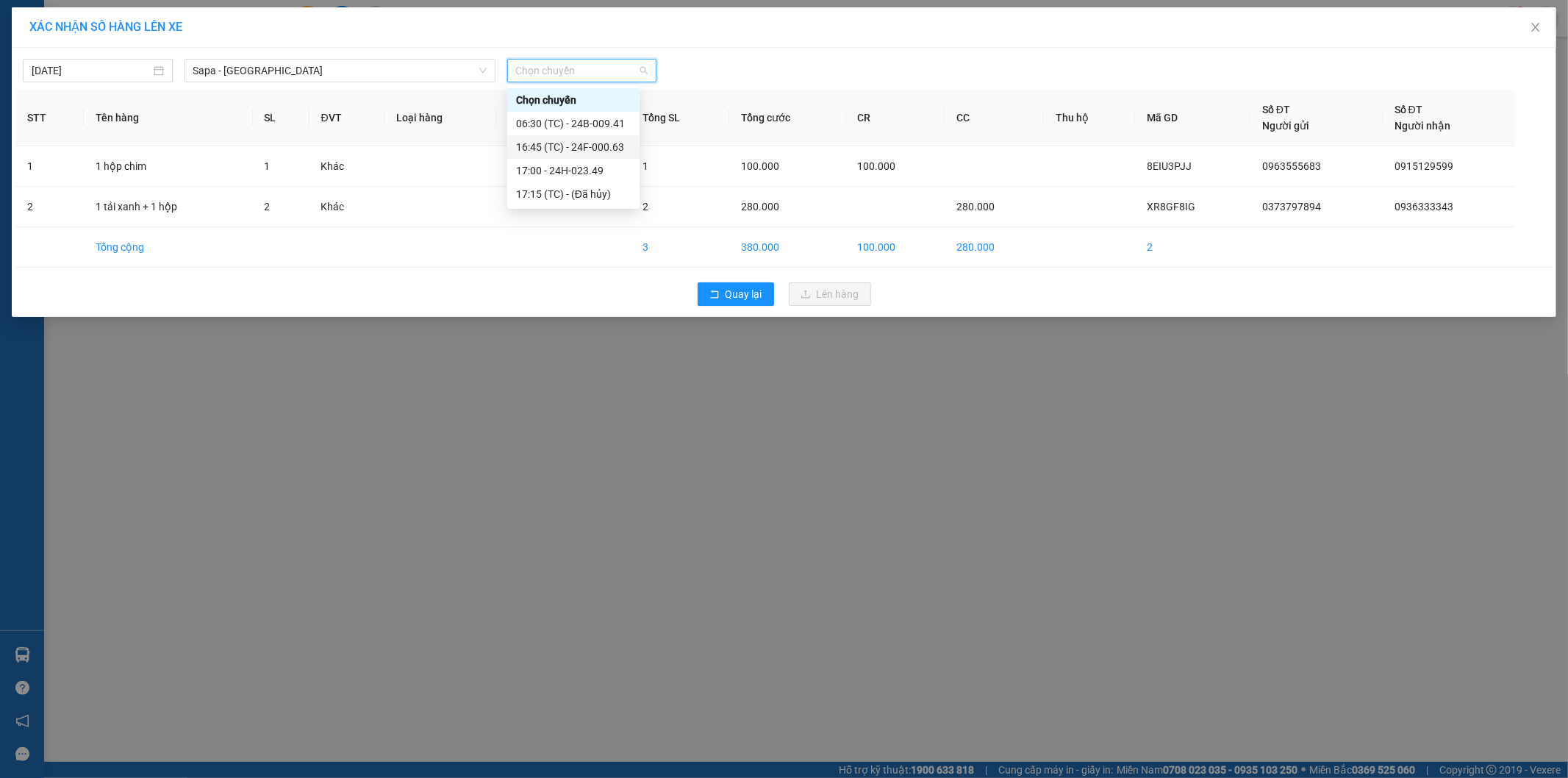
click at [546, 138] on div "16:45 (TC) - 24F-000.63" at bounding box center [574, 147] width 133 height 23
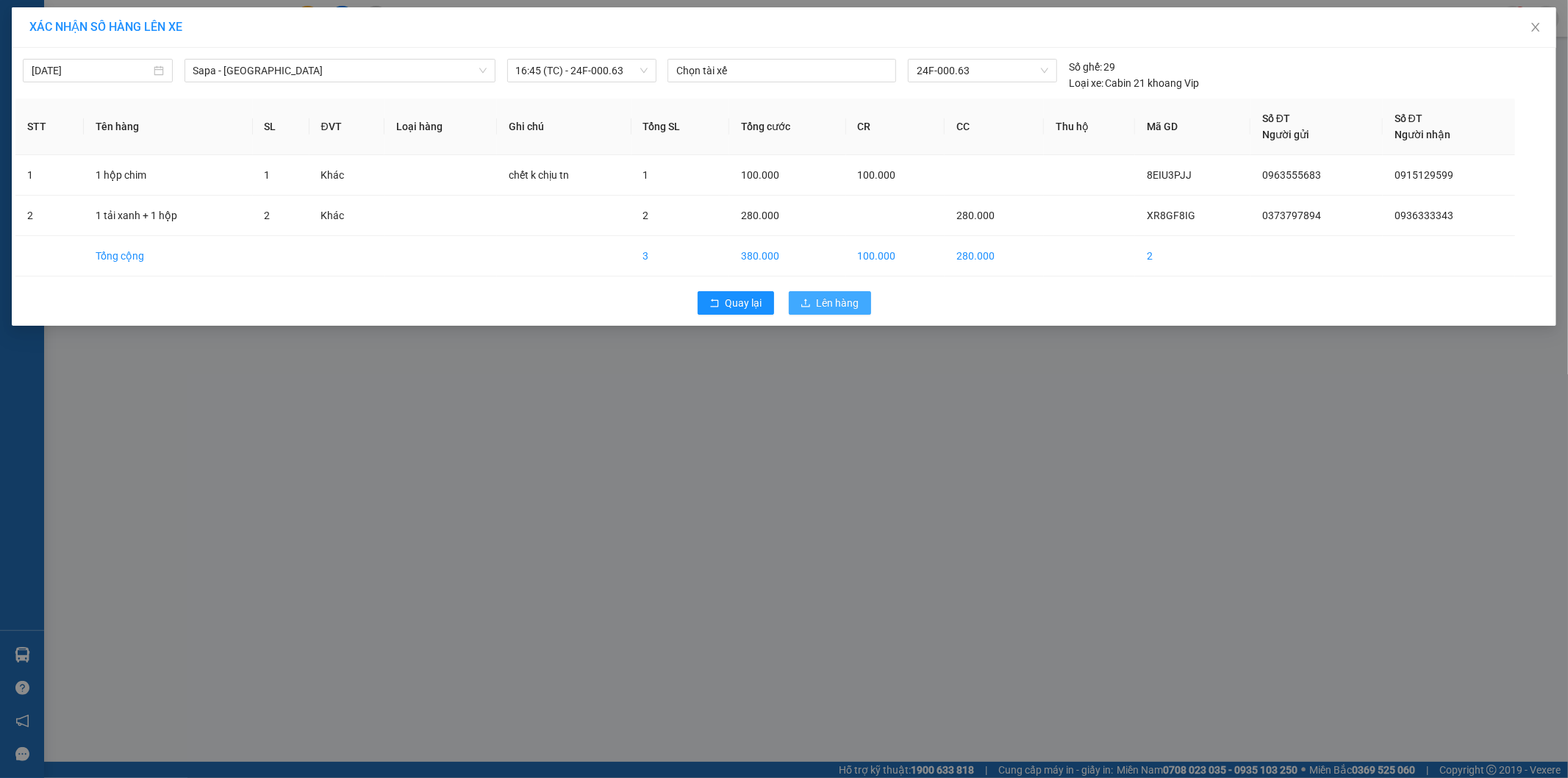
click at [852, 306] on span "Lên hàng" at bounding box center [837, 302] width 43 height 16
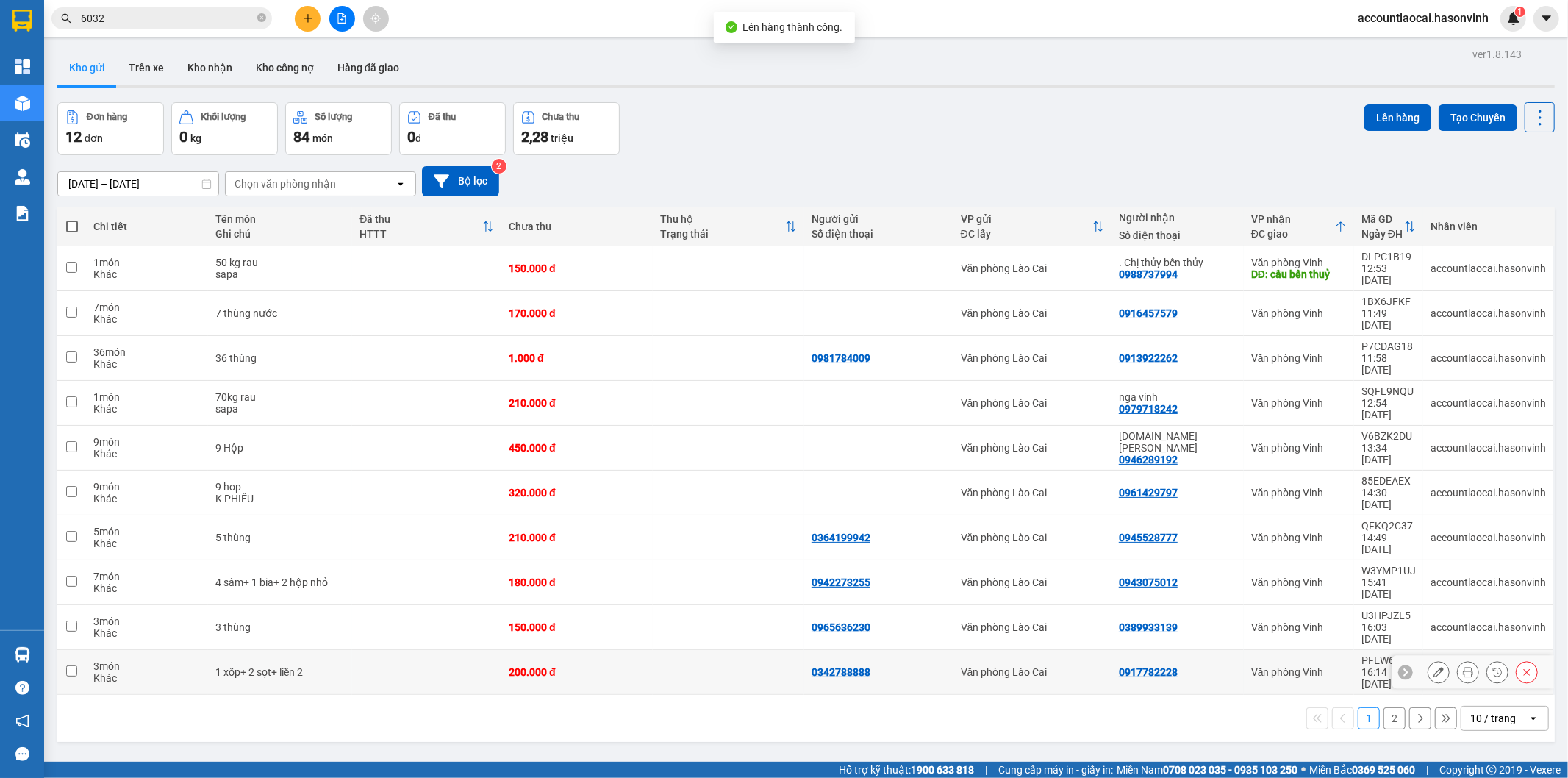
click at [378, 650] on td at bounding box center [427, 672] width 149 height 44
checkbox input "true"
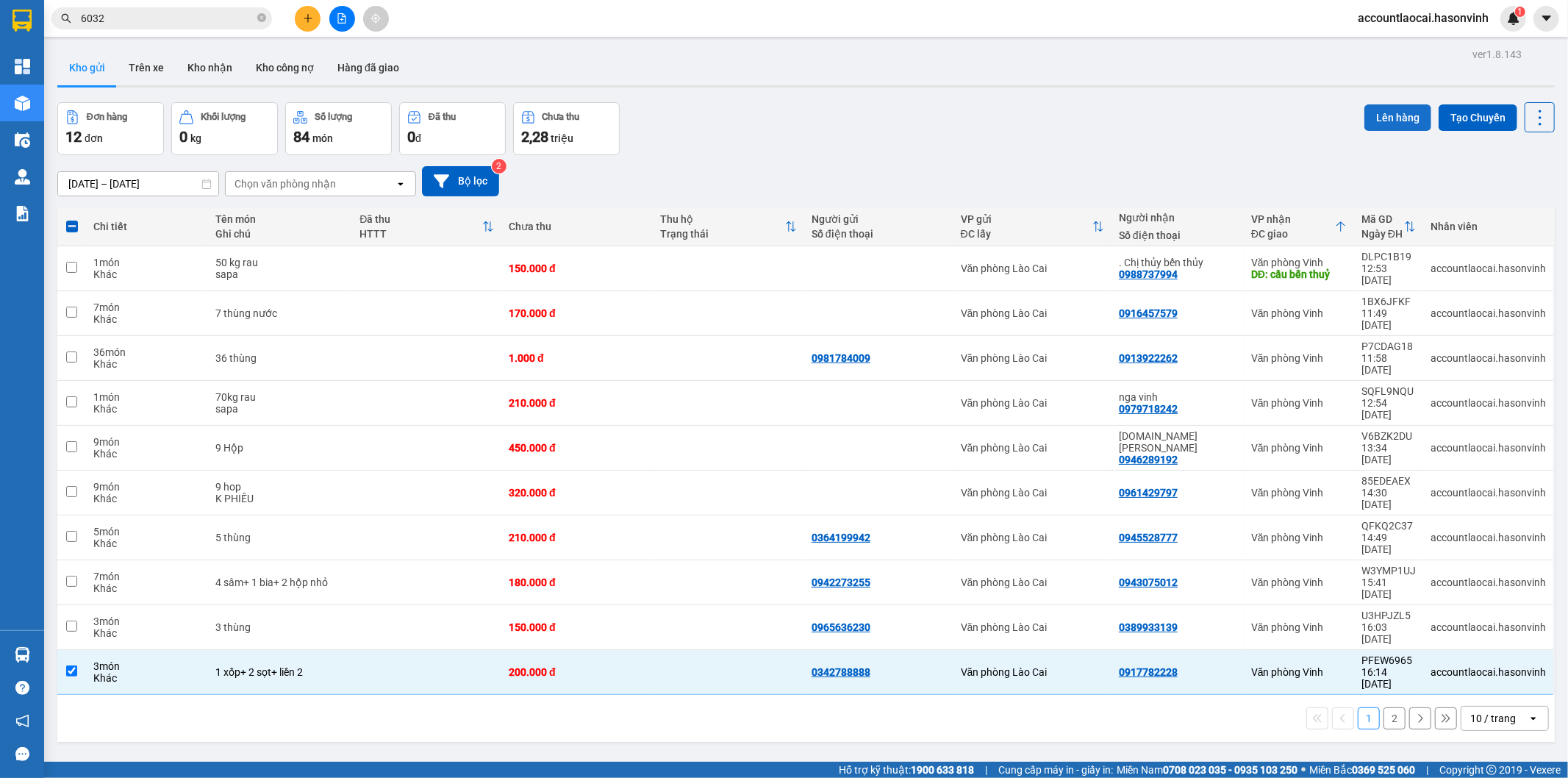
click at [1386, 115] on button "Lên hàng" at bounding box center [1398, 117] width 67 height 27
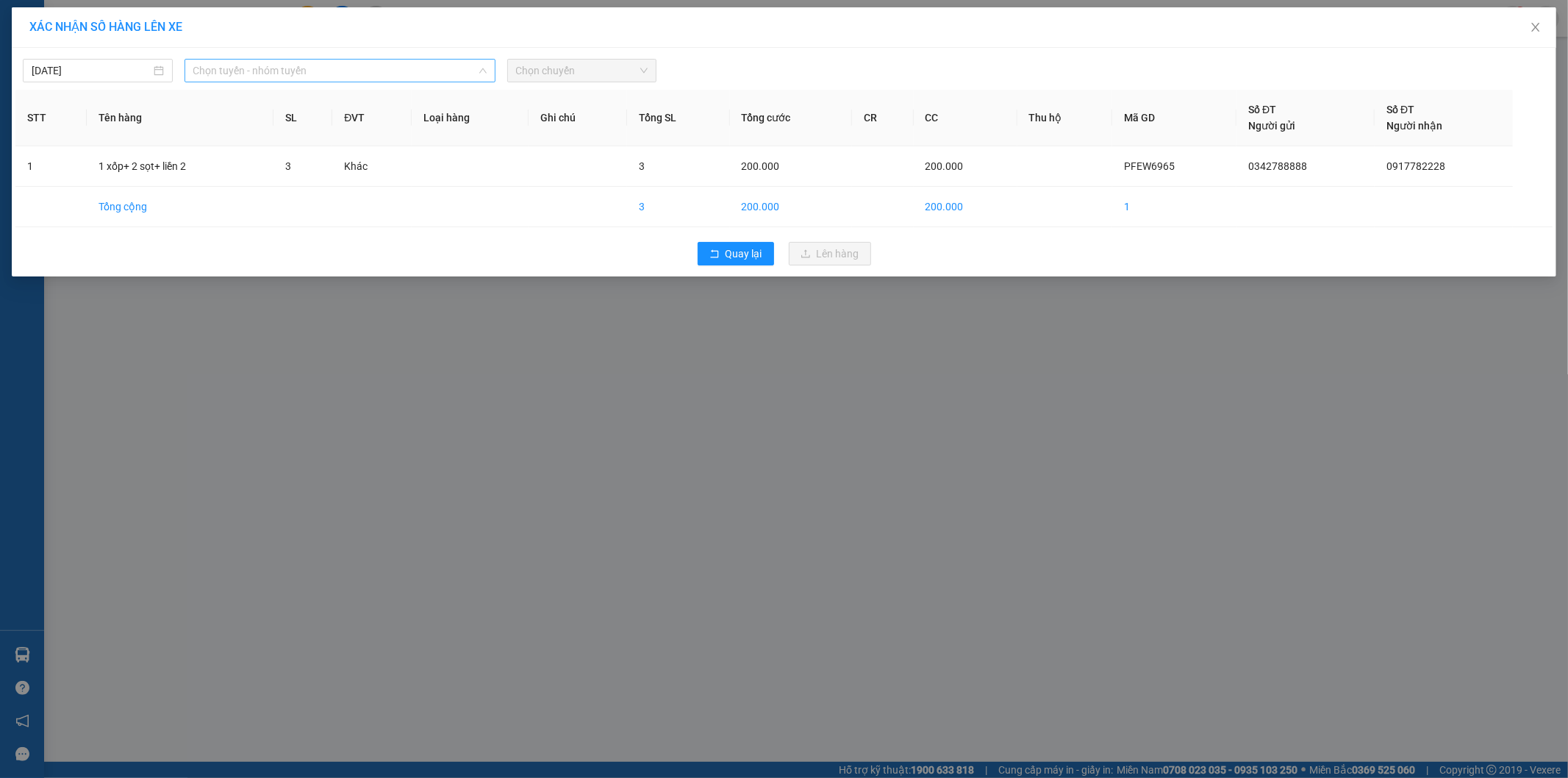
drag, startPoint x: 415, startPoint y: 66, endPoint x: 328, endPoint y: 138, distance: 112.9
click at [414, 66] on span "Chọn tuyến - nhóm tuyến" at bounding box center [340, 70] width 294 height 22
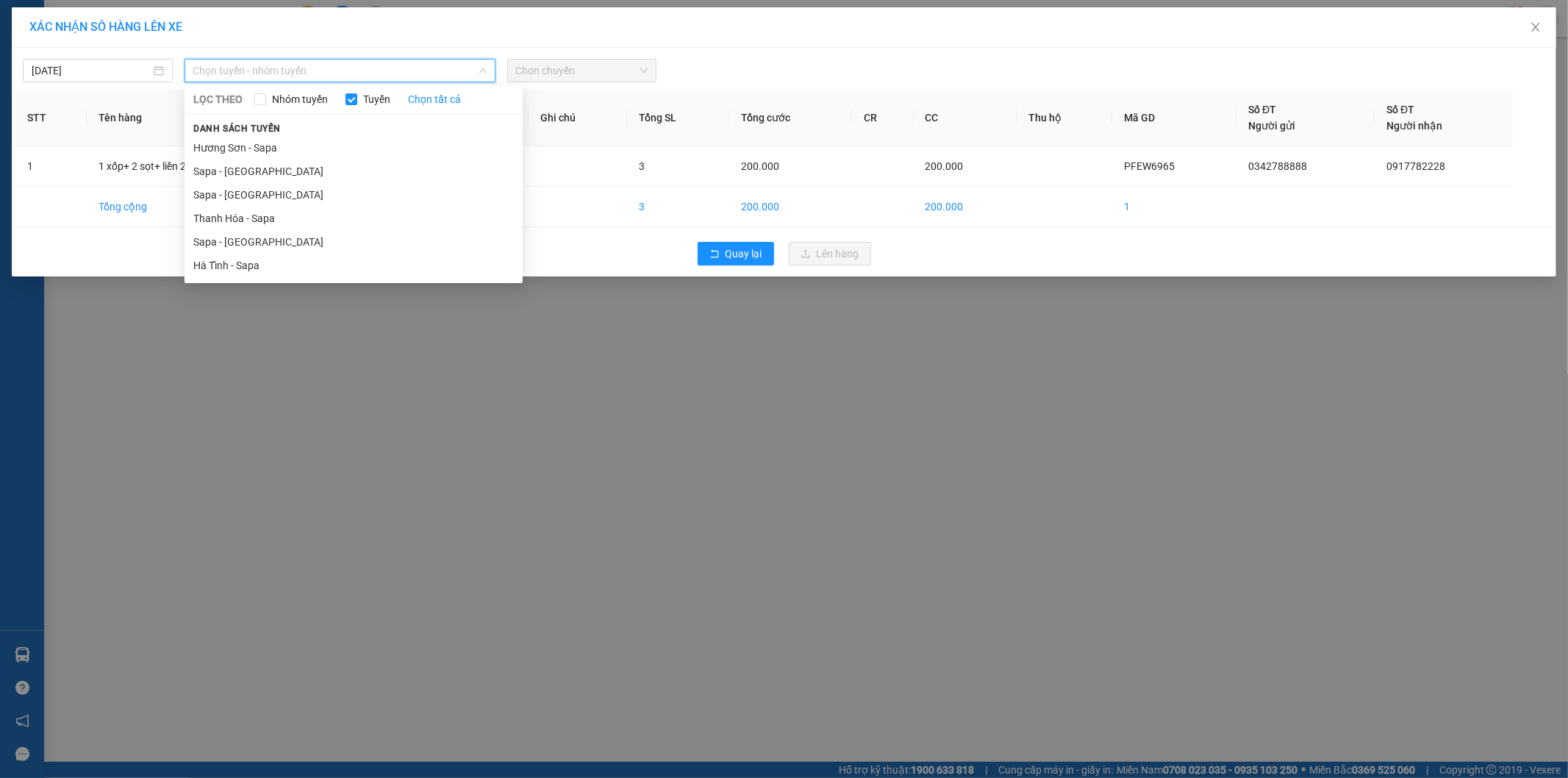
drag, startPoint x: 301, startPoint y: 238, endPoint x: 533, endPoint y: 102, distance: 268.9
click at [306, 234] on li "Sapa - [GEOGRAPHIC_DATA]" at bounding box center [353, 242] width 338 height 23
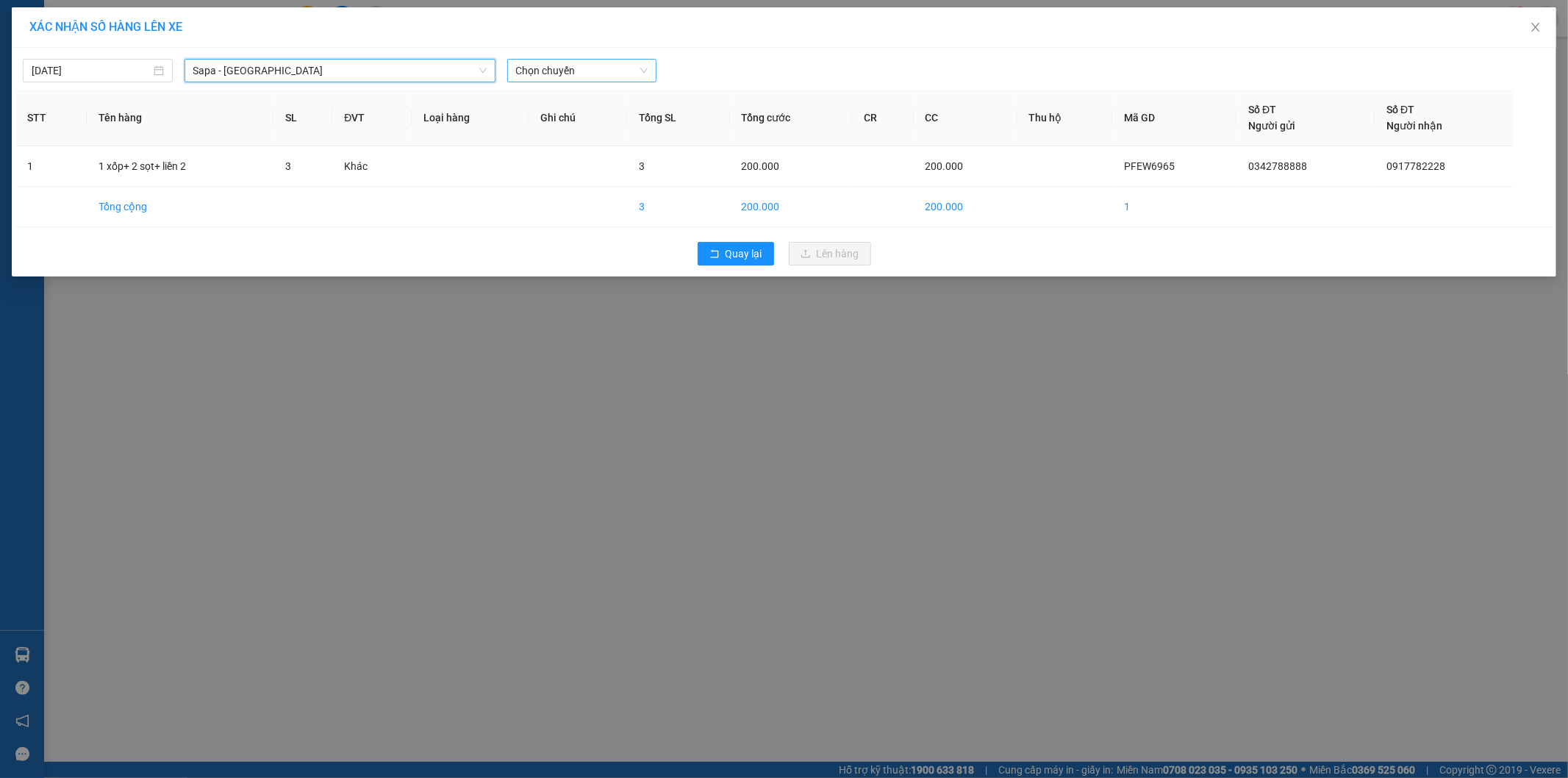
click at [559, 70] on span "Chọn chuyến" at bounding box center [582, 70] width 133 height 22
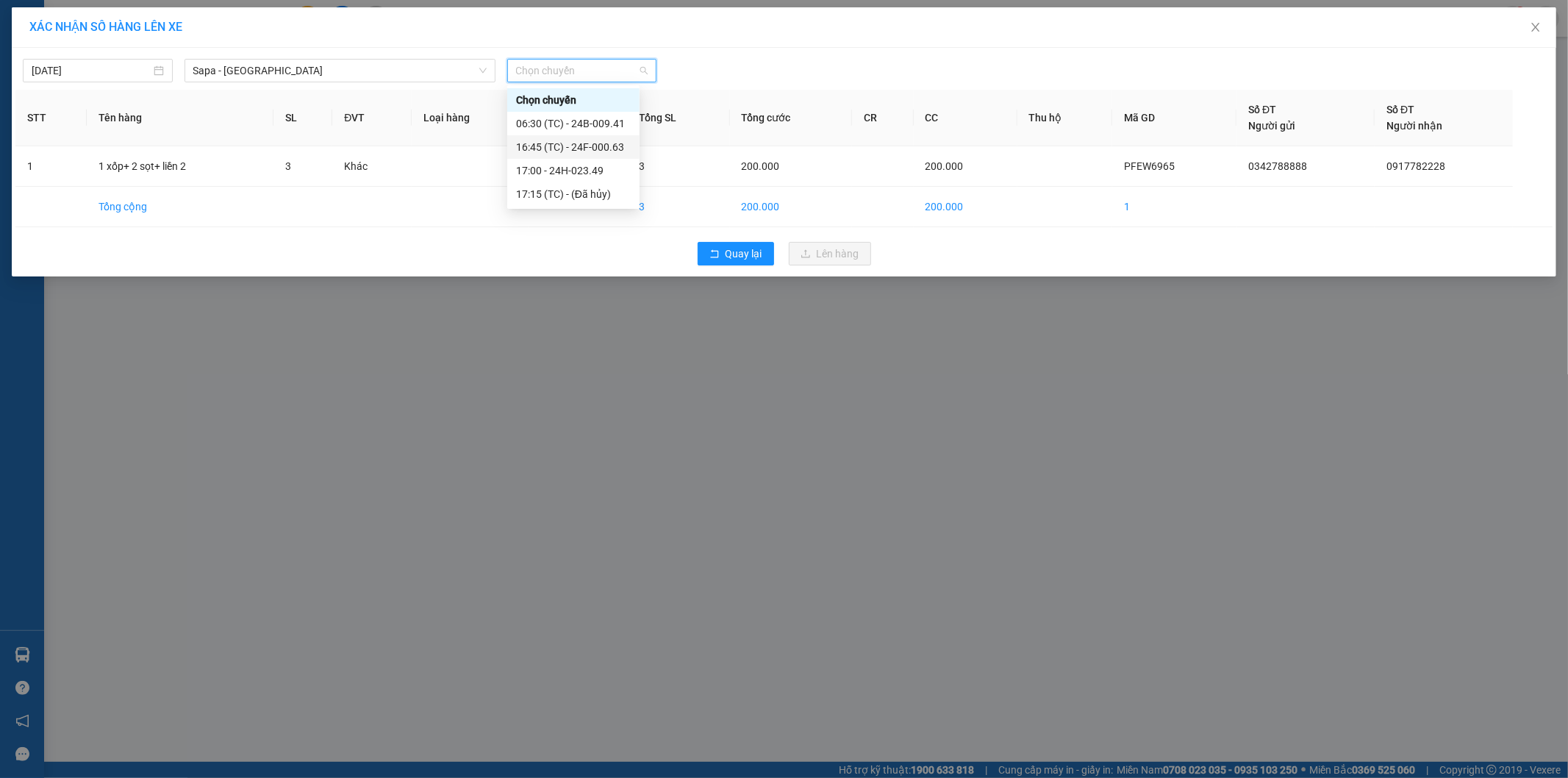
click at [567, 145] on div "16:45 (TC) - 24F-000.63" at bounding box center [573, 147] width 115 height 16
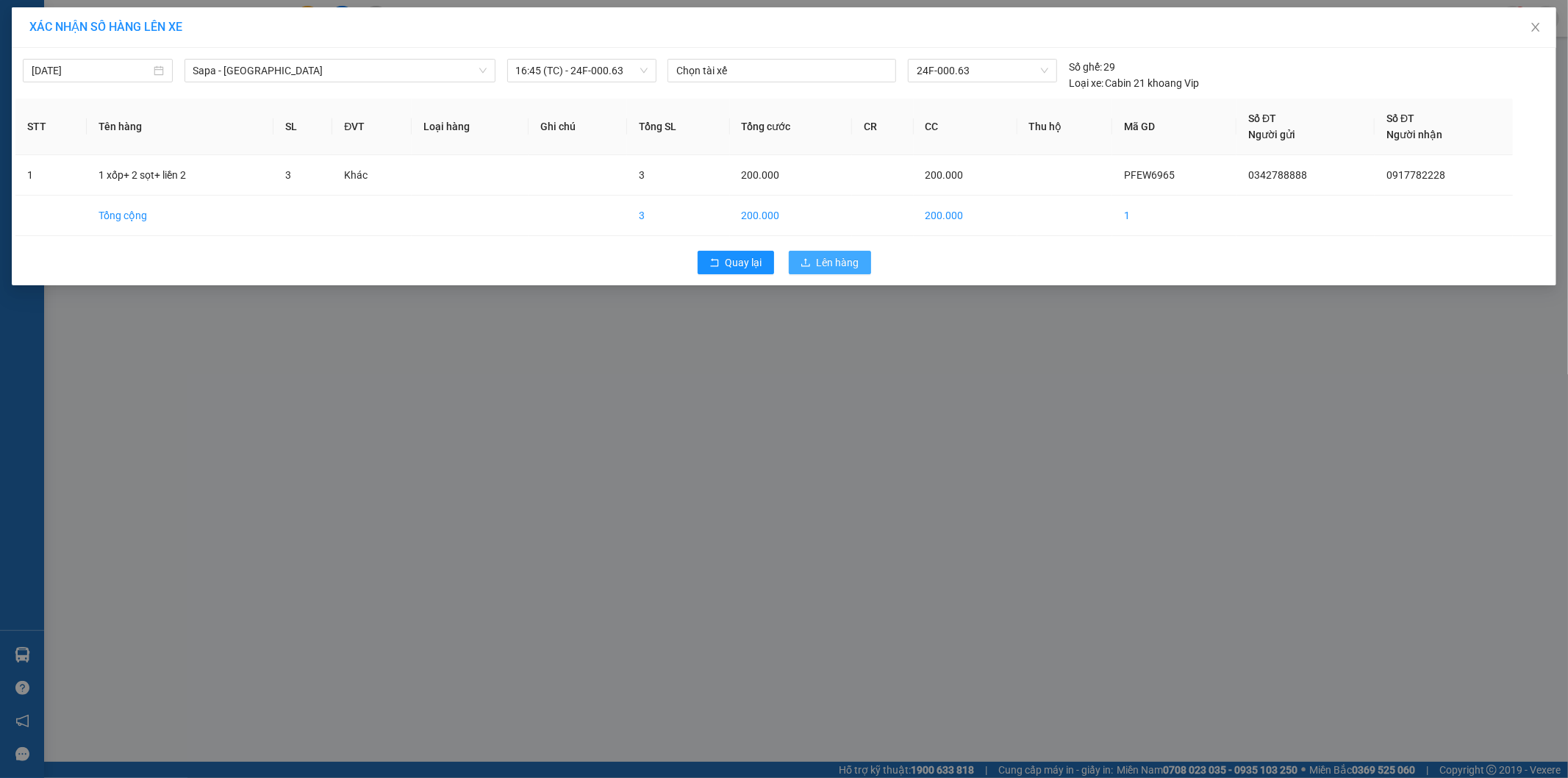
click at [820, 254] on span "Lên hàng" at bounding box center [837, 262] width 43 height 16
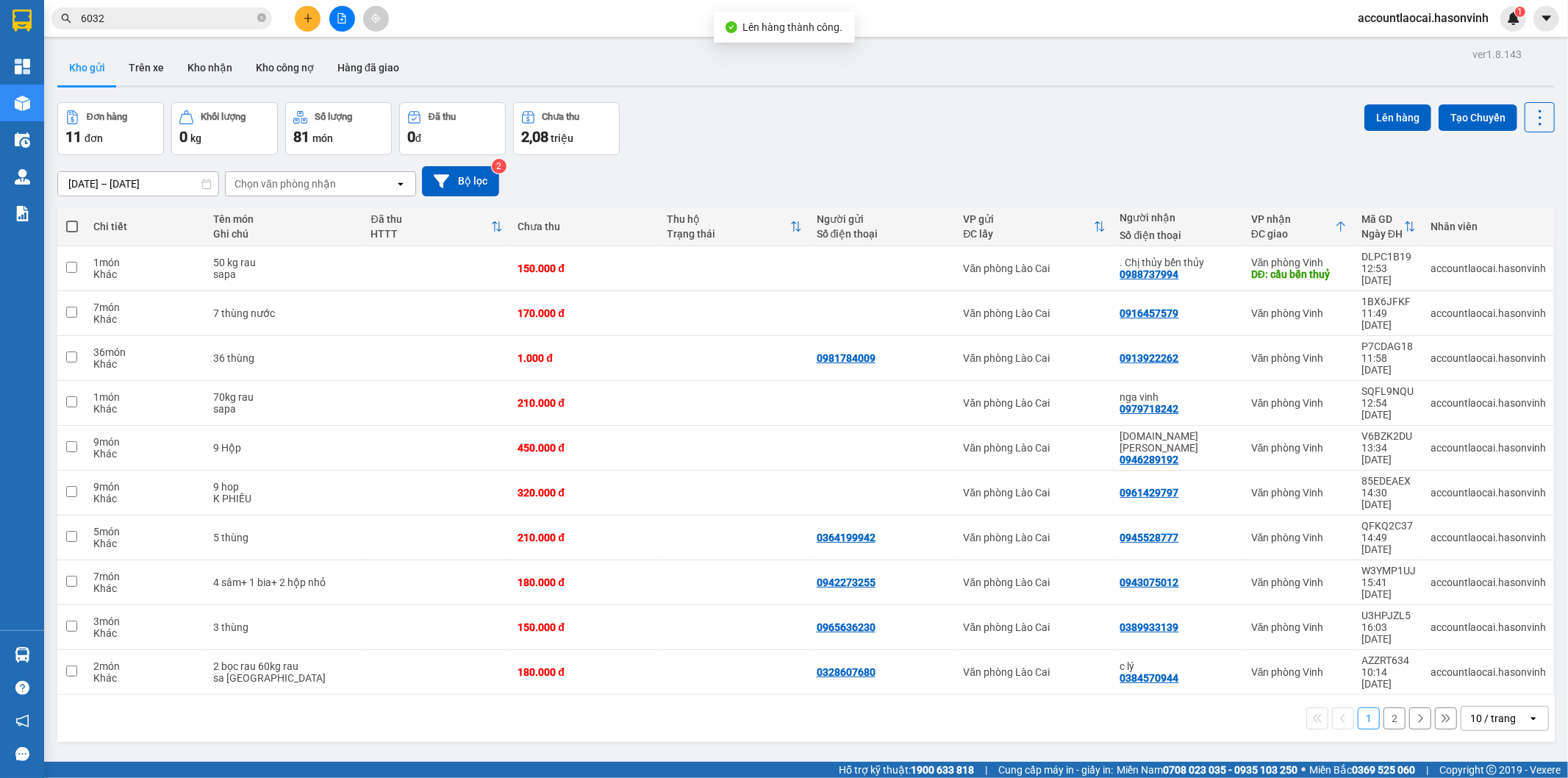
click at [1383, 708] on button "2" at bounding box center [1394, 718] width 22 height 22
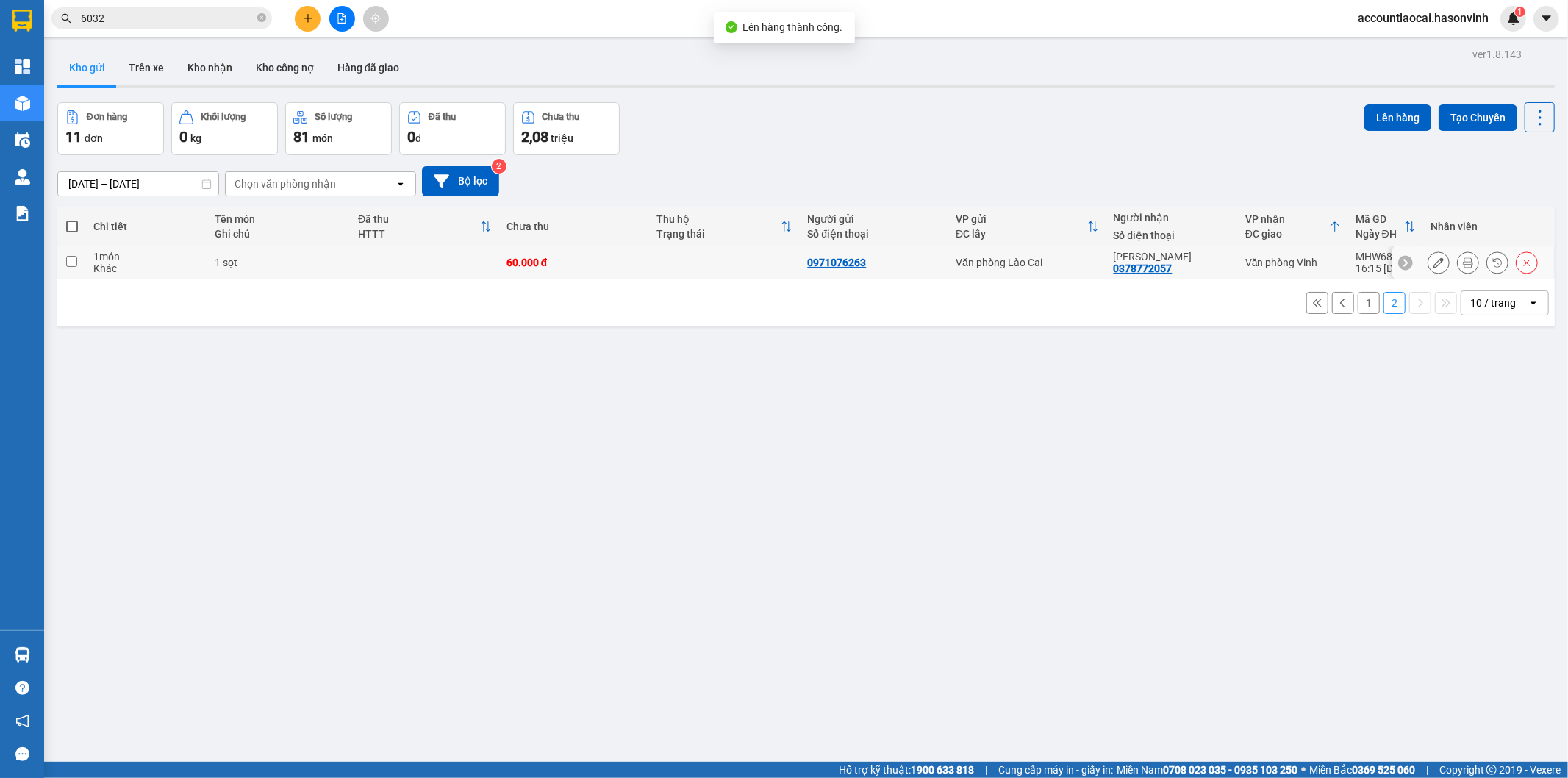
click at [622, 262] on div "60.000 đ" at bounding box center [575, 263] width 136 height 12
checkbox input "true"
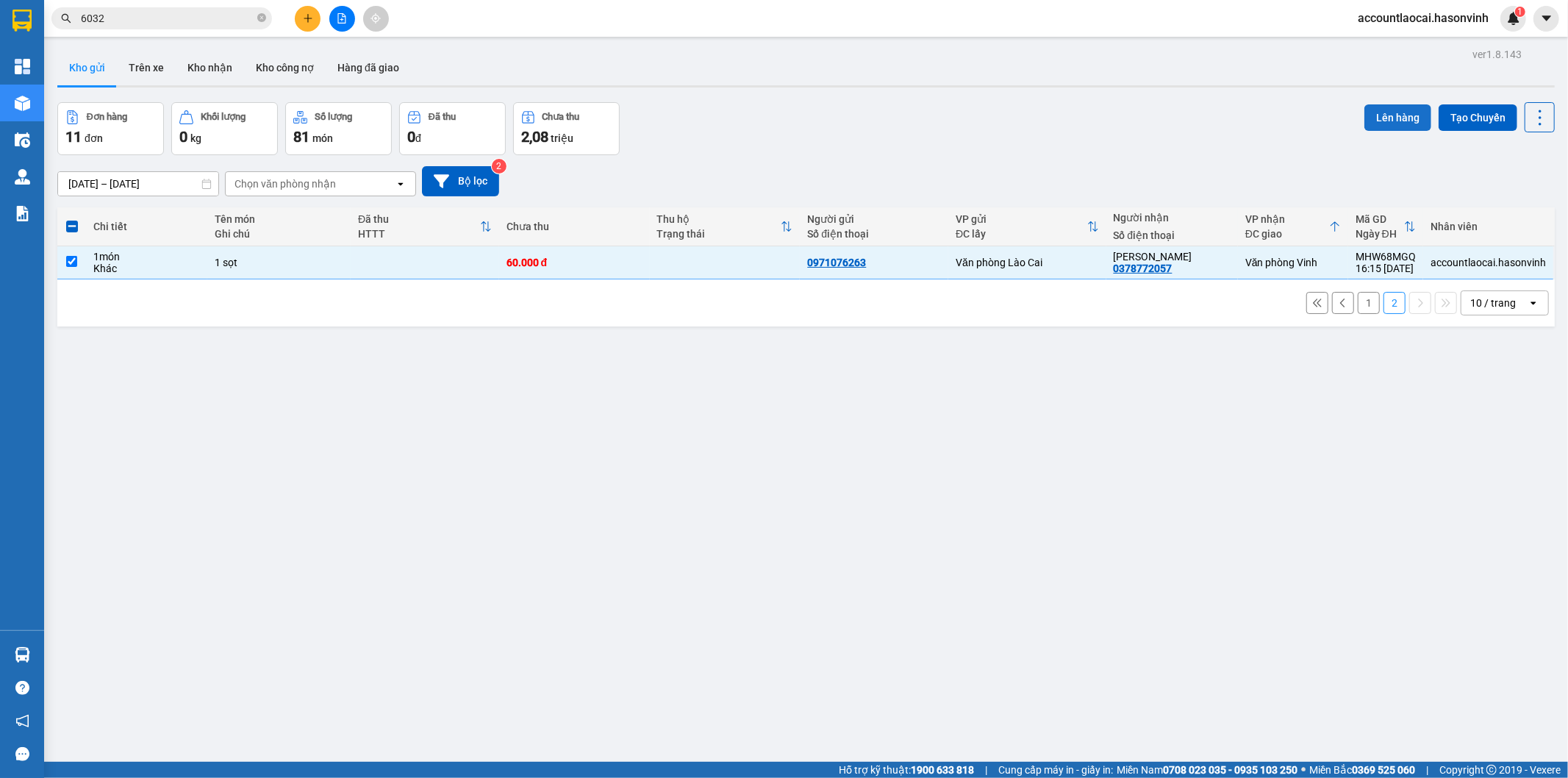
click at [1380, 116] on button "Lên hàng" at bounding box center [1398, 117] width 67 height 27
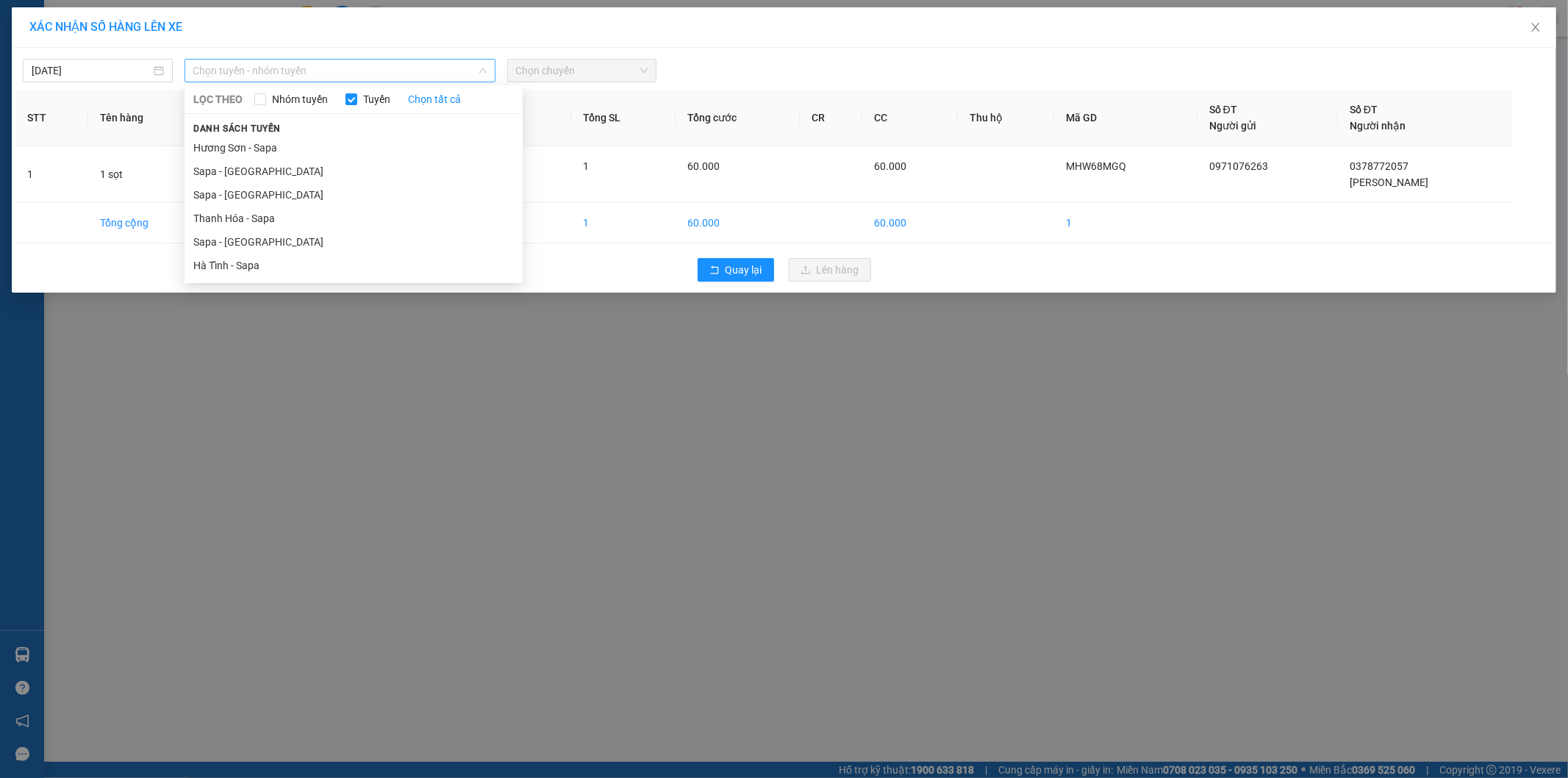
click at [371, 67] on span "Chọn tuyến - nhóm tuyến" at bounding box center [340, 70] width 294 height 22
click at [282, 235] on li "Sapa - [GEOGRAPHIC_DATA]" at bounding box center [353, 242] width 338 height 23
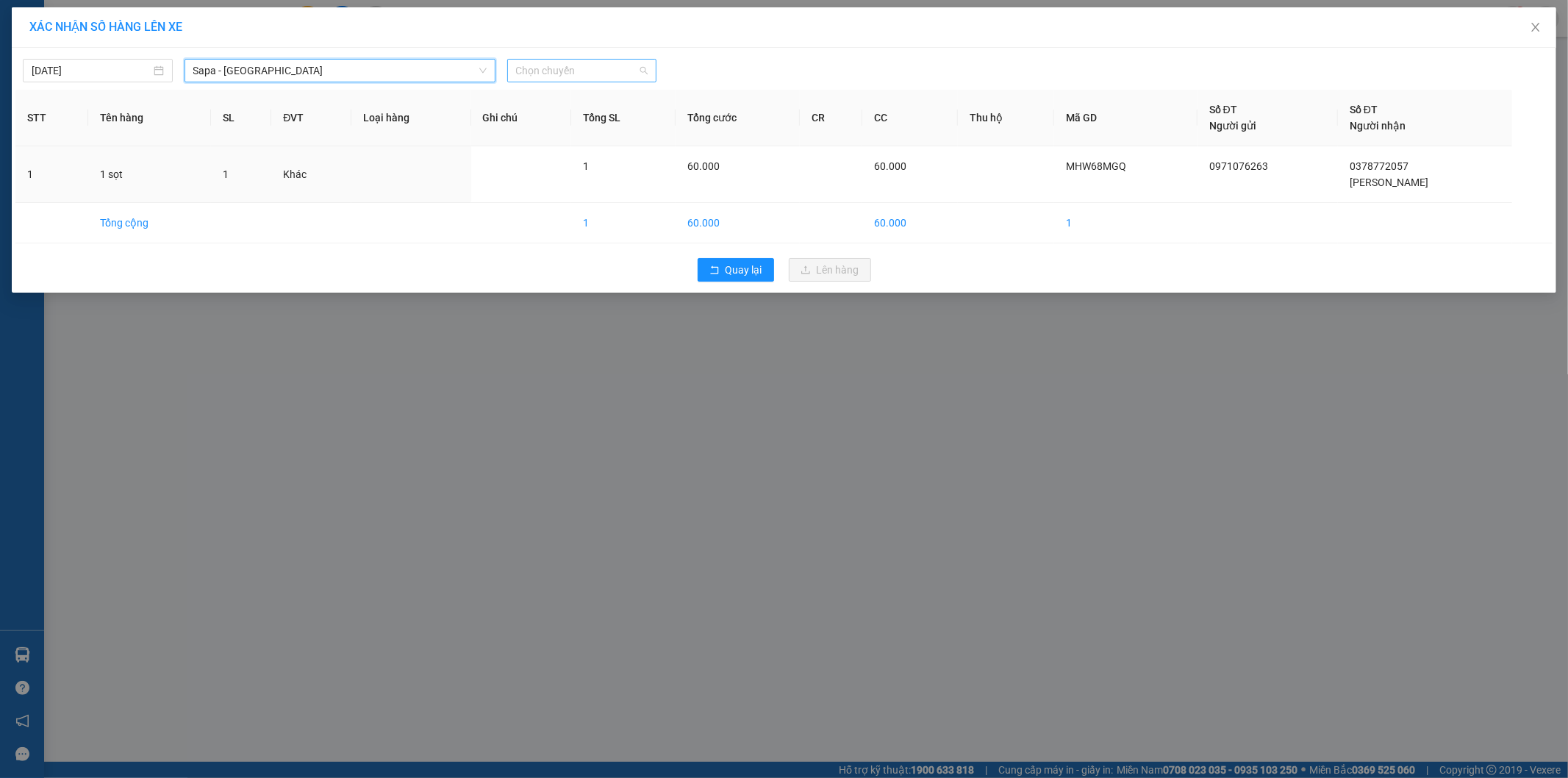
click at [557, 68] on span "Chọn chuyến" at bounding box center [582, 70] width 133 height 22
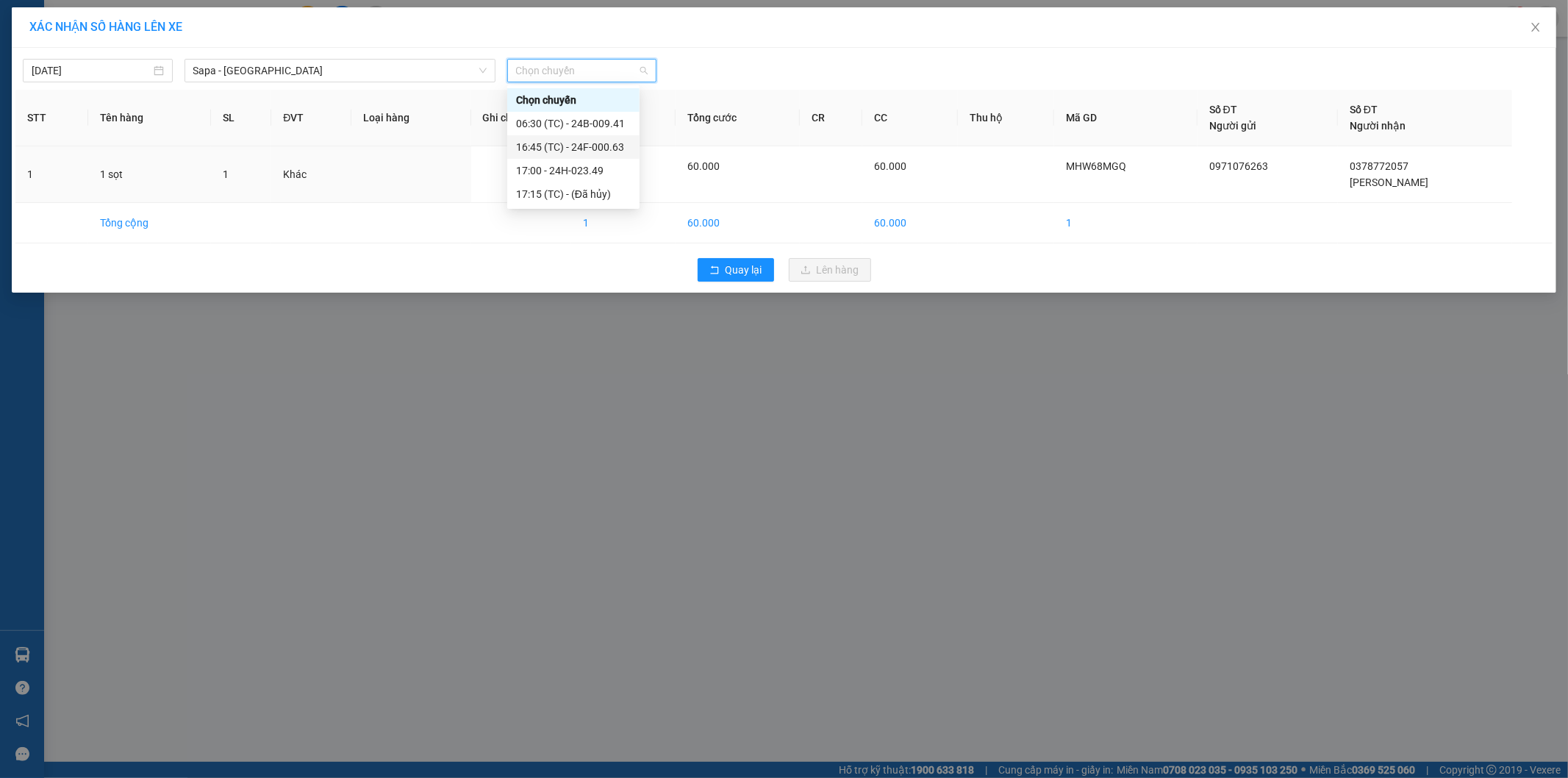
click at [589, 145] on div "16:45 (TC) - 24F-000.63" at bounding box center [573, 147] width 115 height 16
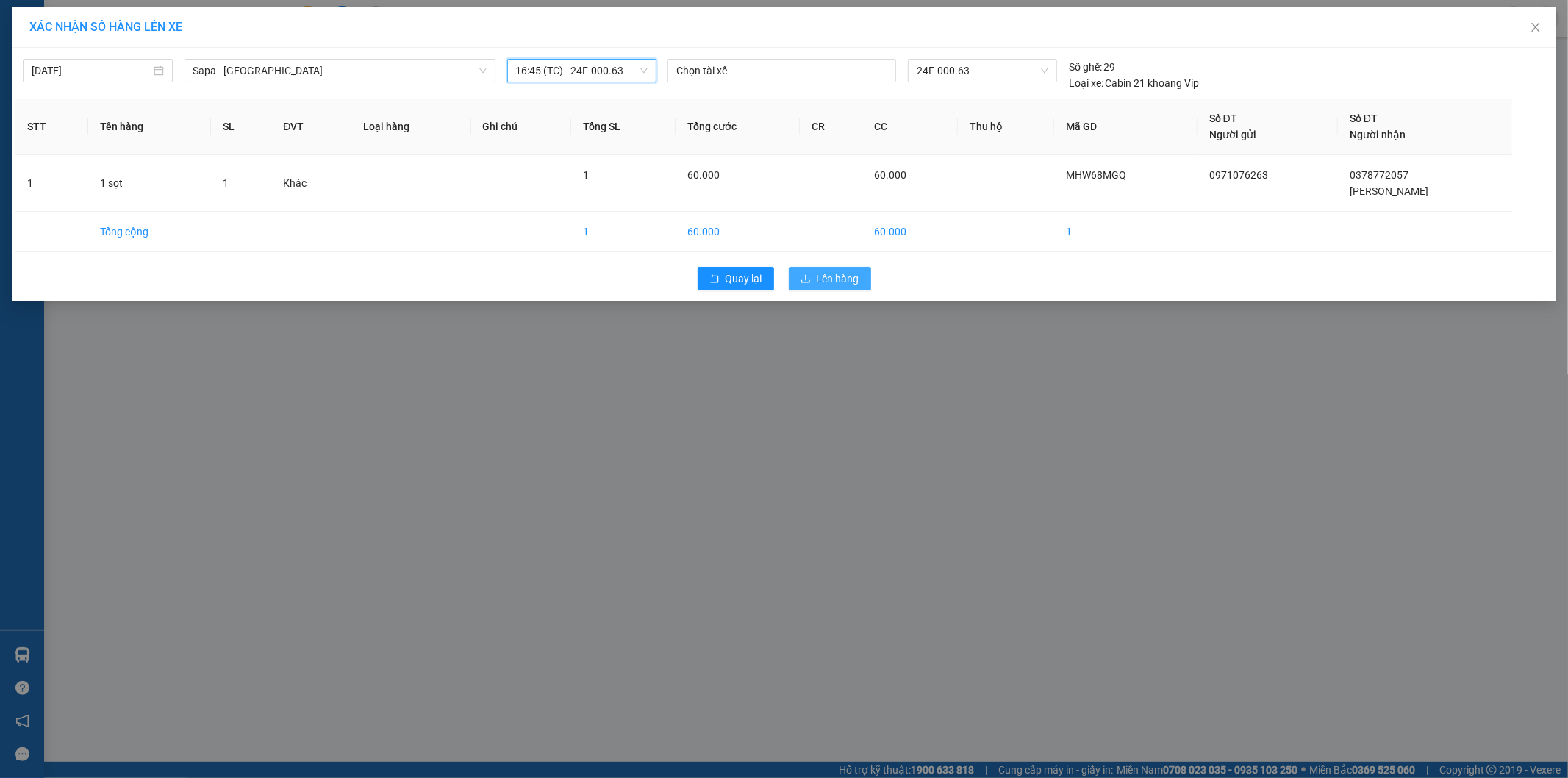
click at [847, 273] on span "Lên hàng" at bounding box center [837, 278] width 43 height 16
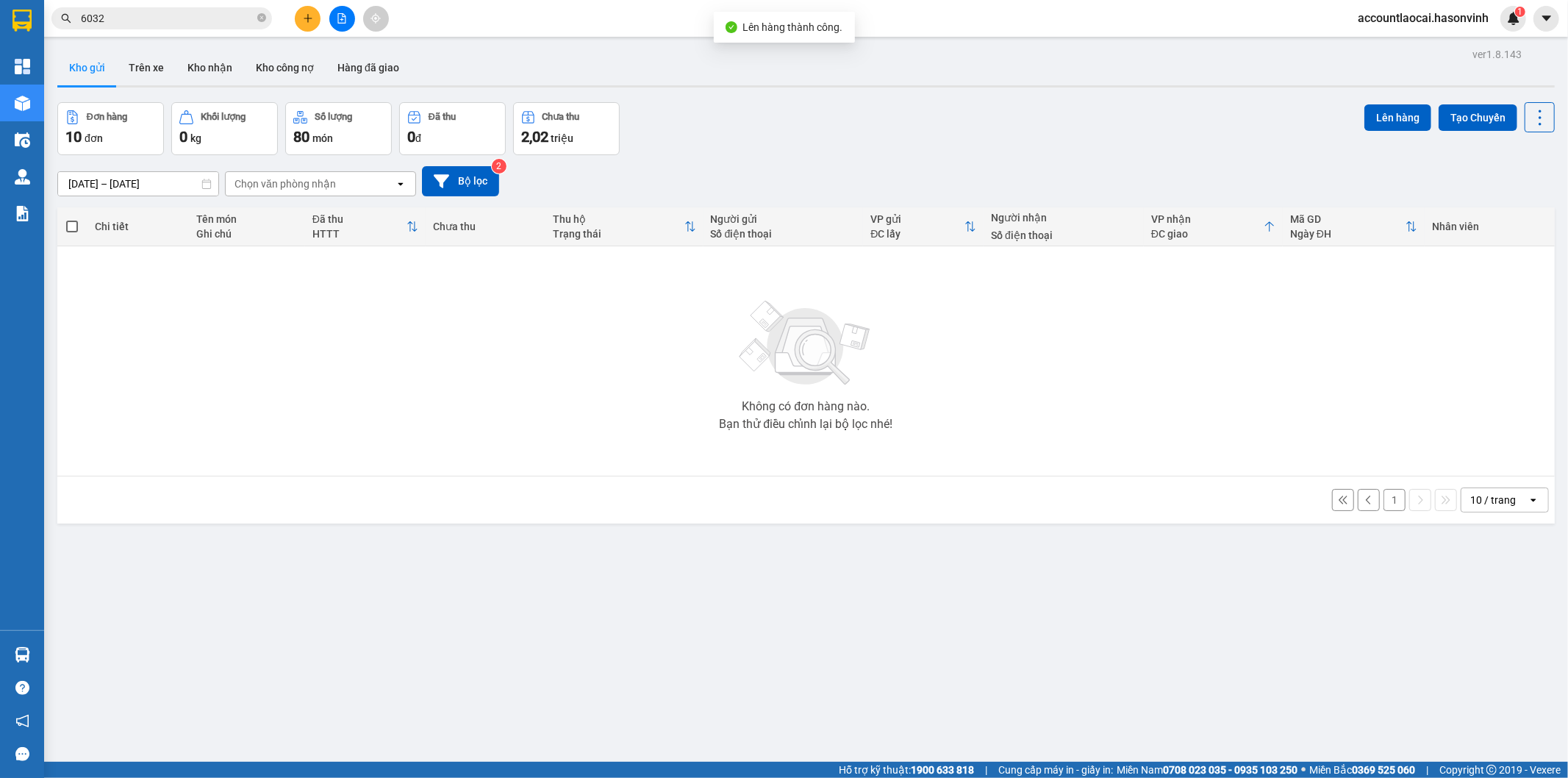
click at [1383, 504] on button "1" at bounding box center [1394, 500] width 22 height 22
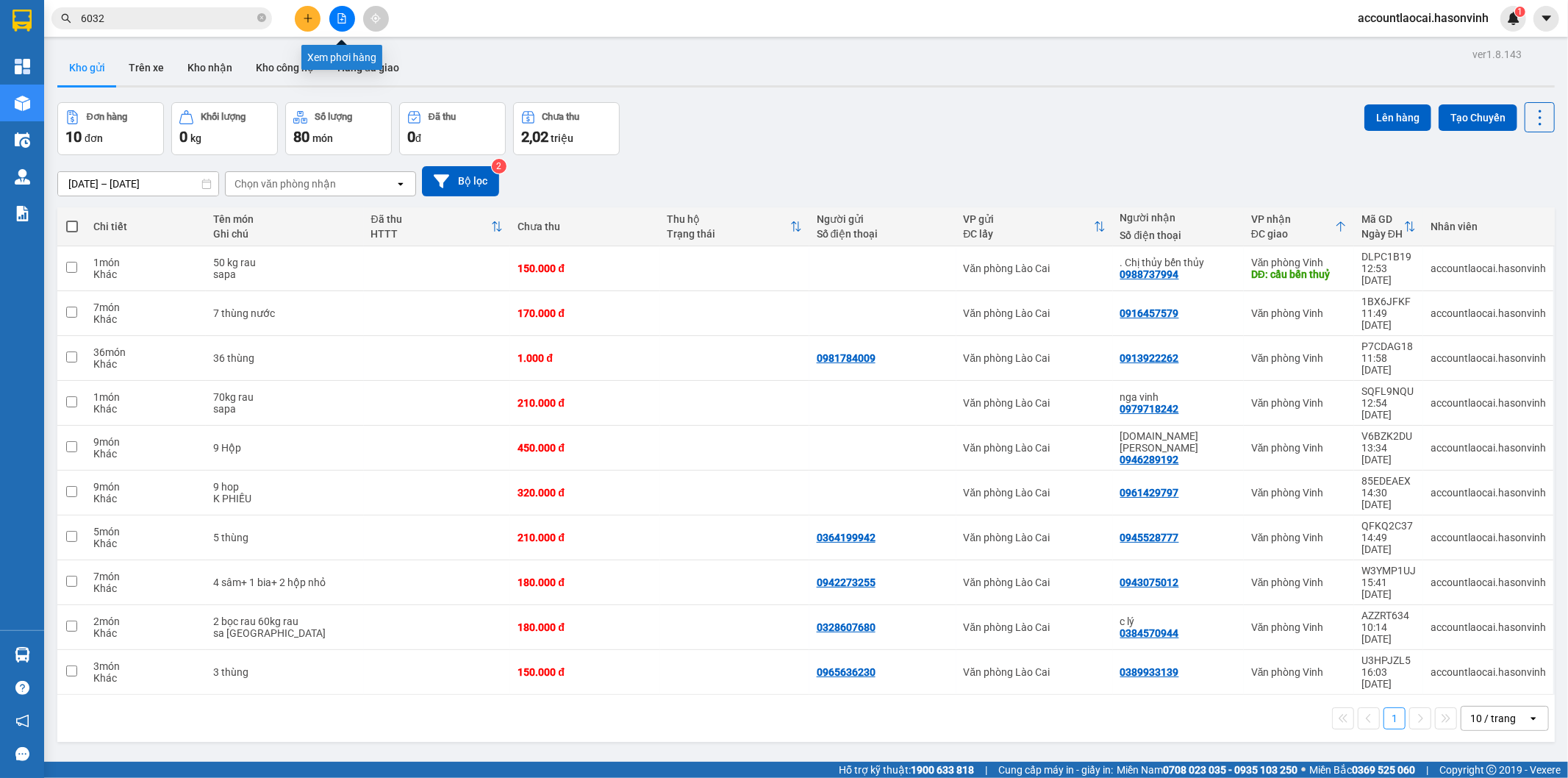
click at [338, 19] on icon "file-add" at bounding box center [342, 18] width 8 height 10
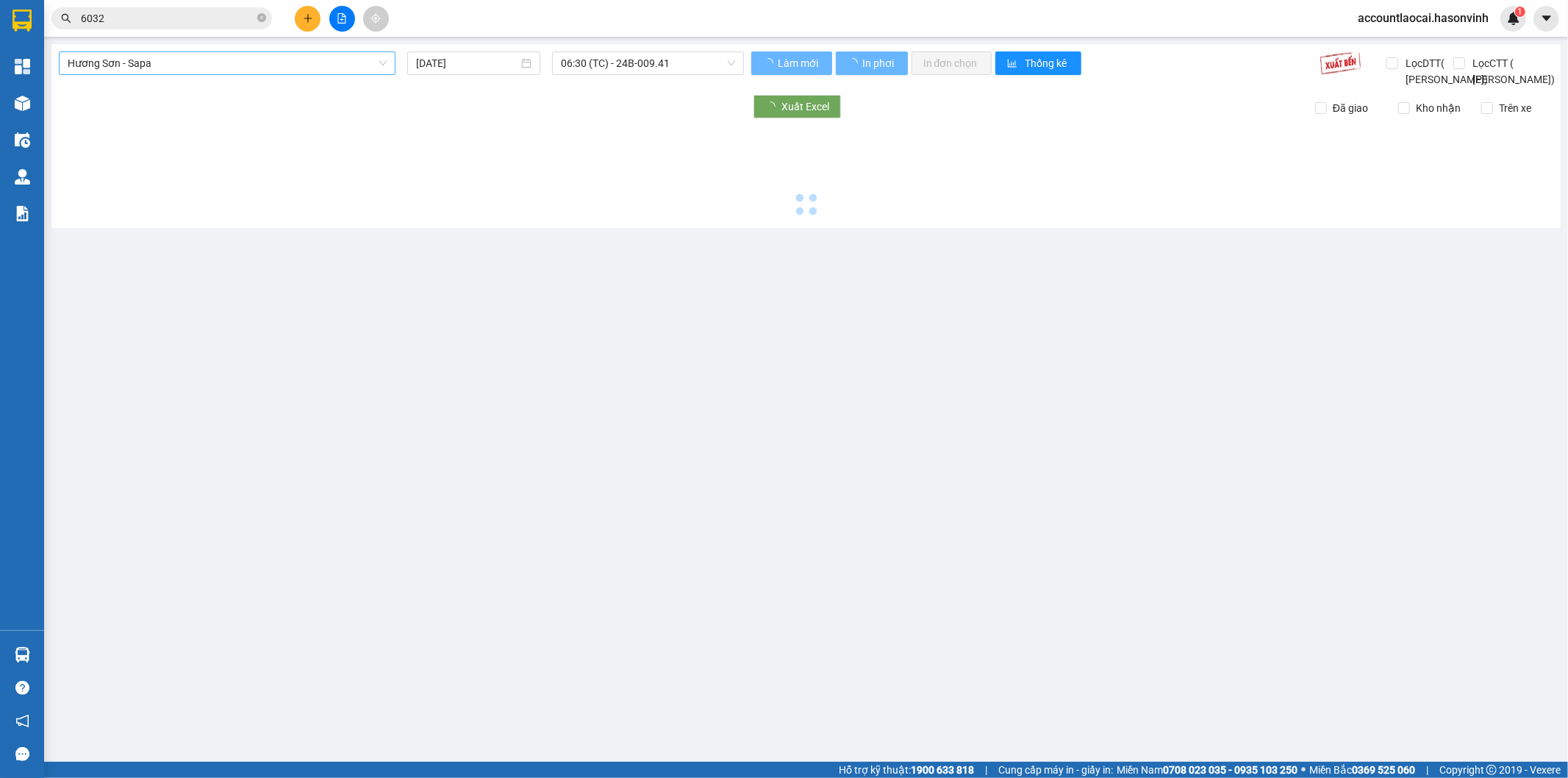
click at [211, 60] on span "Hương Sơn - Sapa" at bounding box center [227, 63] width 319 height 22
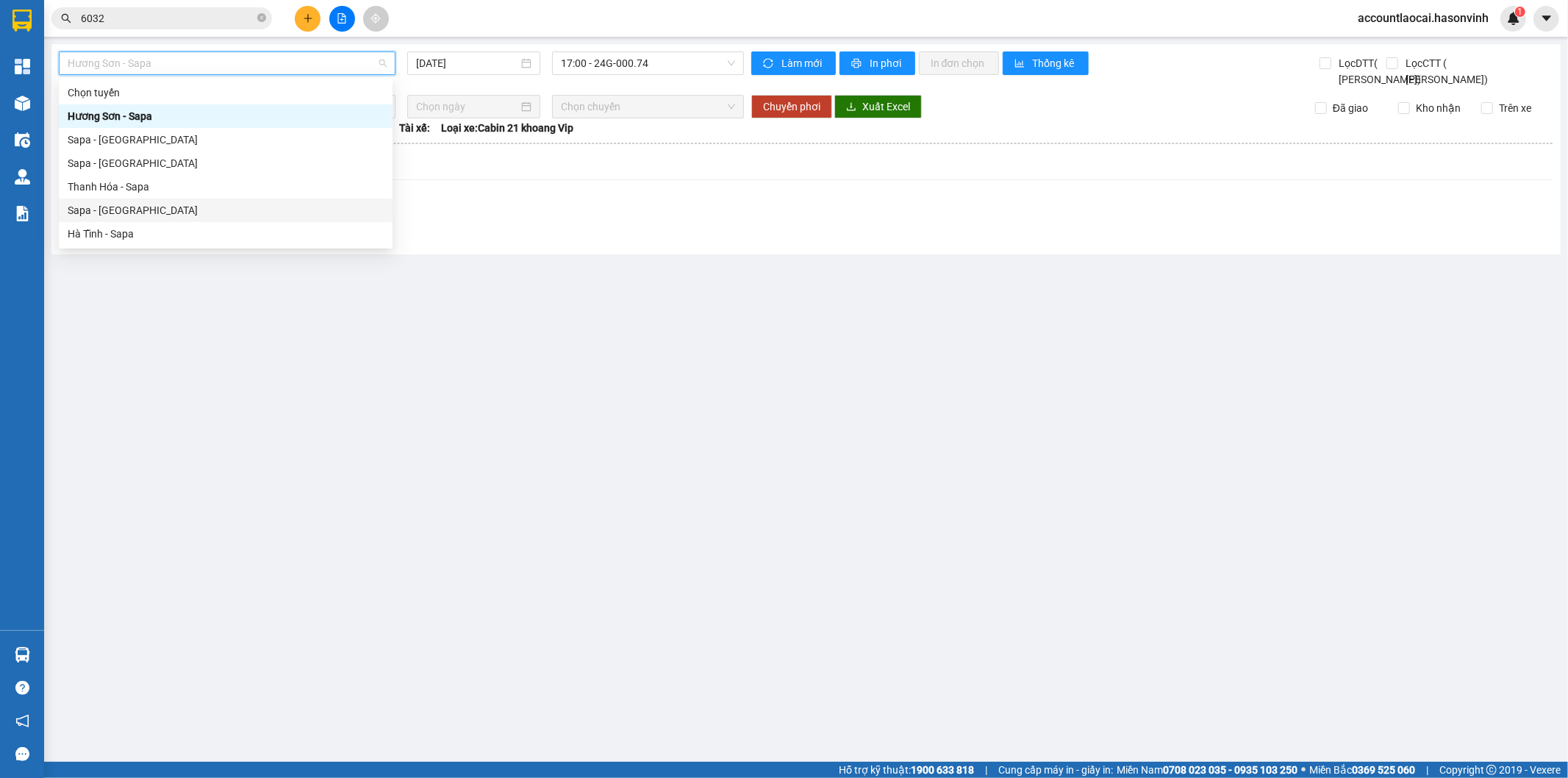
click at [157, 199] on div "Sapa - [GEOGRAPHIC_DATA]" at bounding box center [226, 211] width 334 height 23
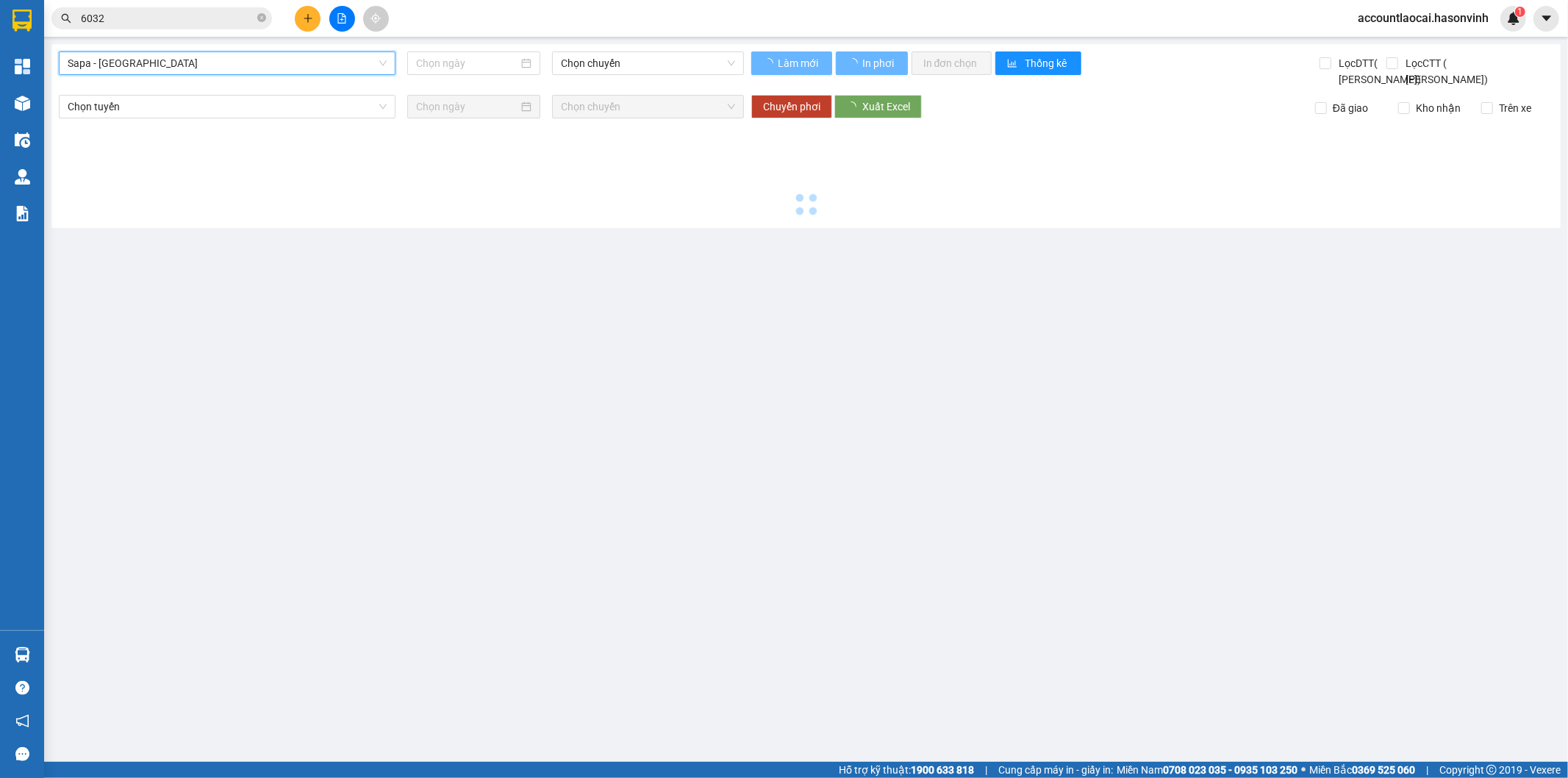
type input "[DATE]"
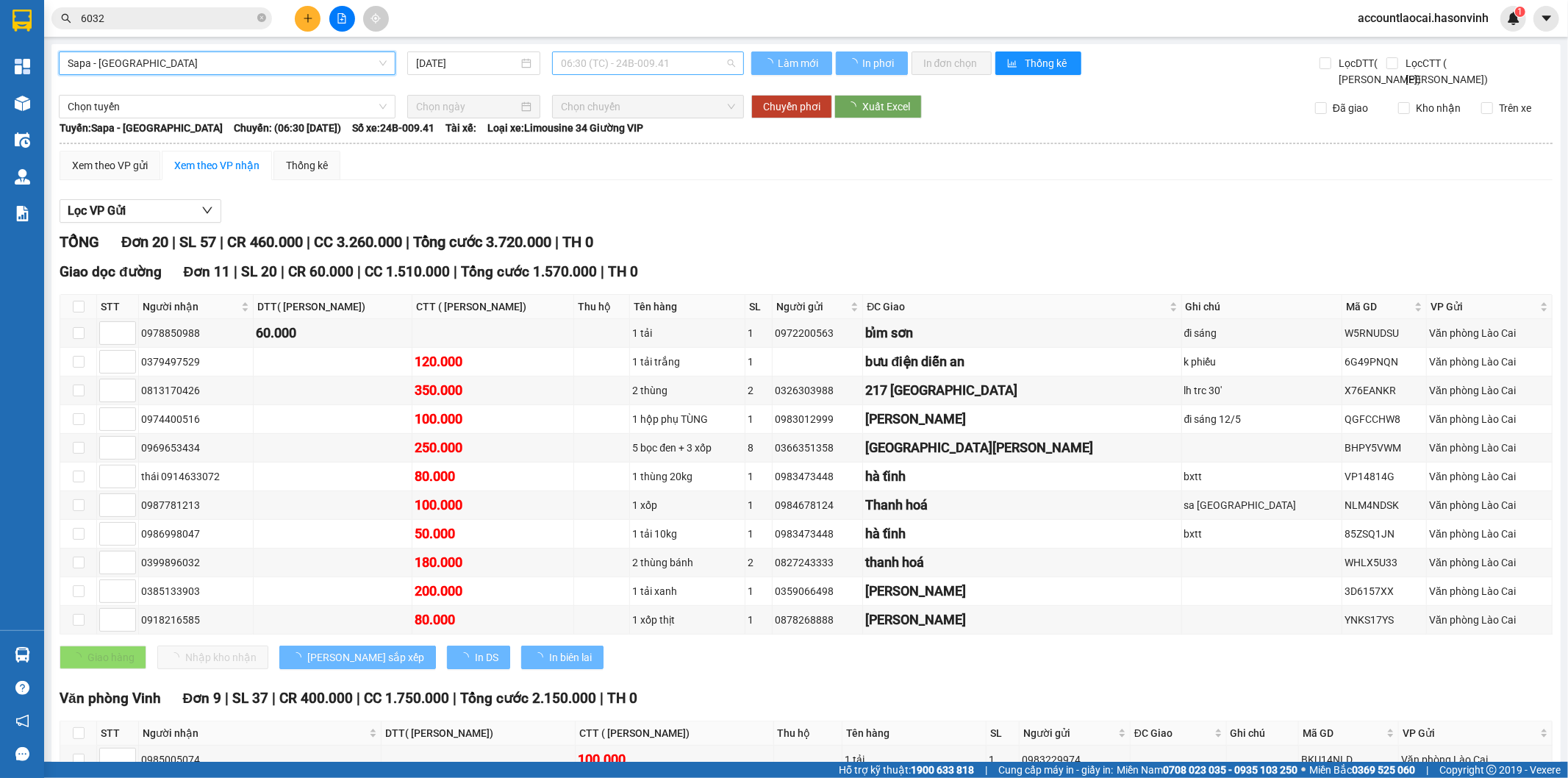
click at [616, 65] on span "06:30 (TC) - 24B-009.41" at bounding box center [647, 63] width 174 height 22
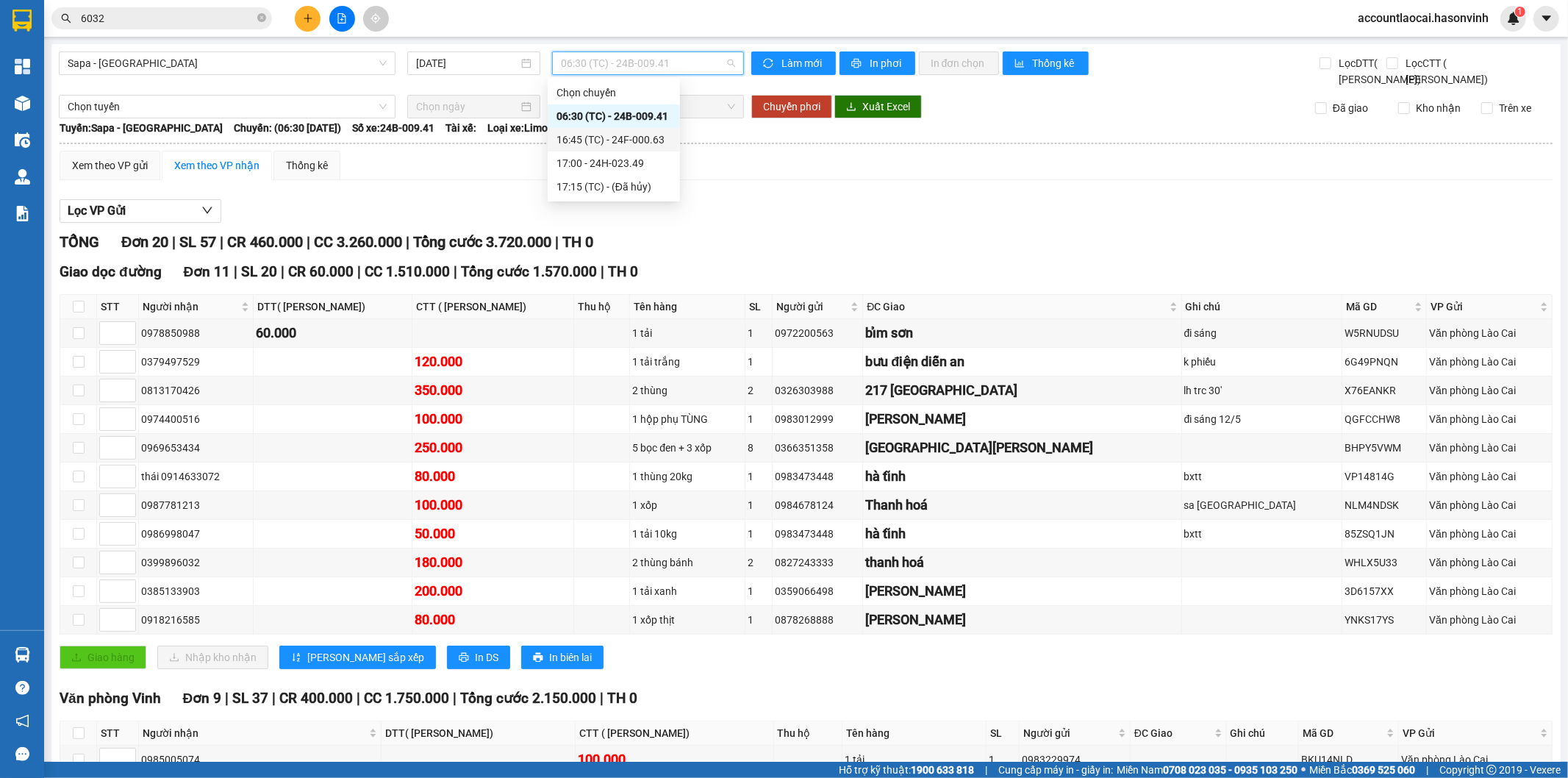
click at [621, 137] on div "16:45 (TC) - 24F-000.63" at bounding box center [613, 139] width 115 height 16
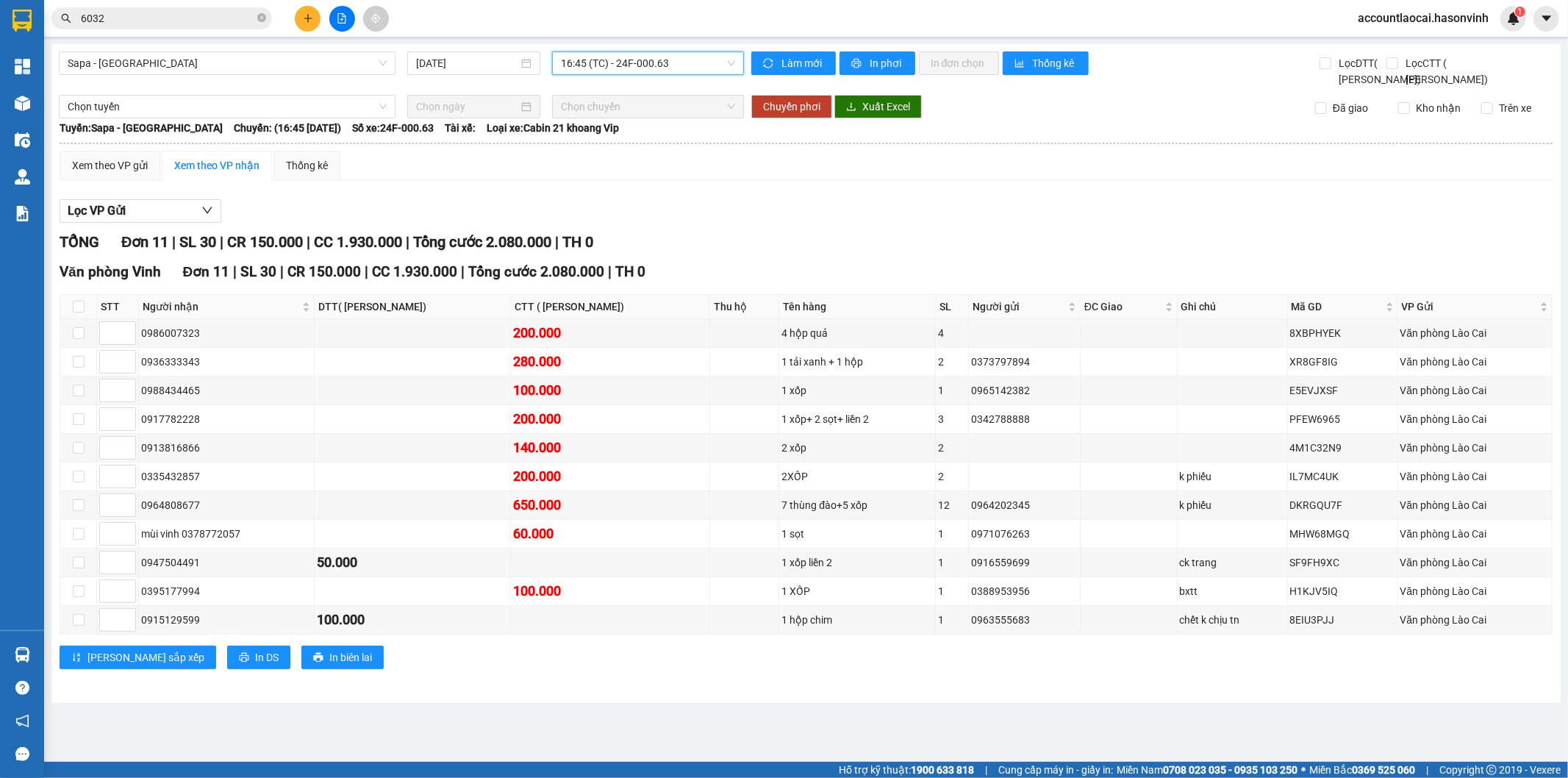
click at [608, 56] on span "16:45 (TC) - 24F-000.63" at bounding box center [647, 63] width 174 height 22
click at [633, 164] on div "17:00 - 24H-023.49" at bounding box center [617, 163] width 115 height 16
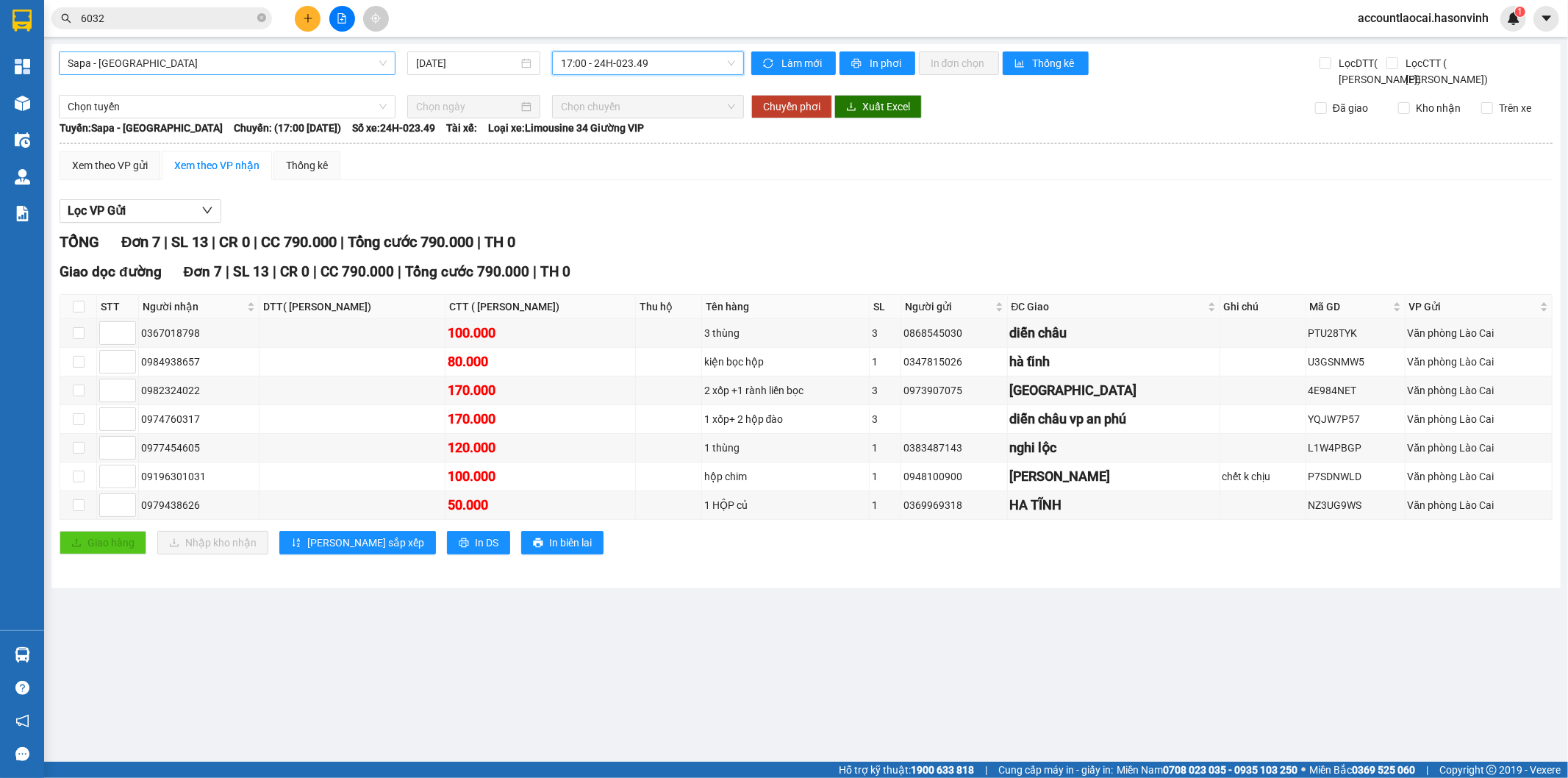
click at [169, 59] on span "Sapa - [GEOGRAPHIC_DATA]" at bounding box center [227, 63] width 319 height 22
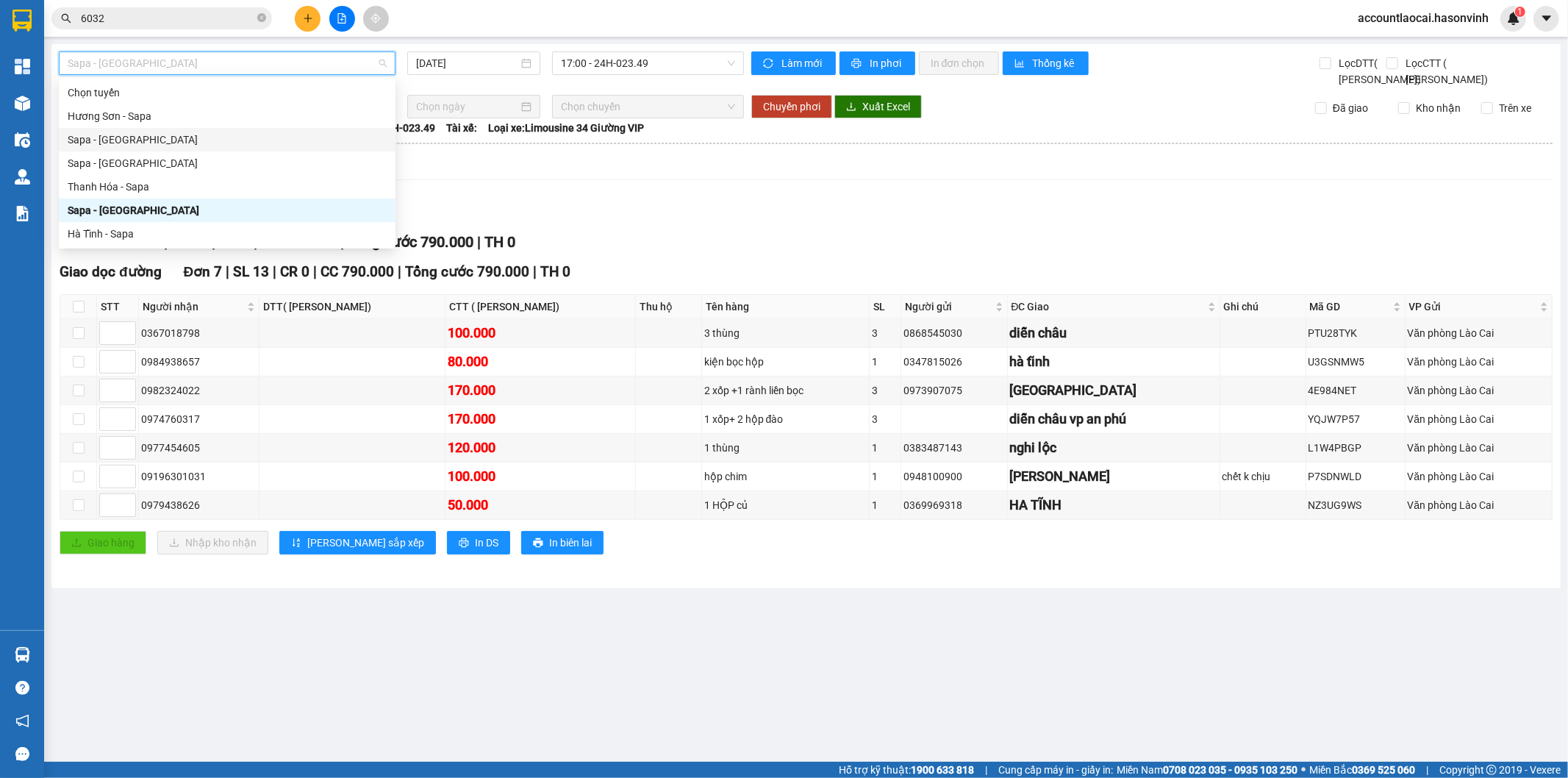
click at [164, 139] on div "Sapa - [GEOGRAPHIC_DATA]" at bounding box center [227, 139] width 319 height 16
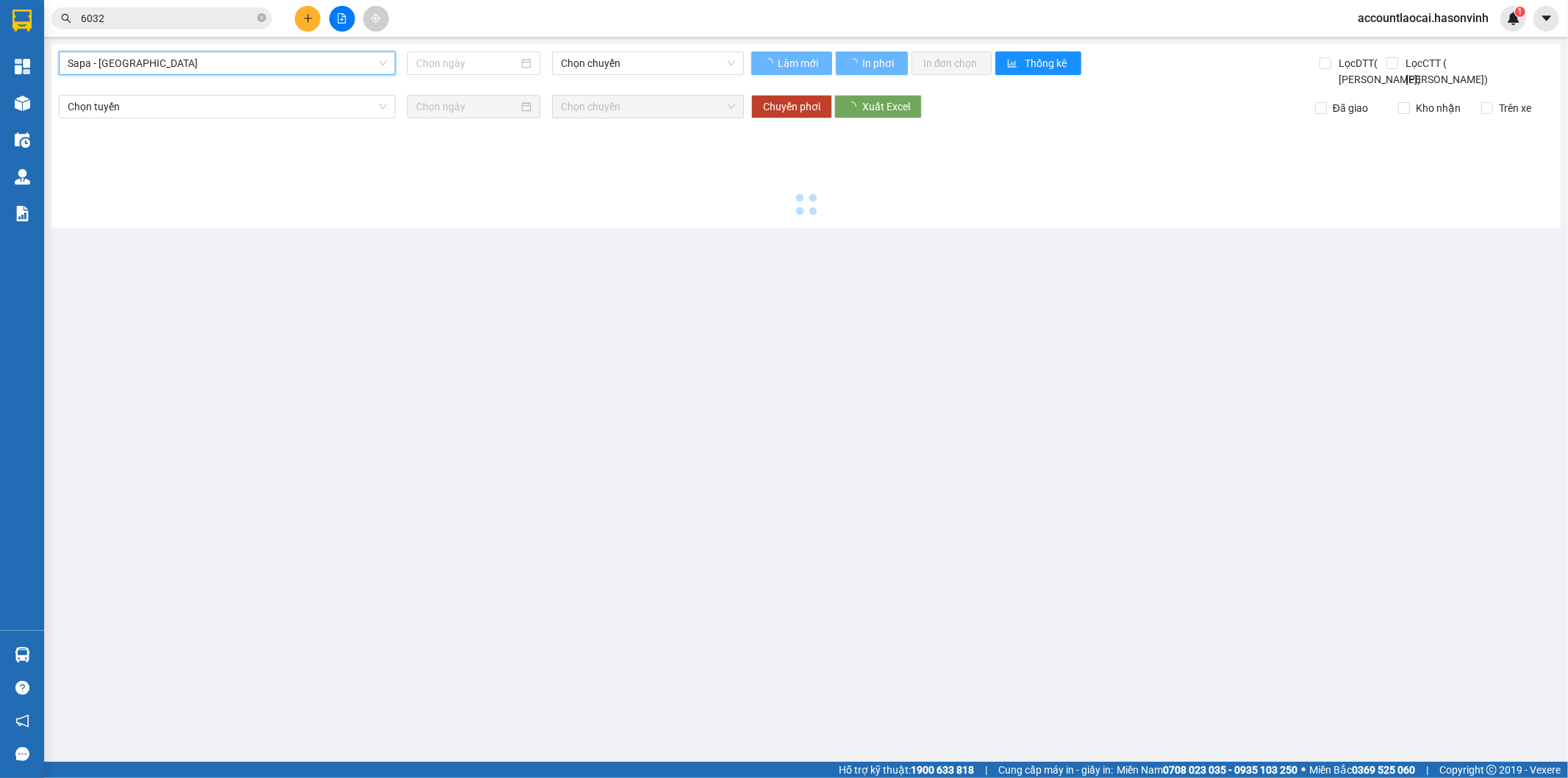
type input "[DATE]"
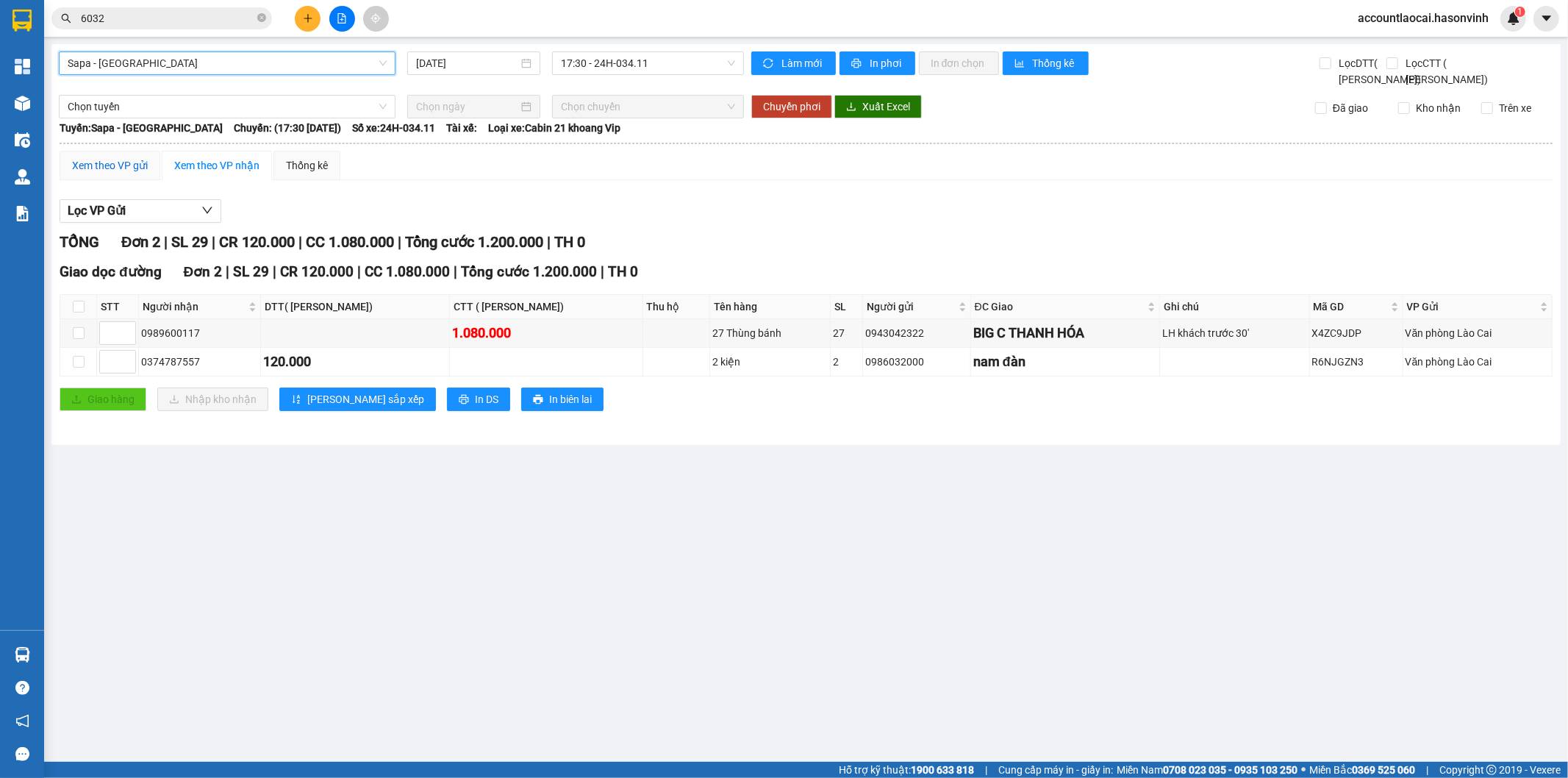
click at [134, 174] on div "Xem theo VP gửi" at bounding box center [110, 164] width 76 height 16
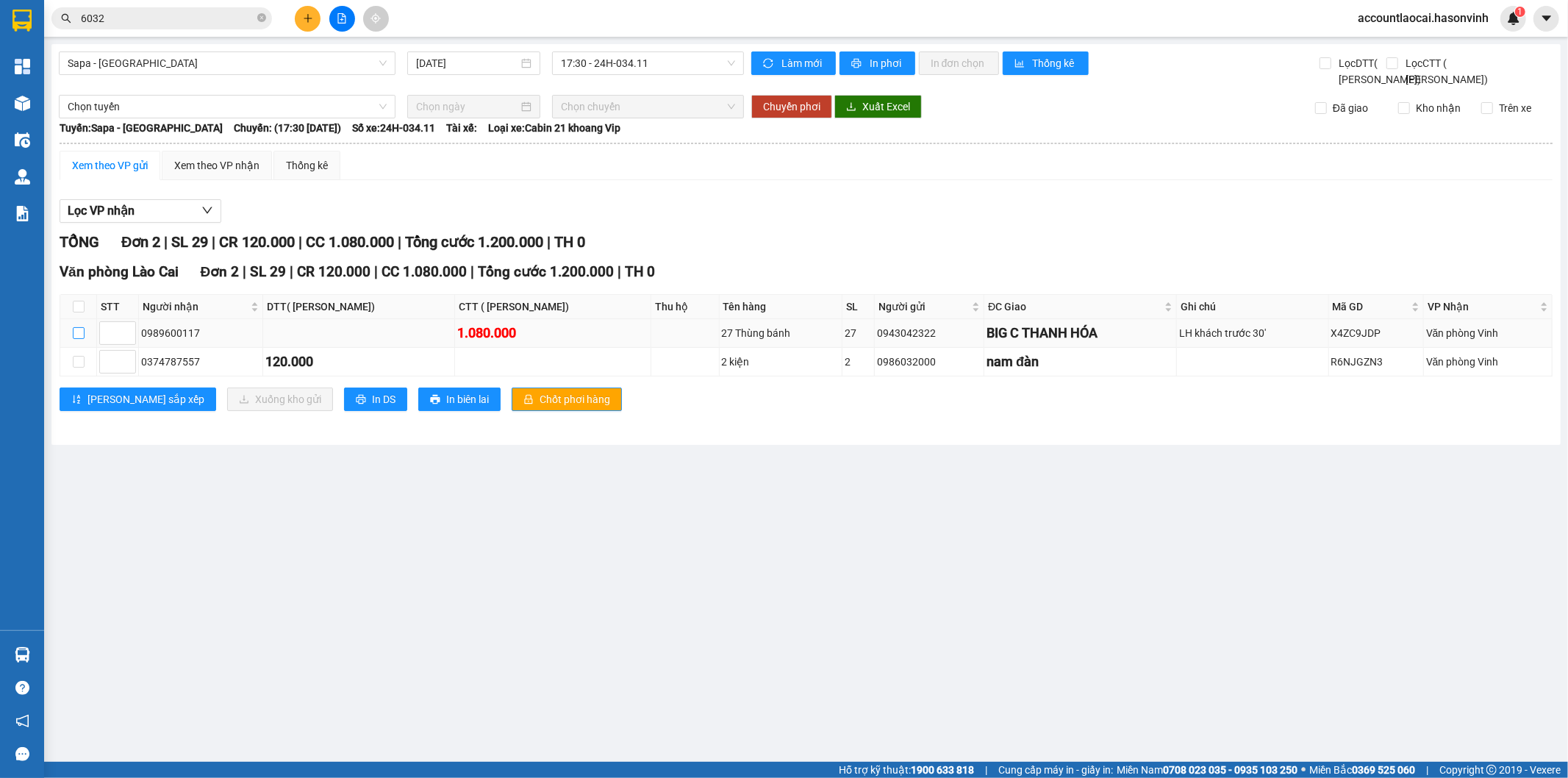
click at [81, 339] on input "checkbox" at bounding box center [79, 333] width 12 height 12
checkbox input "true"
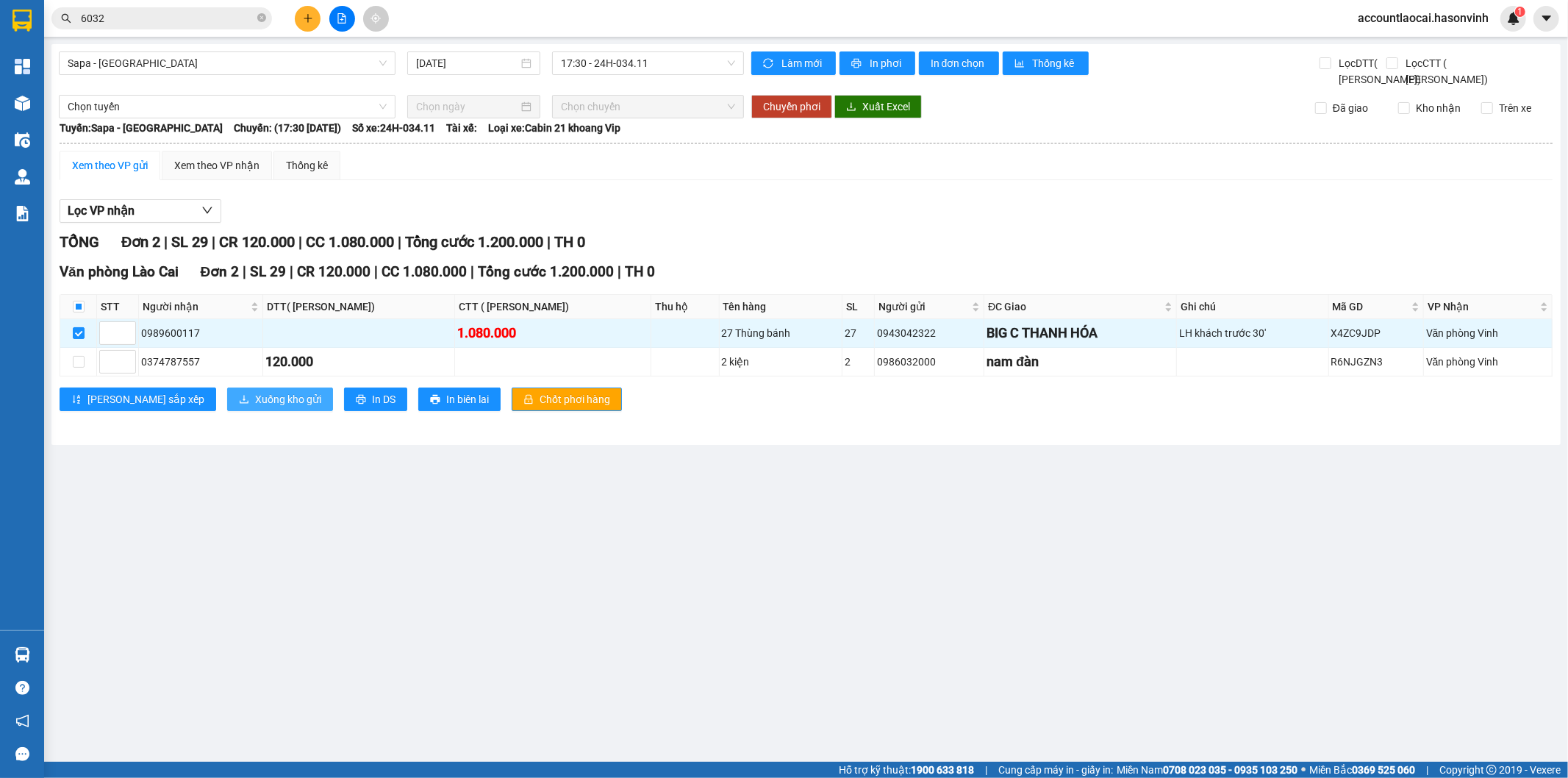
click at [255, 407] on span "Xuống kho gửi" at bounding box center [288, 399] width 66 height 16
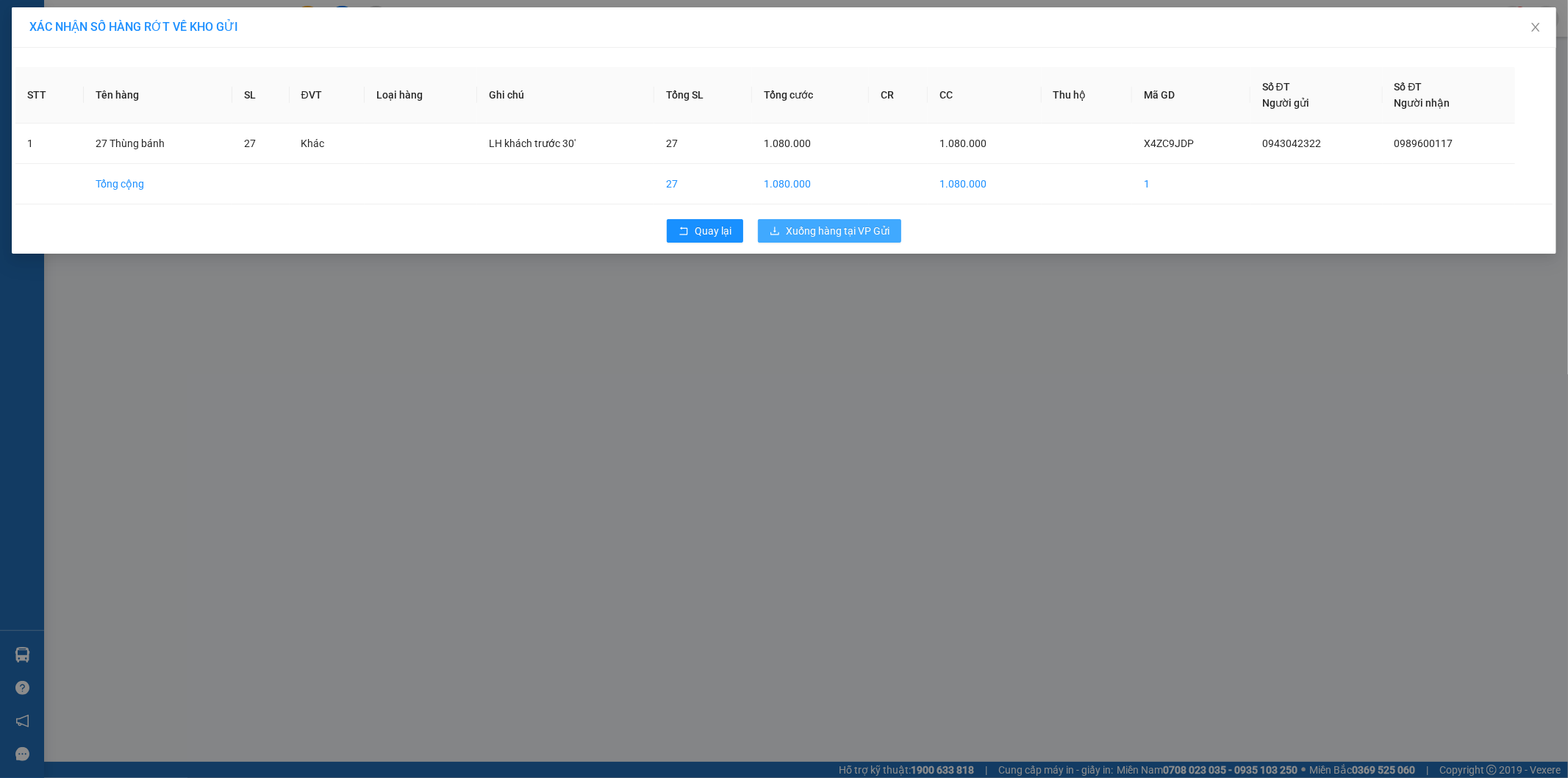
click at [826, 229] on span "Xuống hàng tại VP Gửi" at bounding box center [838, 230] width 104 height 16
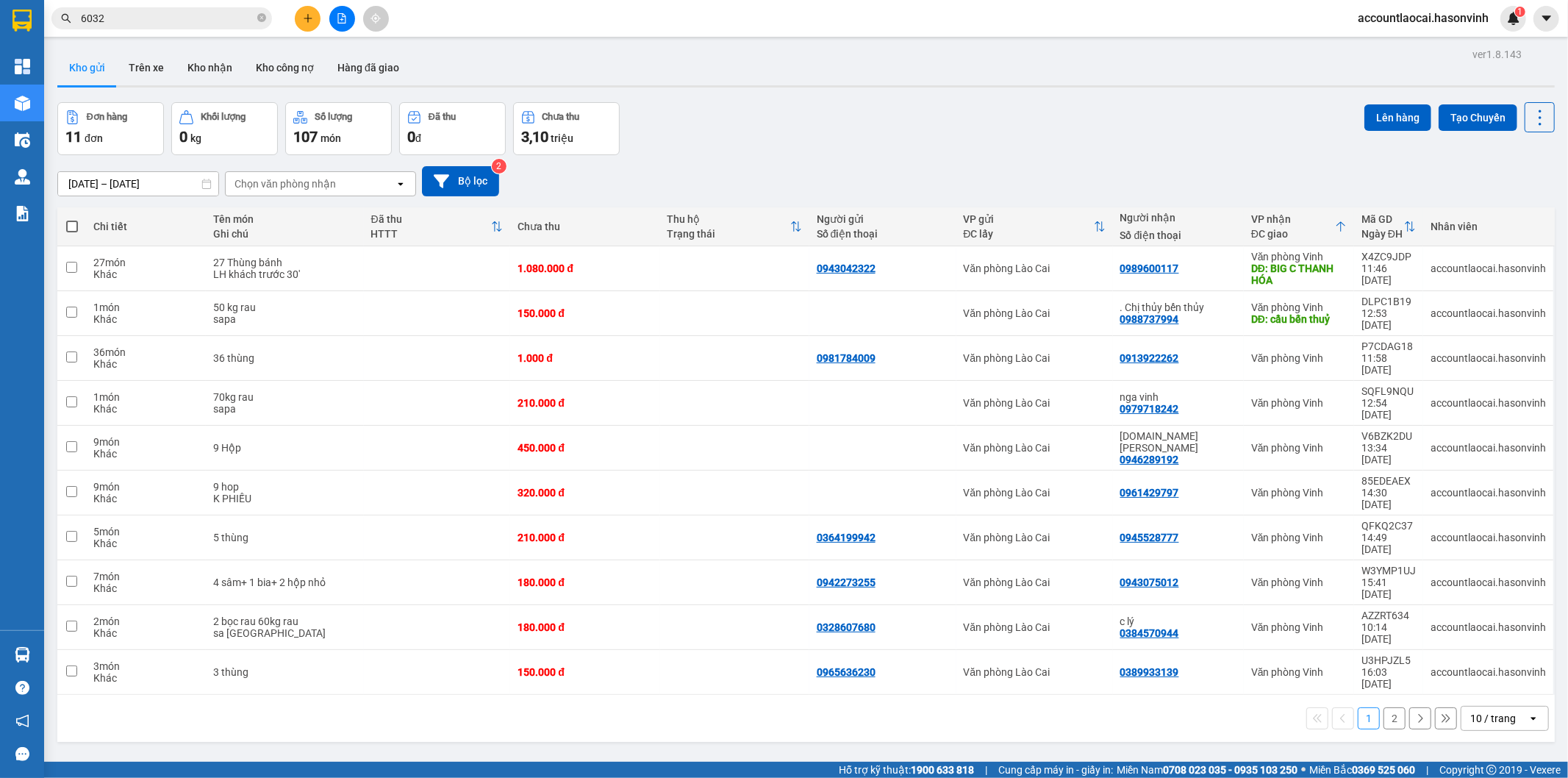
click at [1383, 708] on button "2" at bounding box center [1394, 718] width 22 height 22
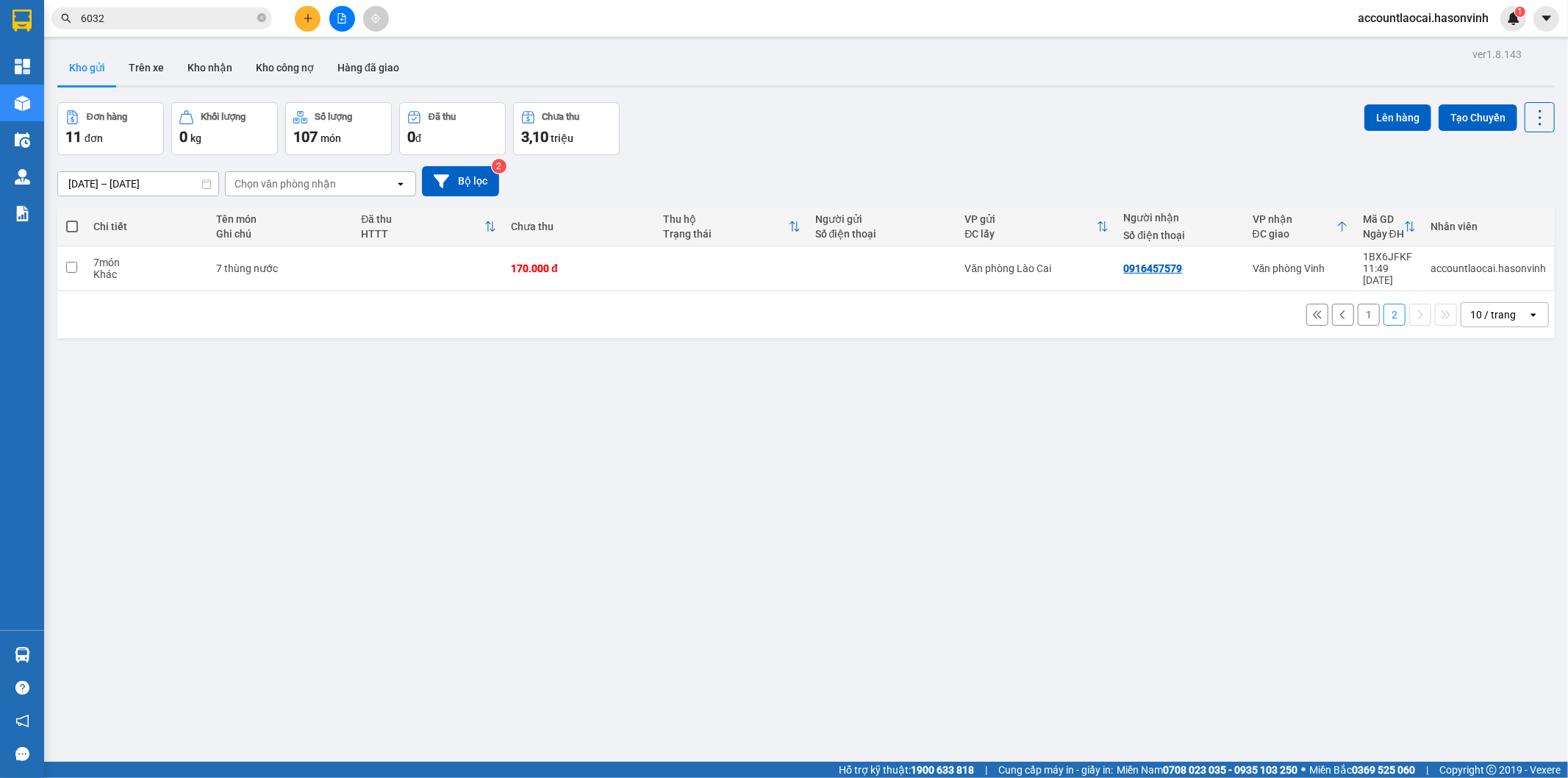
click at [1358, 304] on button "1" at bounding box center [1368, 315] width 22 height 22
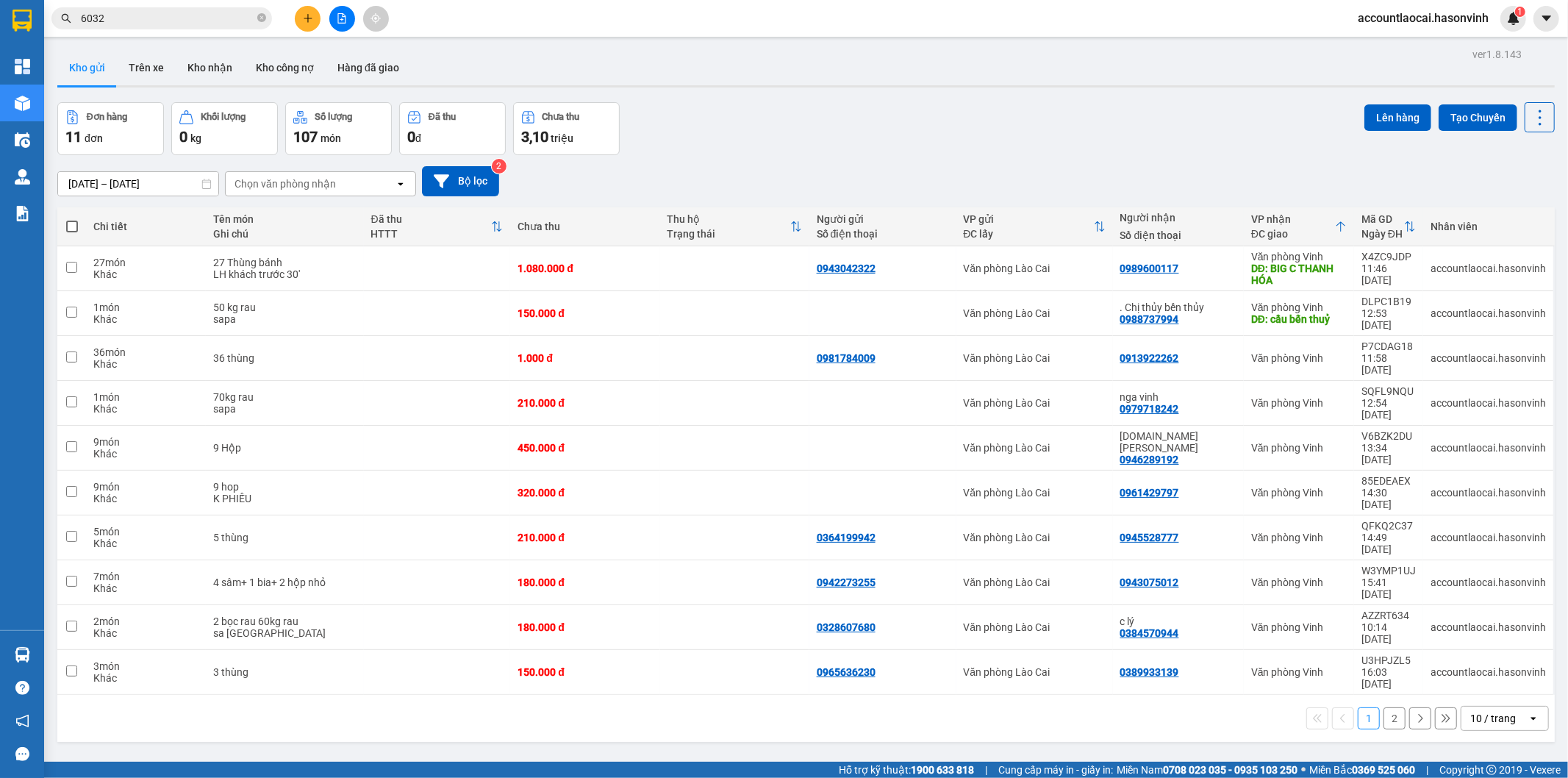
click at [309, 21] on icon "plus" at bounding box center [308, 18] width 10 height 10
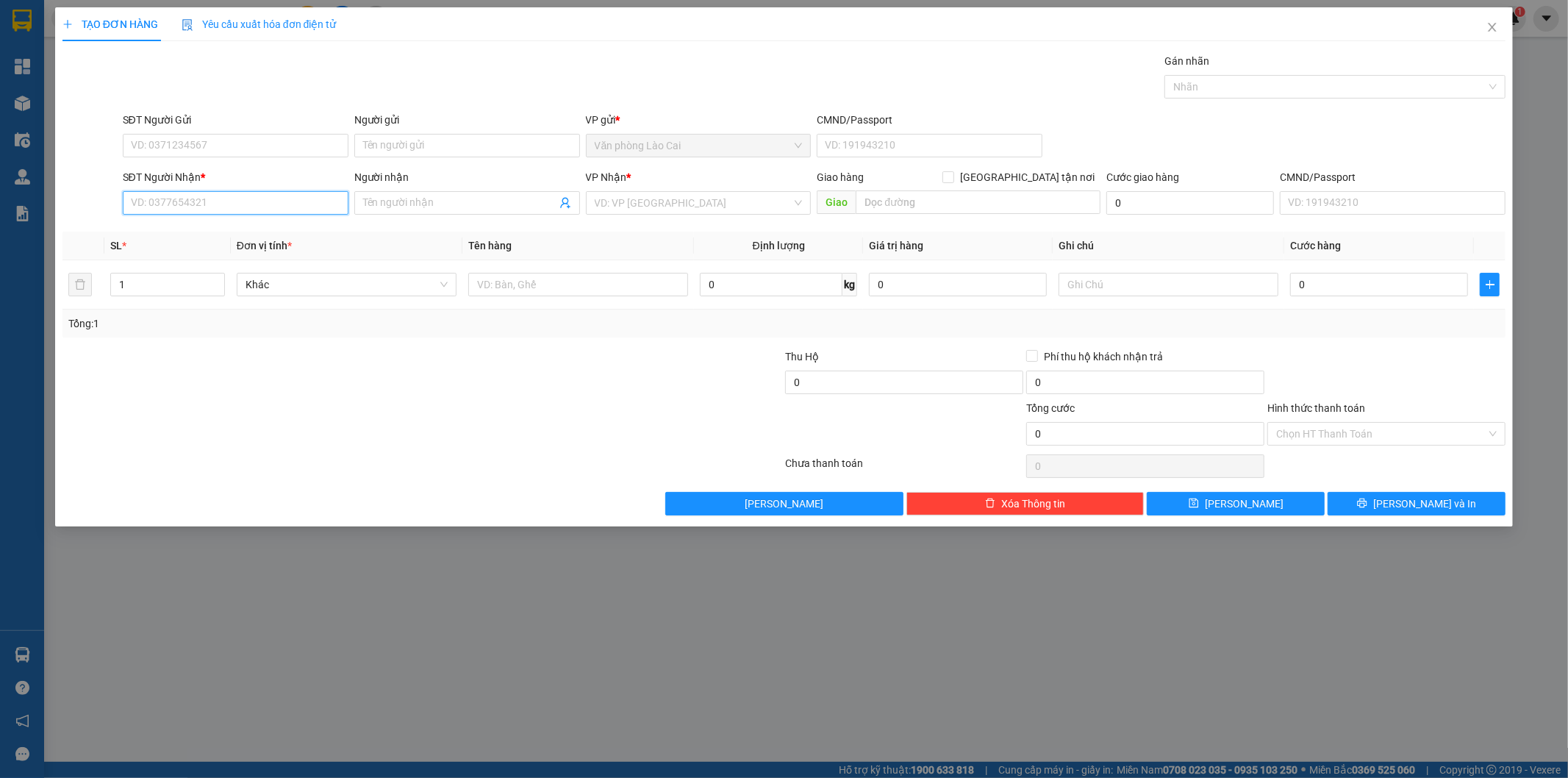
click at [201, 206] on input "SĐT Người Nhận *" at bounding box center [235, 203] width 226 height 23
type input "5"
click at [211, 210] on input "857" at bounding box center [235, 203] width 226 height 23
click at [215, 228] on div "0335432857" at bounding box center [236, 232] width 208 height 16
type input "0335432857"
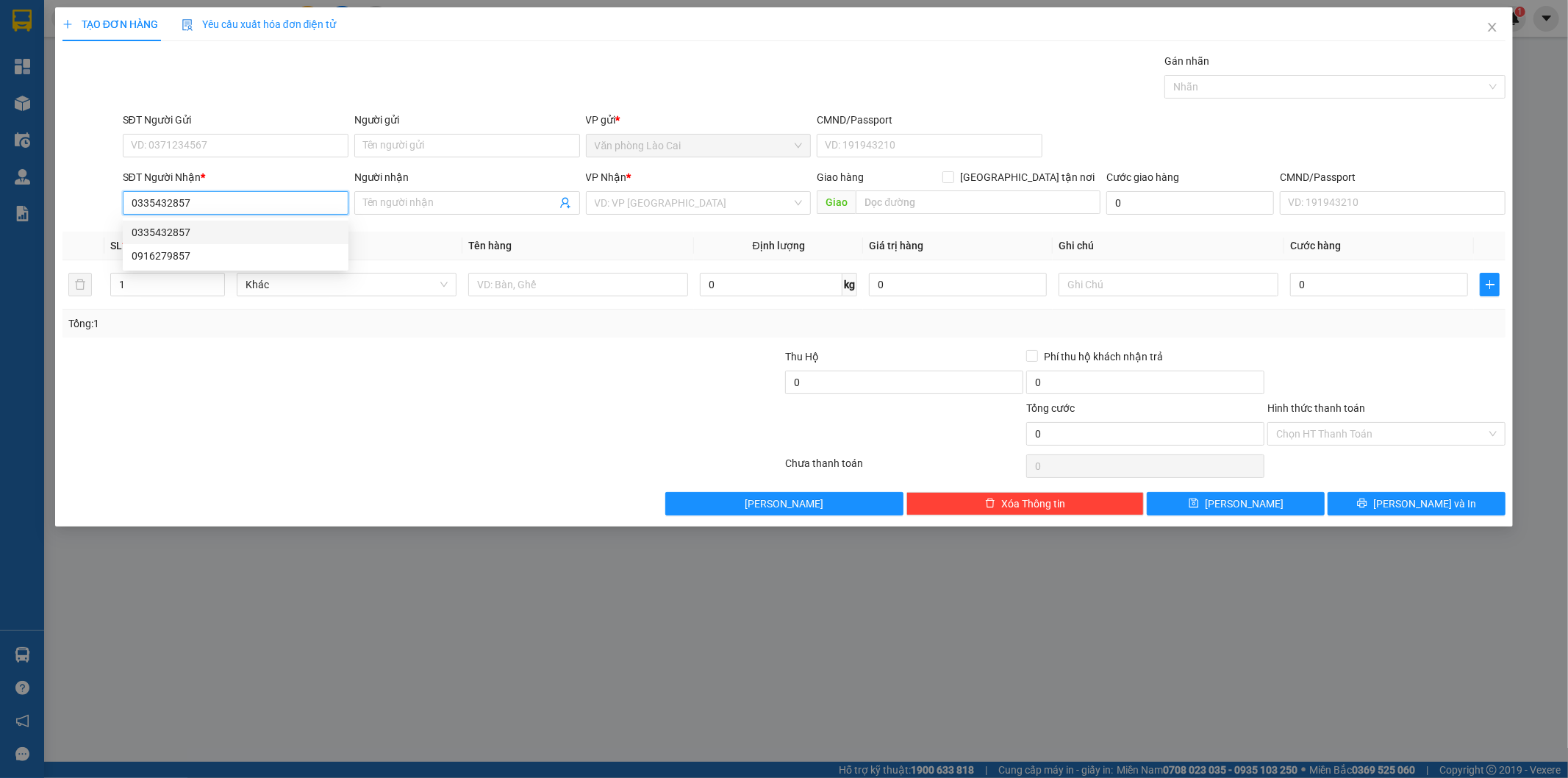
type input "200.000"
type input "0335432857"
click at [500, 346] on div "Transit Pickup Surcharge Ids Transit Deliver Surcharge Ids Transit Deliver Surc…" at bounding box center [784, 284] width 1444 height 462
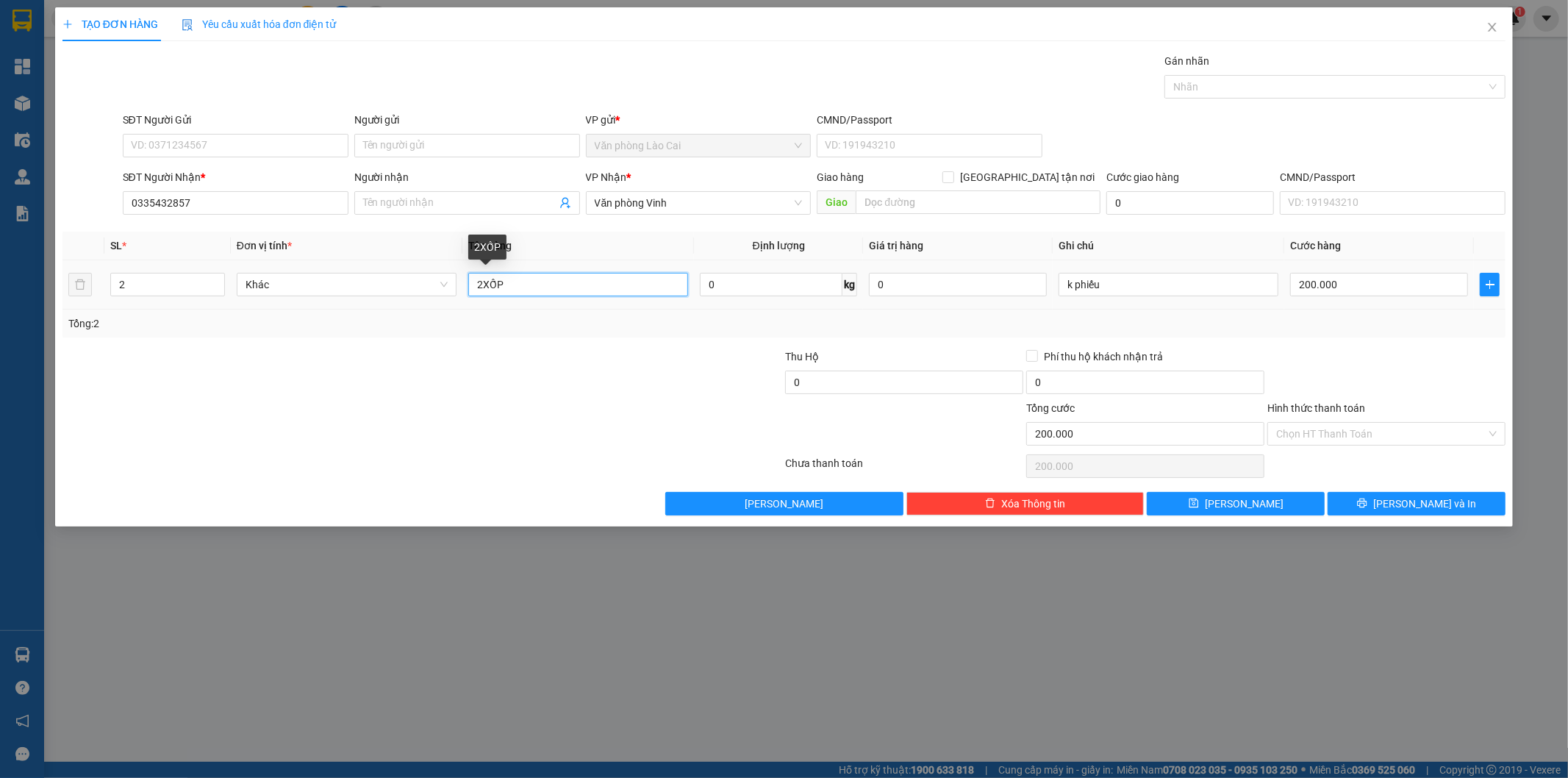
click at [484, 285] on input "2XỐP" at bounding box center [578, 285] width 220 height 23
type input "XỐP"
drag, startPoint x: 524, startPoint y: 296, endPoint x: 414, endPoint y: 296, distance: 110.0
click at [414, 296] on tr "2 Khác XỐP 0 kg 0 k phiếu 200.000" at bounding box center [784, 285] width 1444 height 50
type input "liền 3"
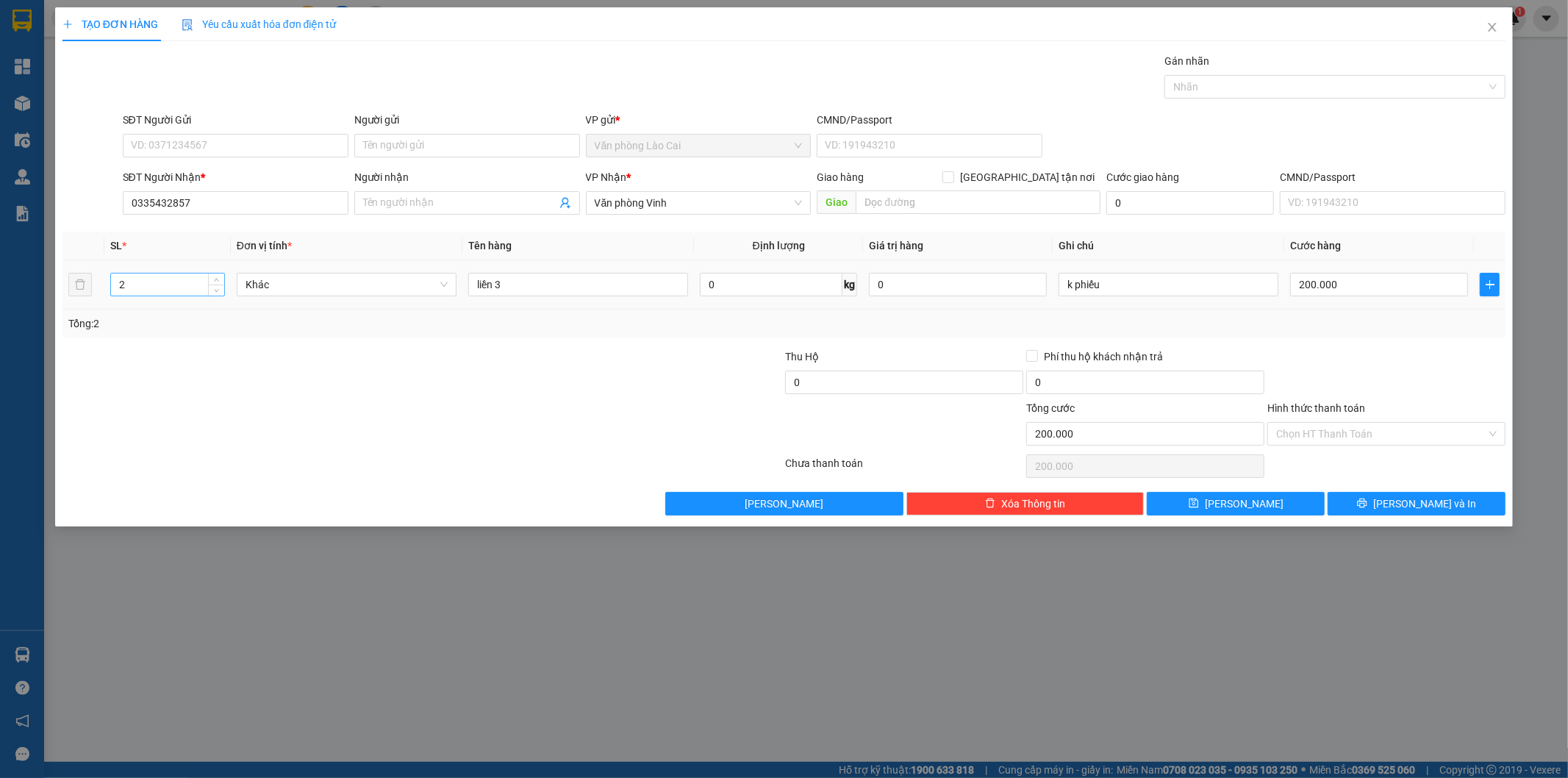
click at [121, 287] on input "2" at bounding box center [167, 285] width 113 height 22
click at [130, 283] on input "2" at bounding box center [167, 285] width 113 height 22
type input "1"
click at [1331, 277] on input "200.000" at bounding box center [1379, 285] width 178 height 23
type input "5"
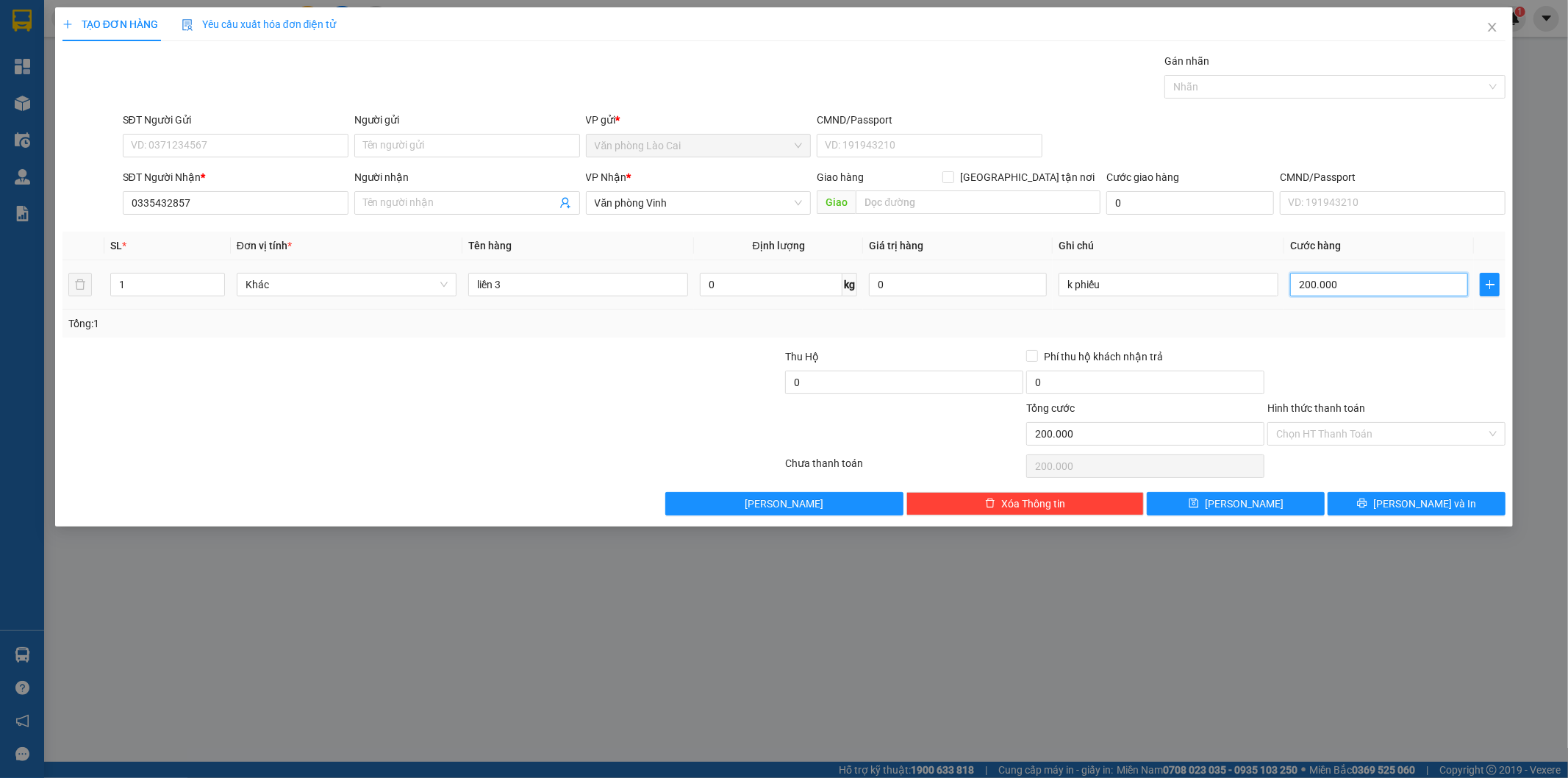
type input "5"
type input "50"
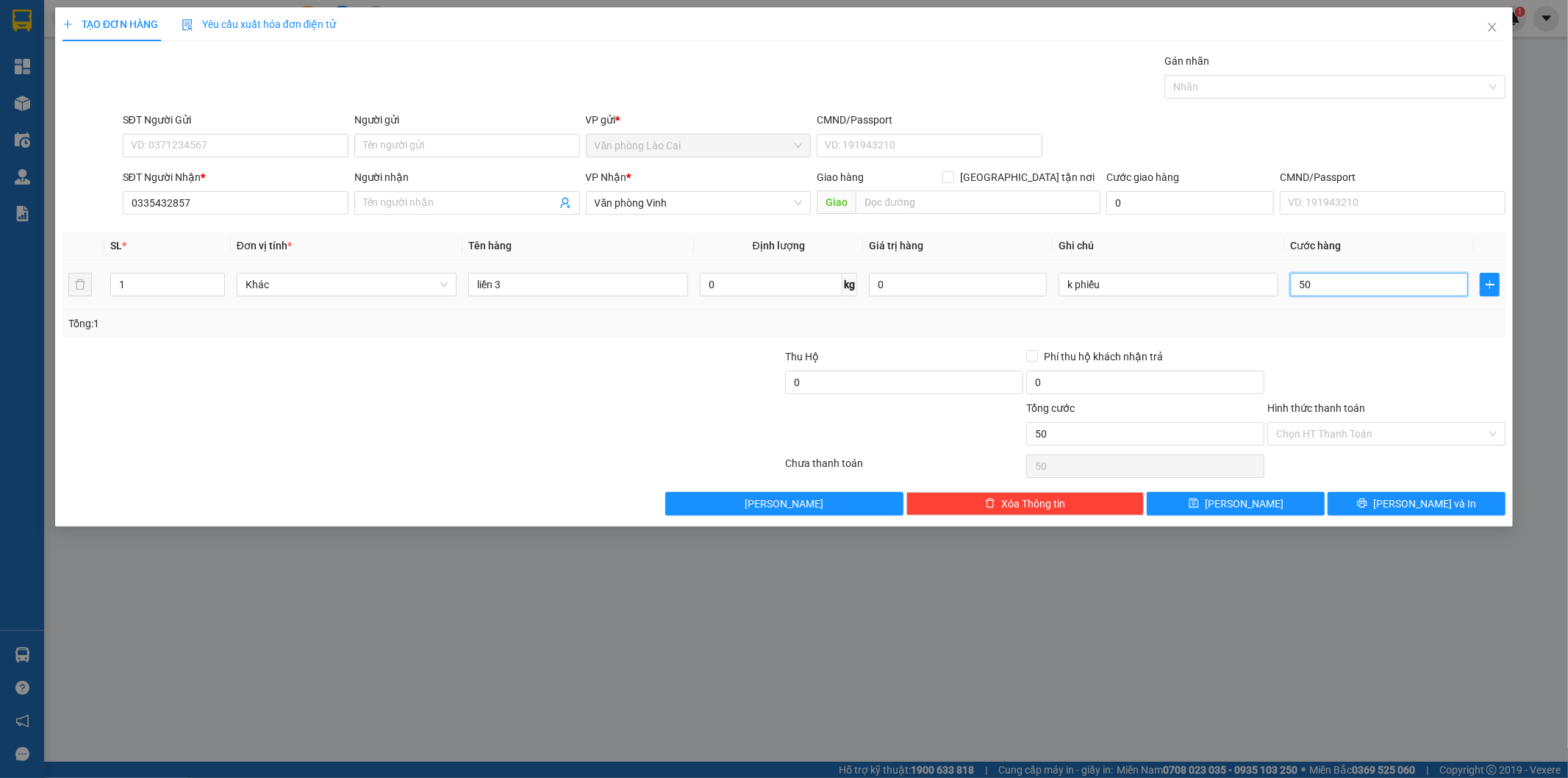
type input "500"
type input "5.000"
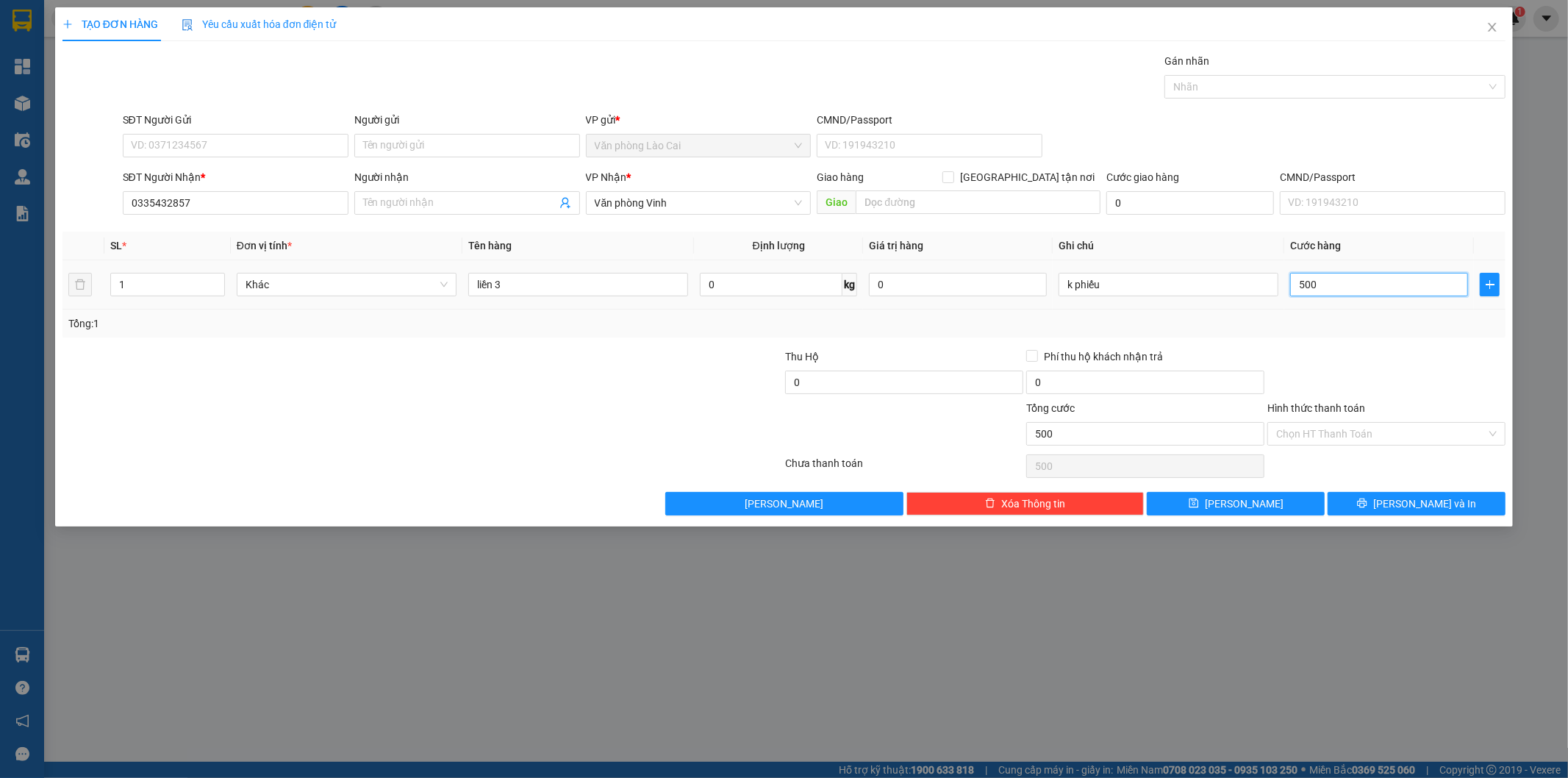
type input "5.000"
type input "50.000"
type input "500.000"
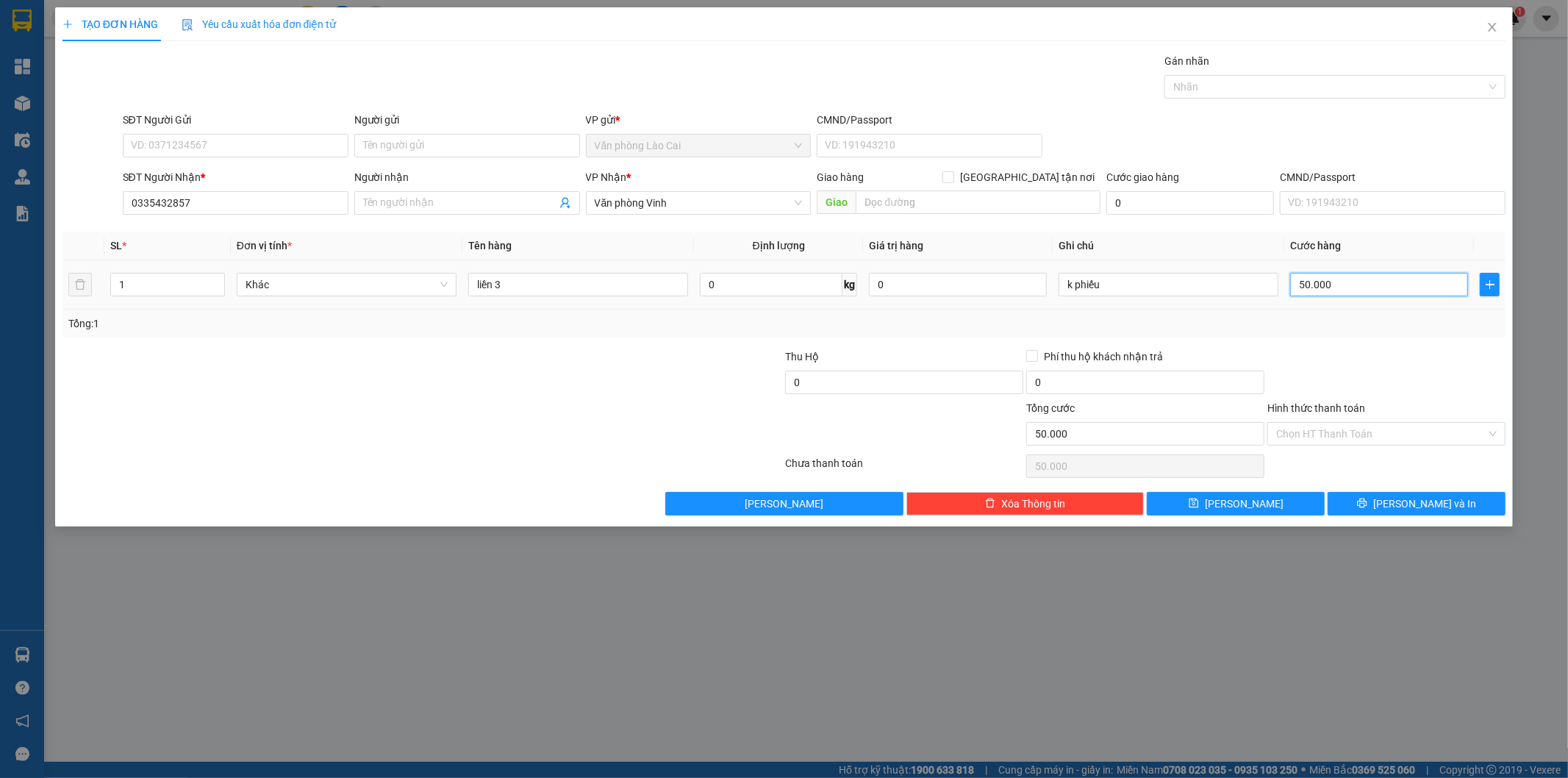
type input "500.000"
type input "50.000"
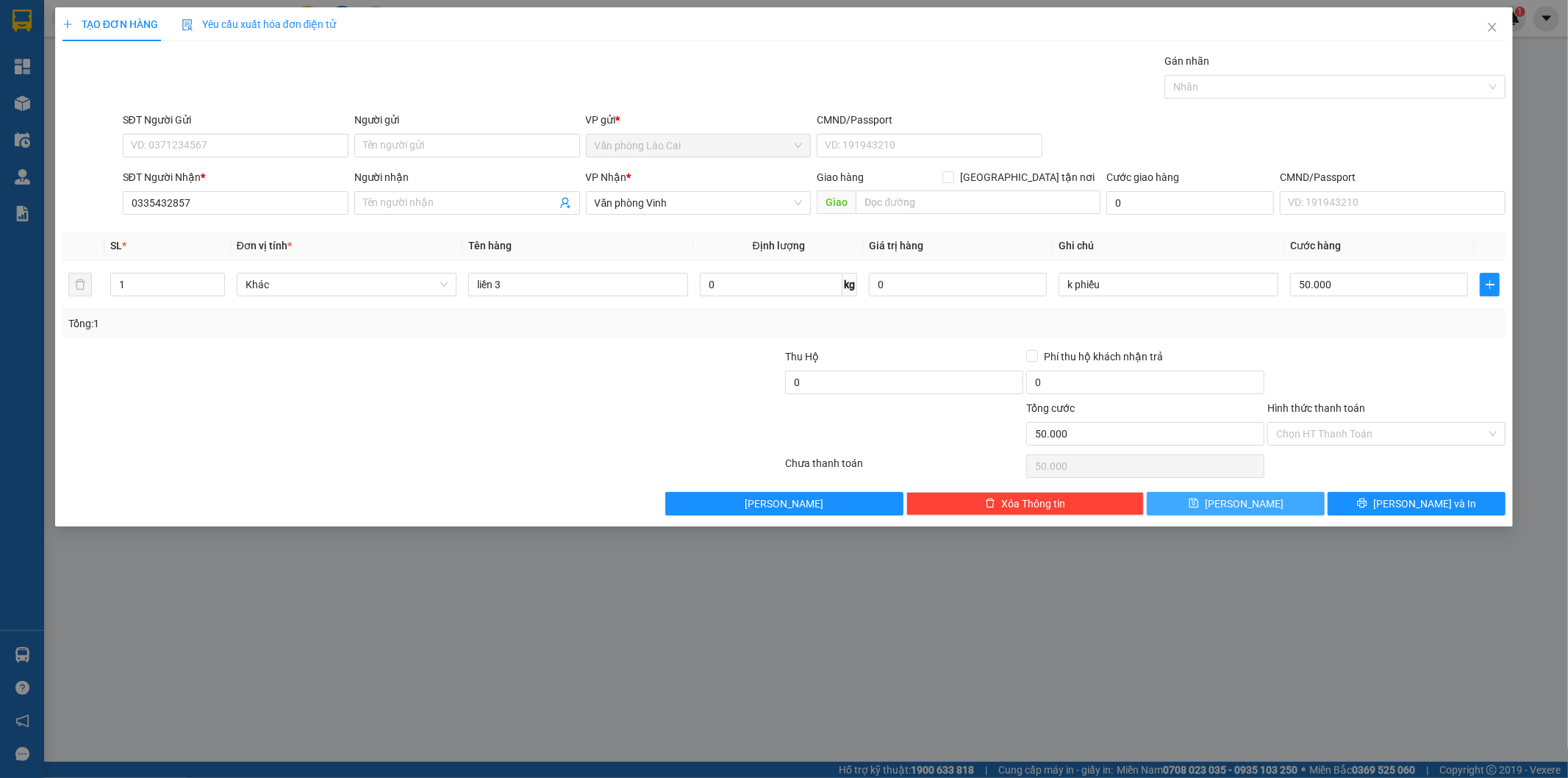
click at [1269, 512] on button "[PERSON_NAME]" at bounding box center [1236, 504] width 178 height 23
type input "0"
click at [1491, 35] on span "Close" at bounding box center [1492, 28] width 41 height 41
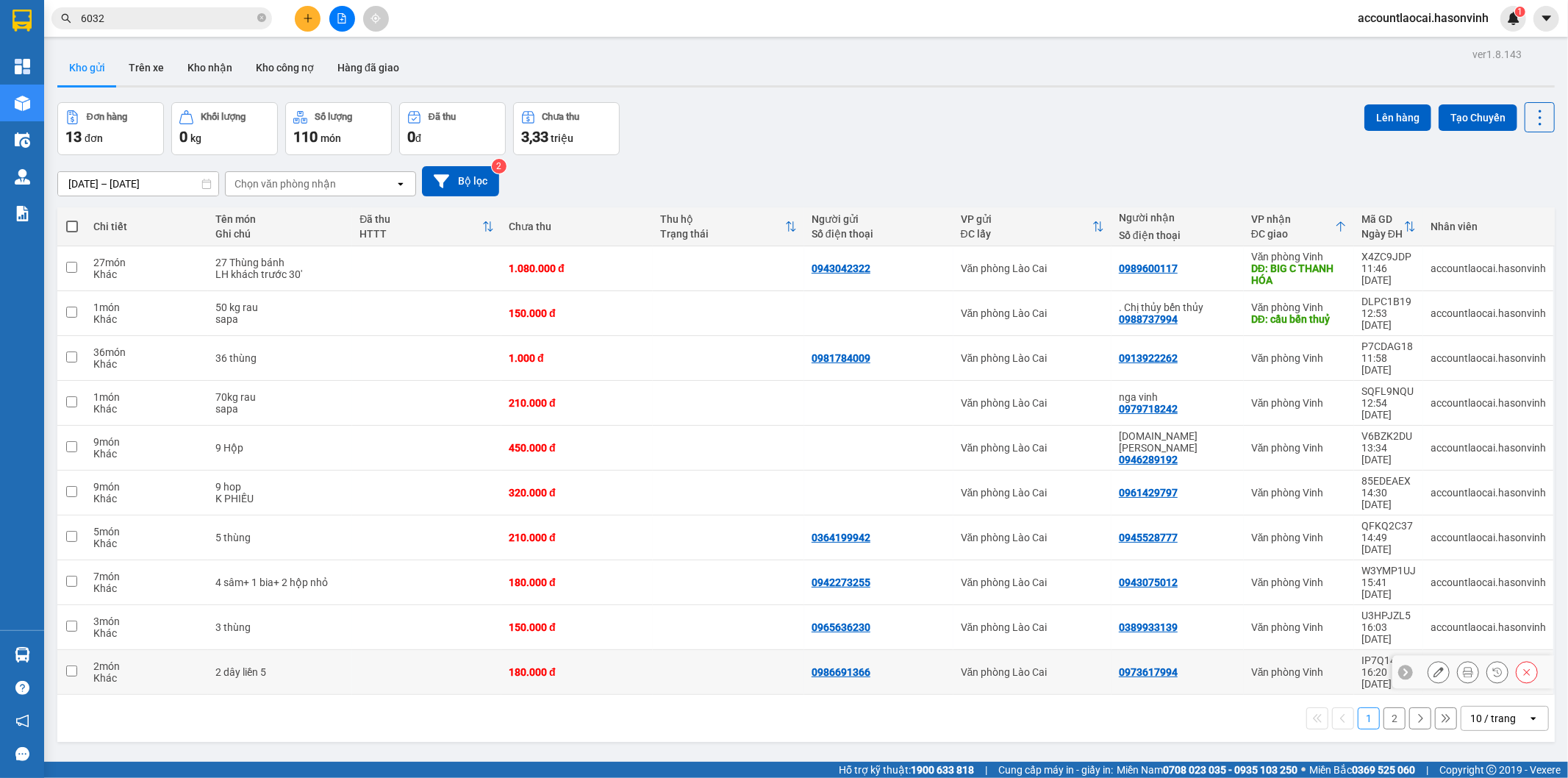
click at [1433, 667] on icon at bounding box center [1438, 672] width 10 height 10
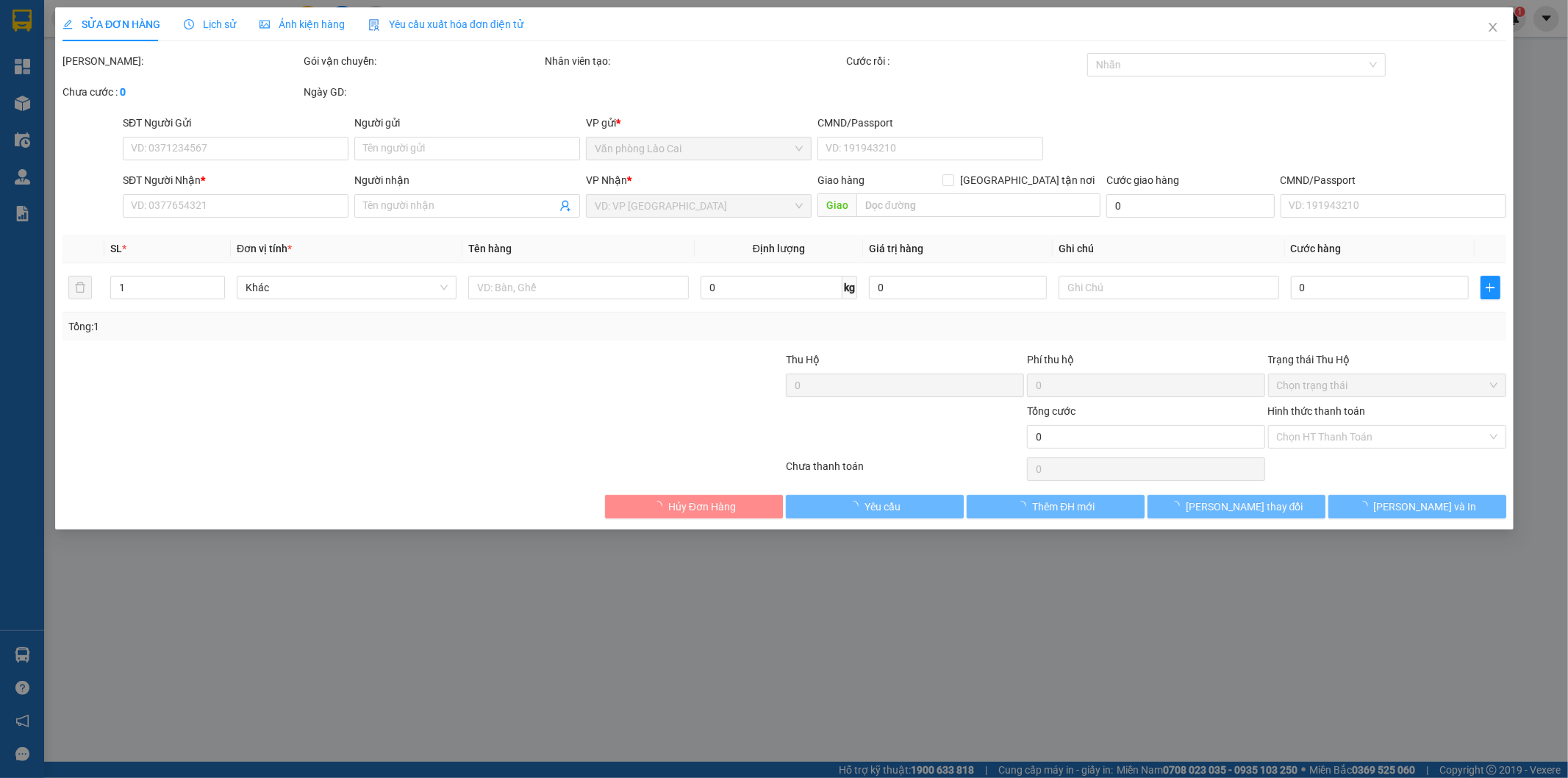
type input "0986691366"
type input "0973617994"
type input "180.000"
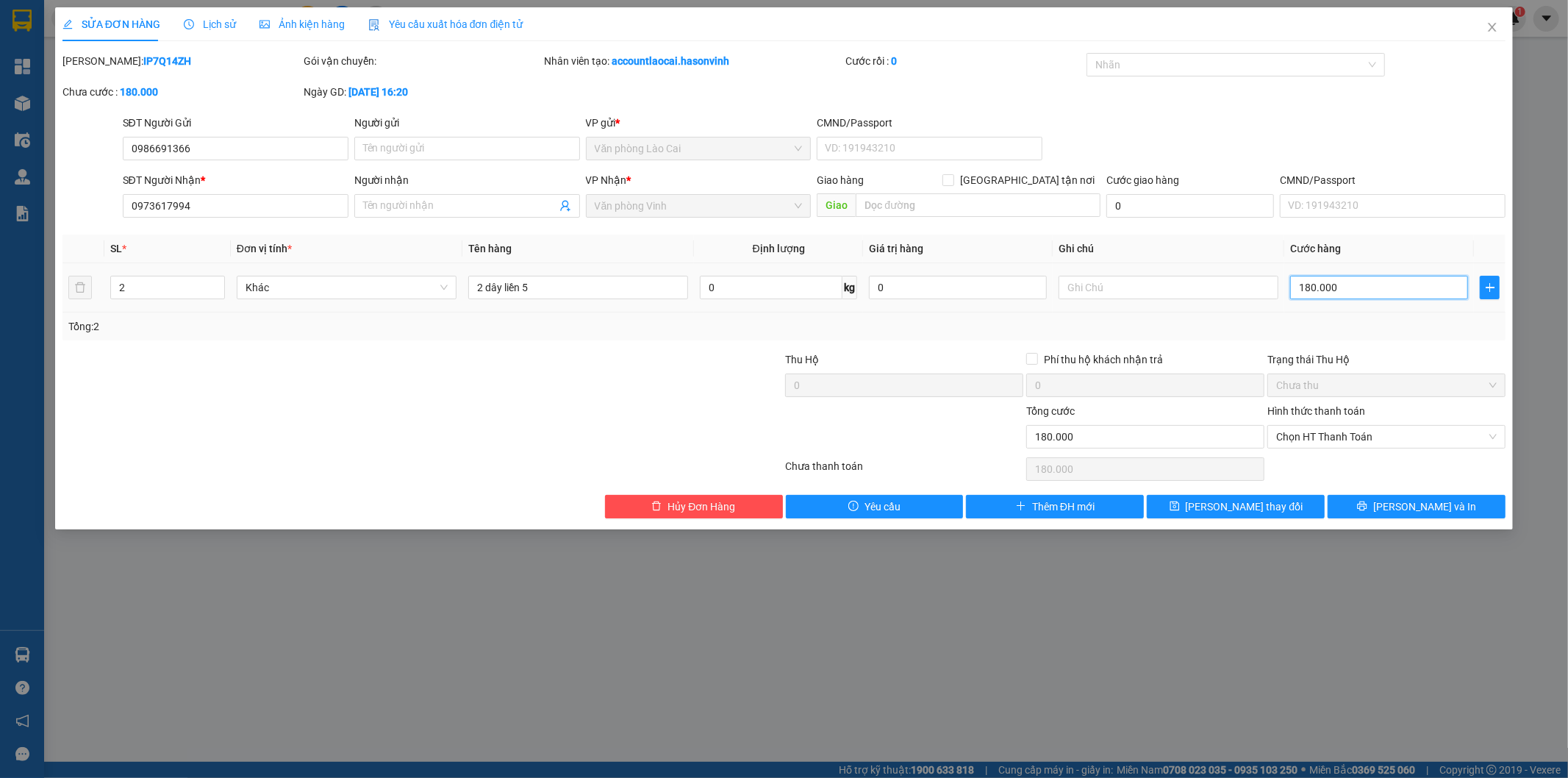
click at [1347, 290] on input "180.000" at bounding box center [1379, 288] width 178 height 23
type input "1"
type input "14"
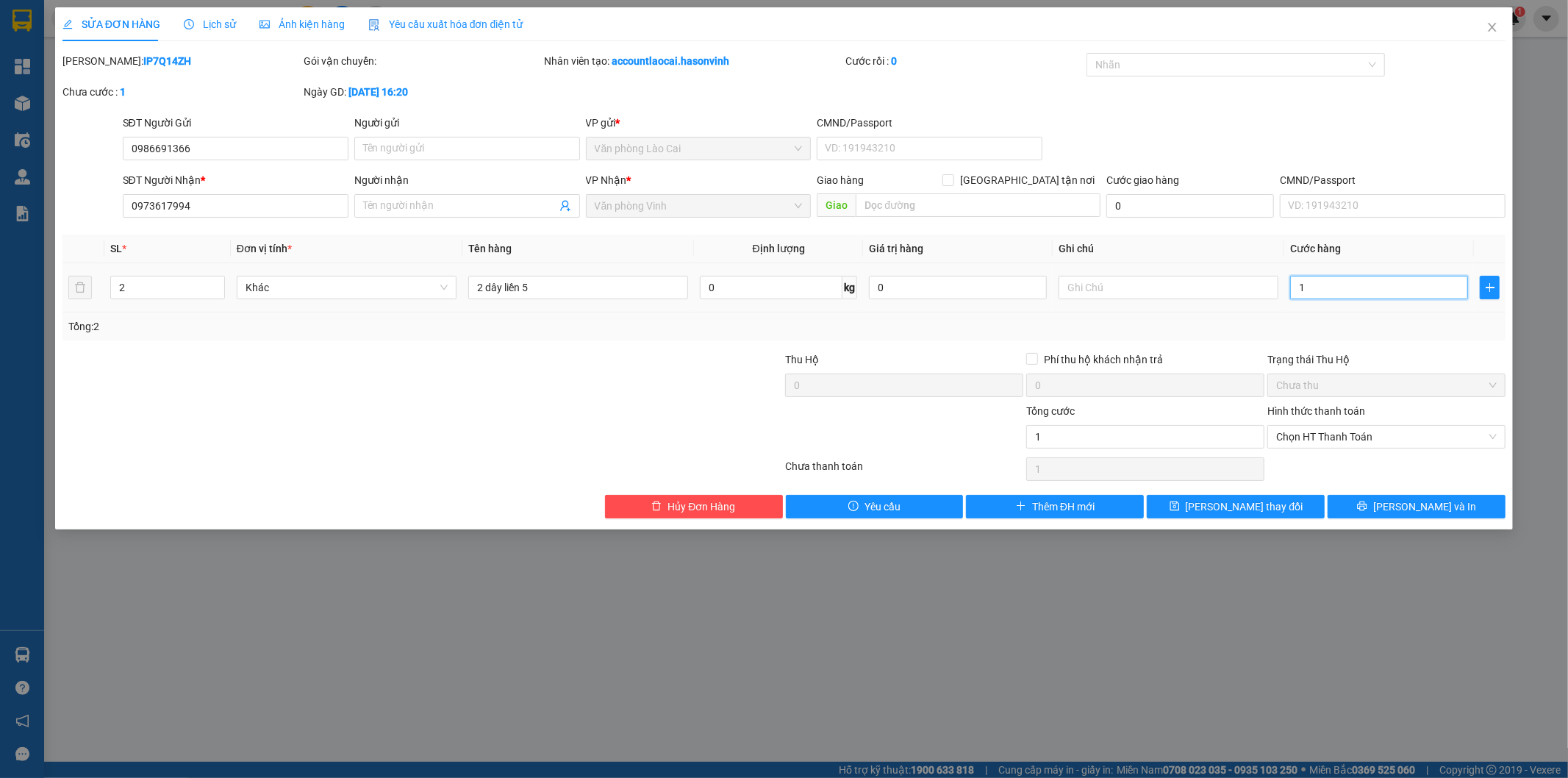
type input "14"
type input "140"
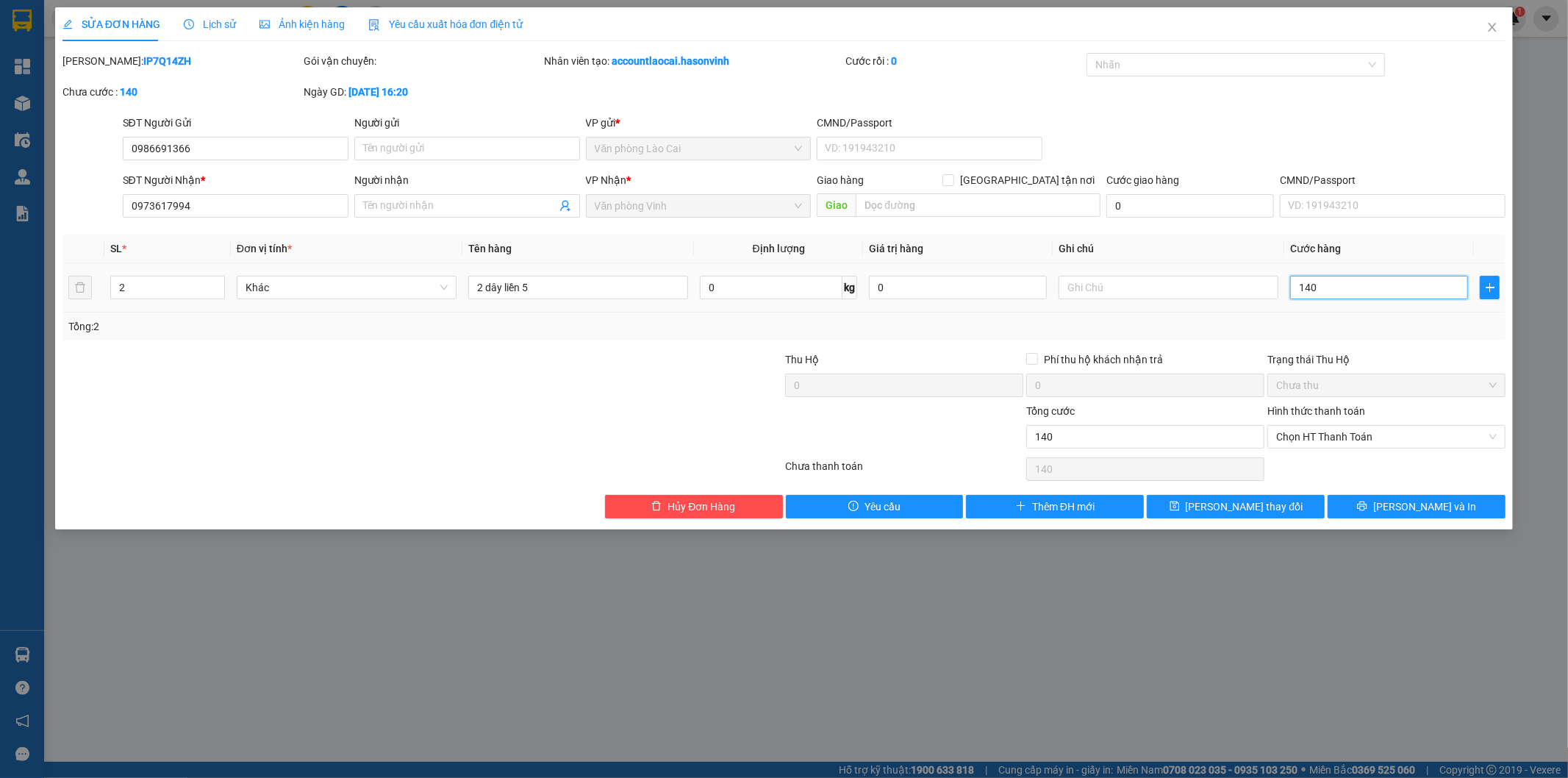
type input "1.400"
type input "14.000"
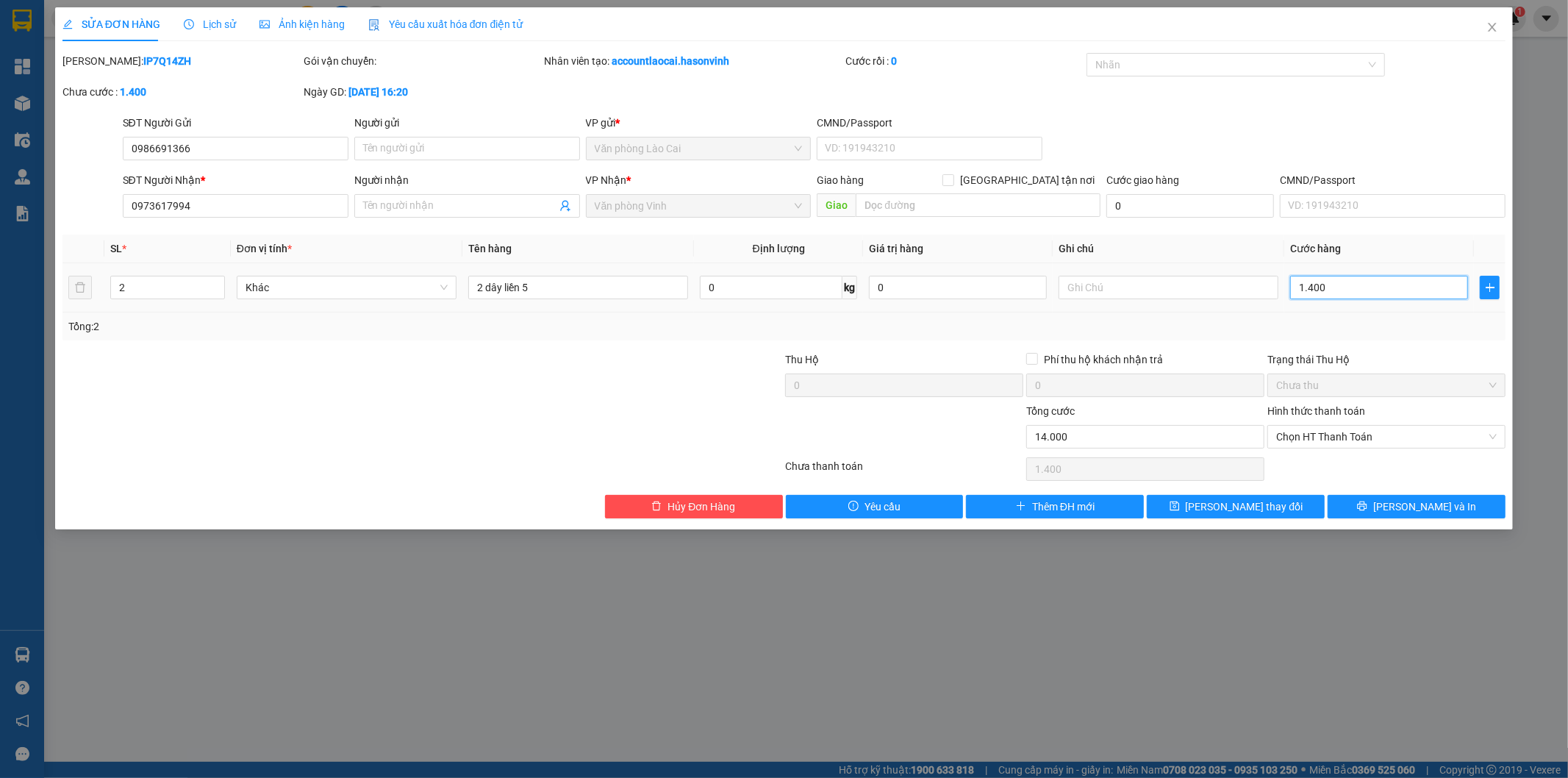
type input "14.000"
type input "140.000"
click at [1376, 500] on button "[PERSON_NAME] và In" at bounding box center [1416, 507] width 178 height 23
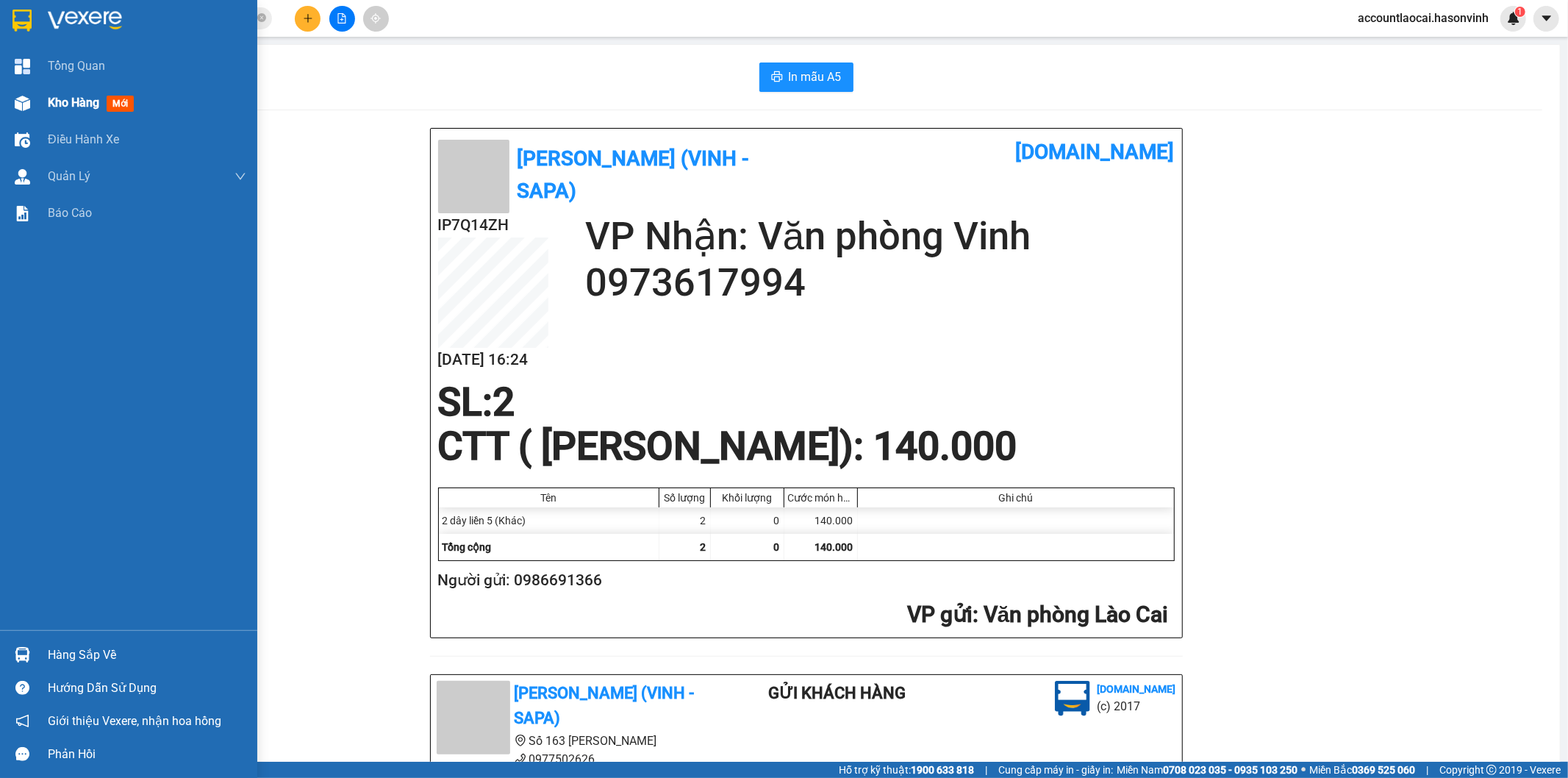
click at [35, 102] on div "Kho hàng mới" at bounding box center [128, 103] width 258 height 37
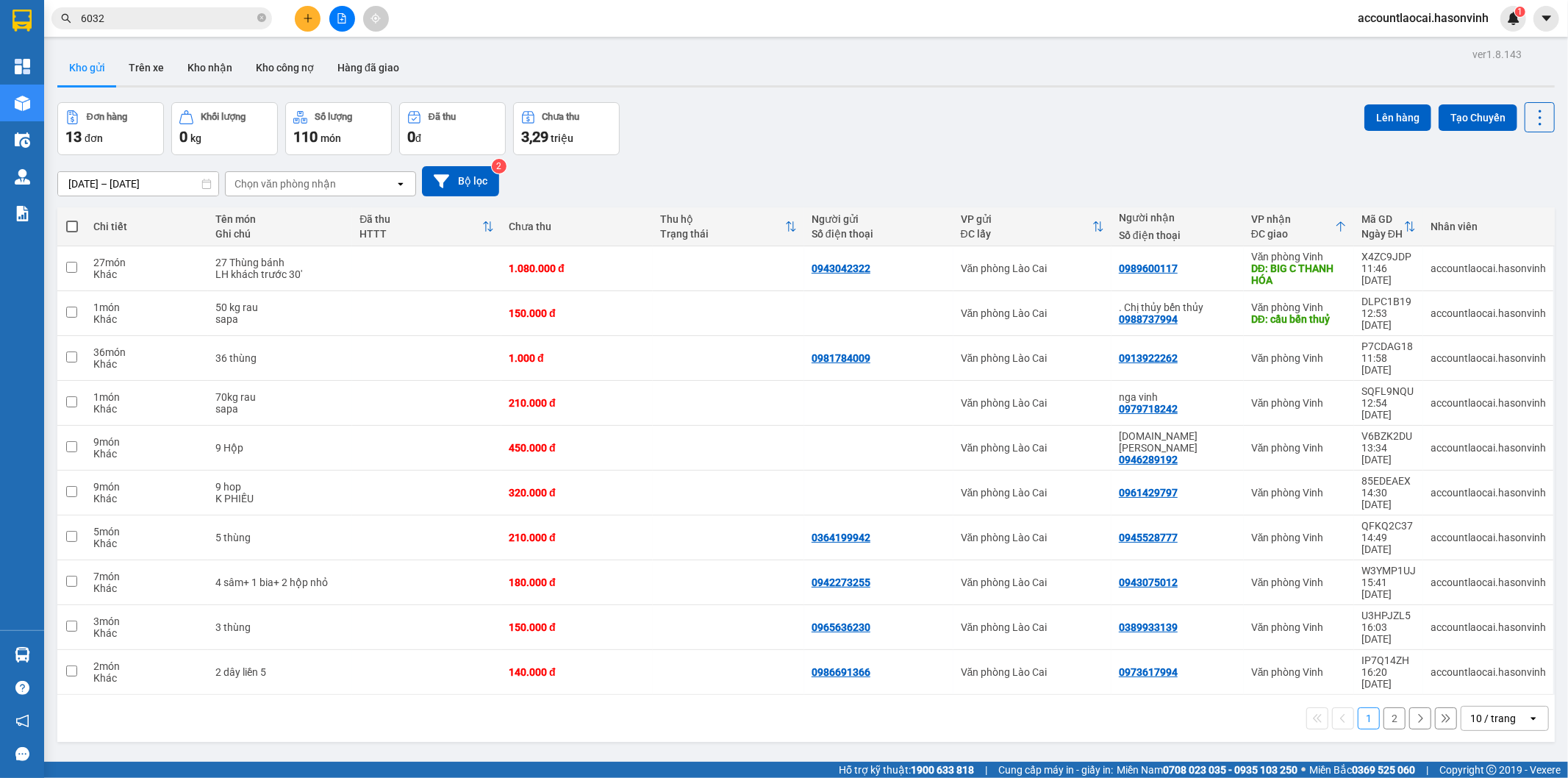
click at [1384, 708] on button "2" at bounding box center [1394, 718] width 22 height 22
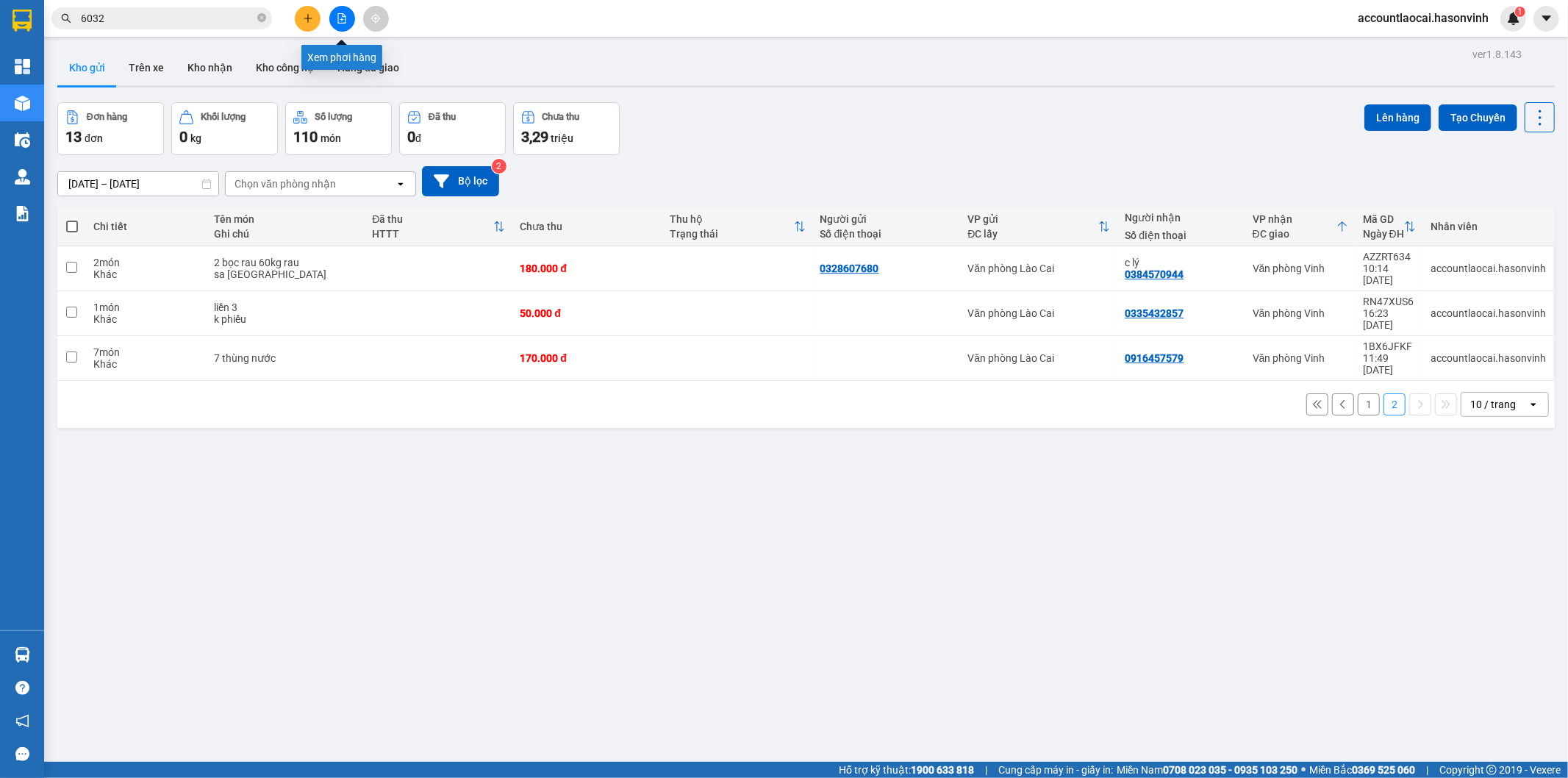
click at [339, 17] on icon "file-add" at bounding box center [341, 18] width 10 height 10
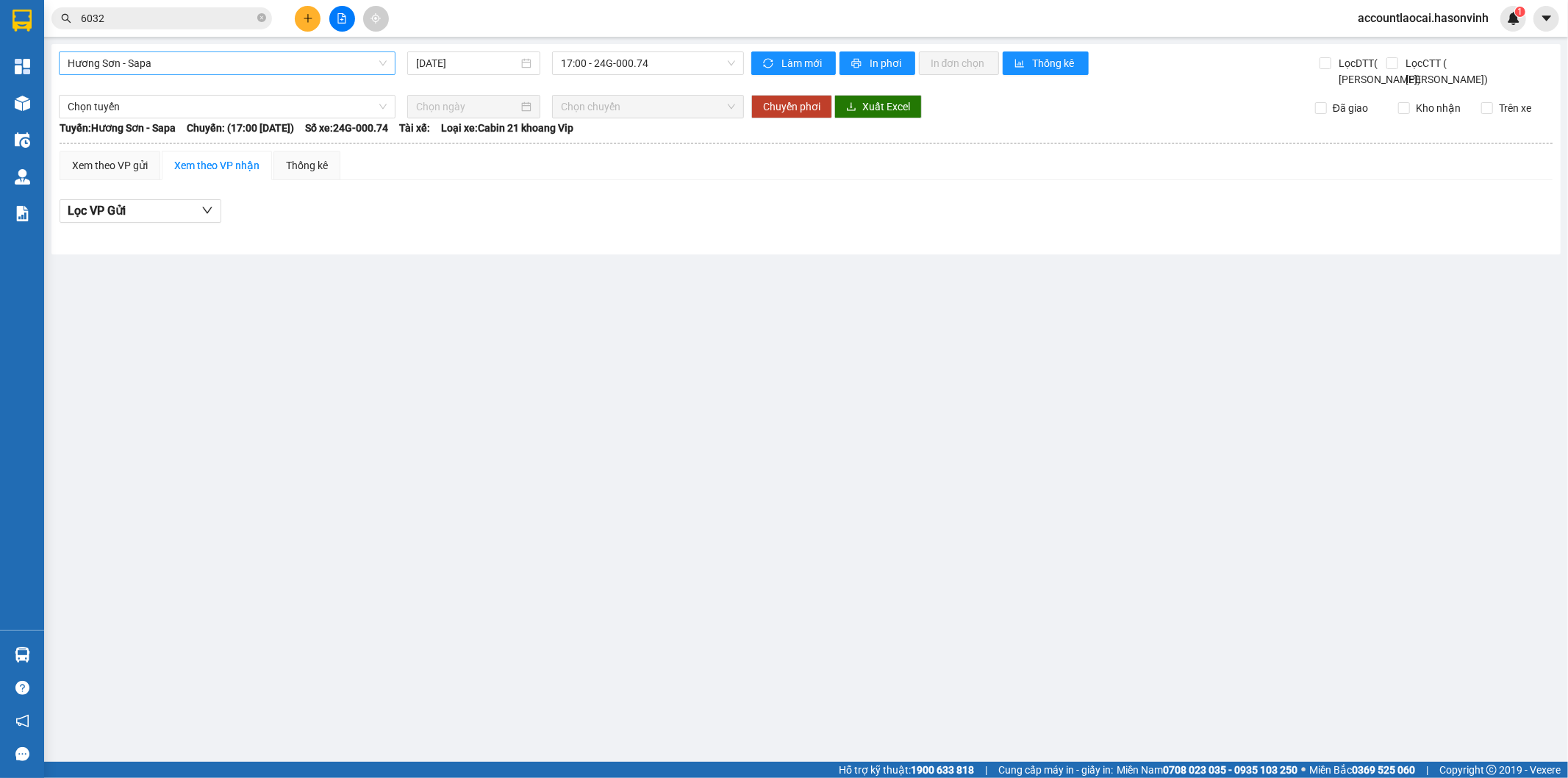
click at [232, 65] on span "Hương Sơn - Sapa" at bounding box center [227, 63] width 319 height 22
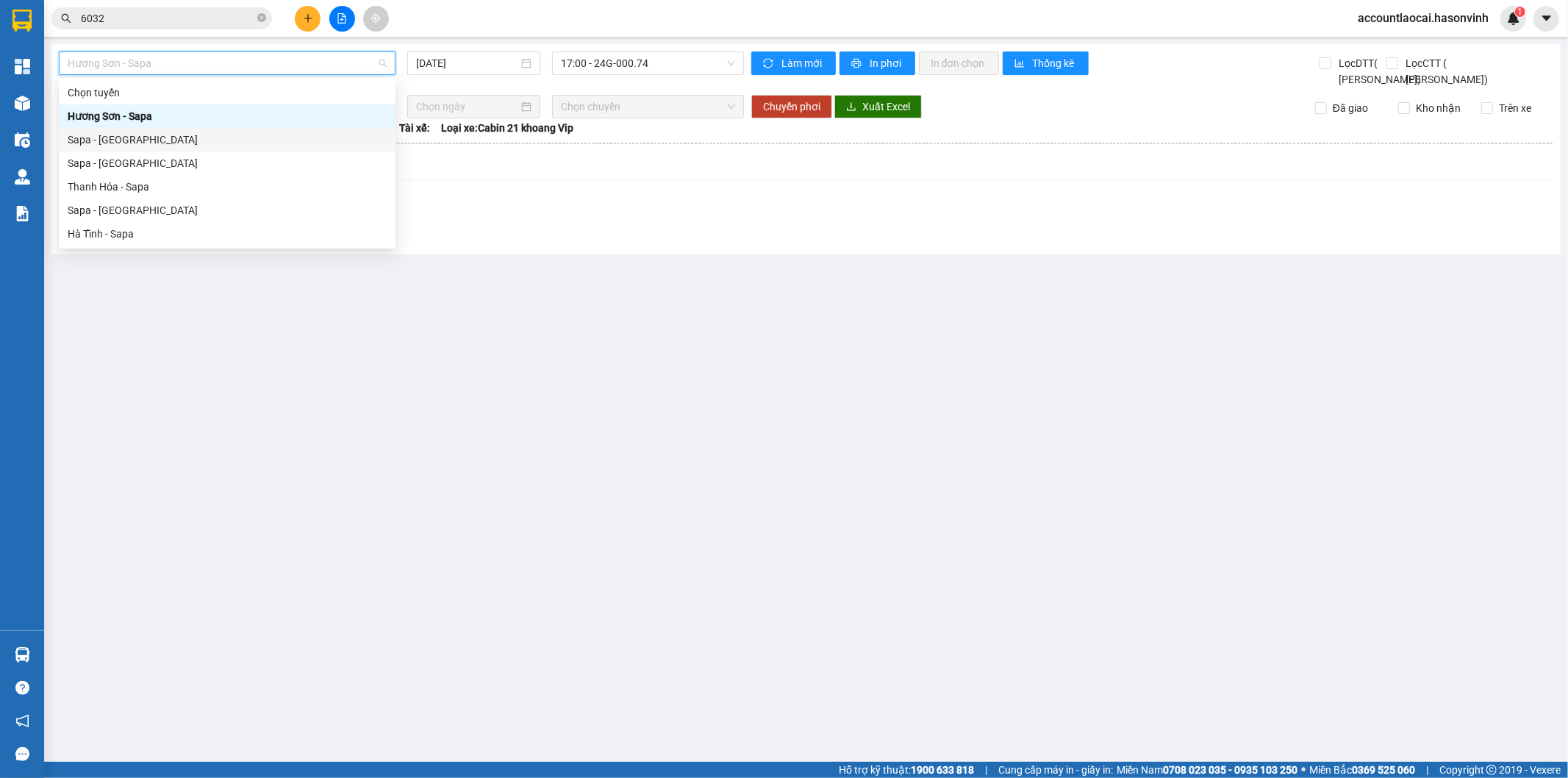
click at [187, 147] on div "Sapa - [GEOGRAPHIC_DATA]" at bounding box center [227, 139] width 319 height 16
type input "[DATE]"
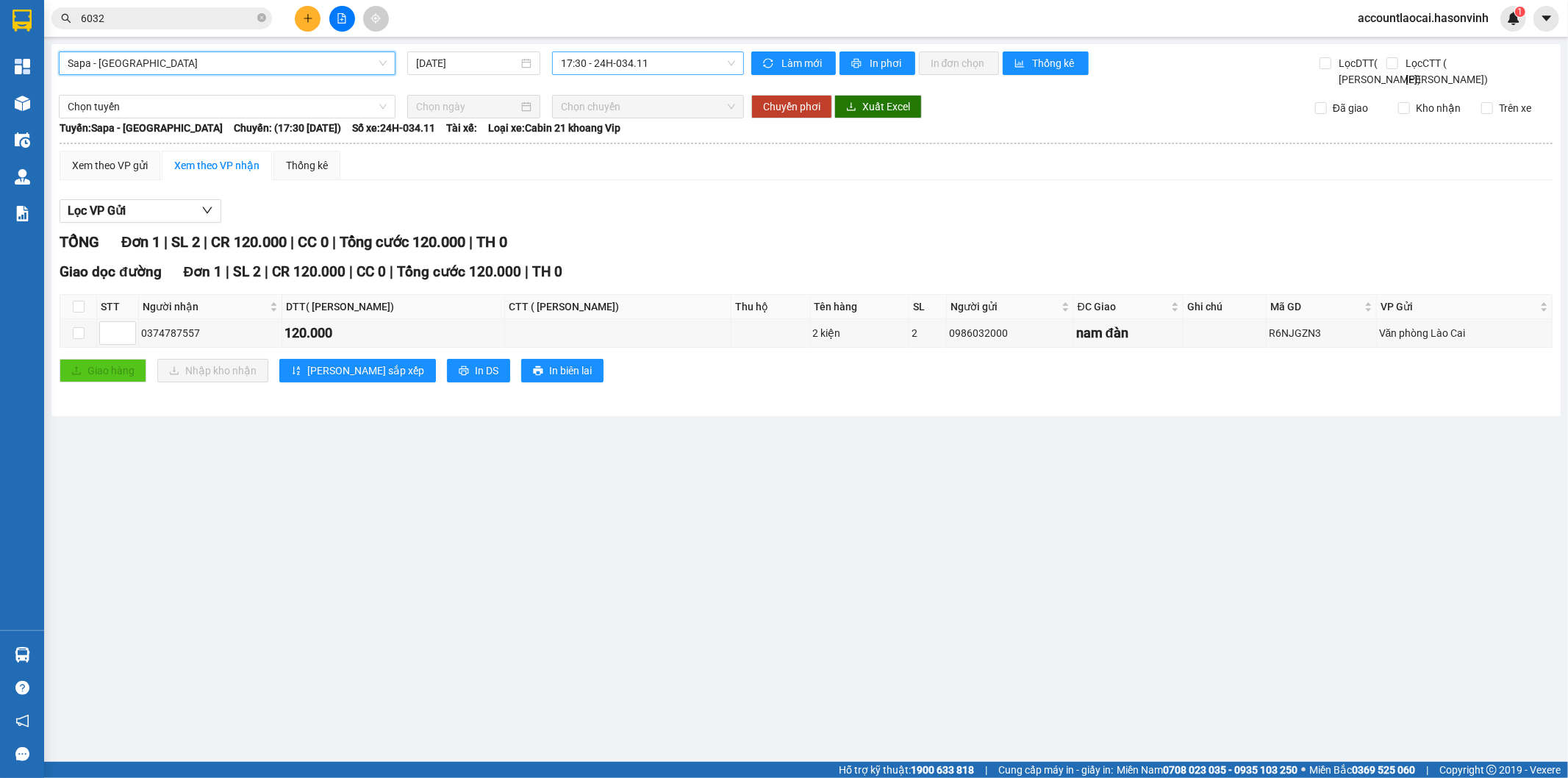
click at [620, 67] on span "17:30 - 24H-034.11" at bounding box center [647, 63] width 174 height 22
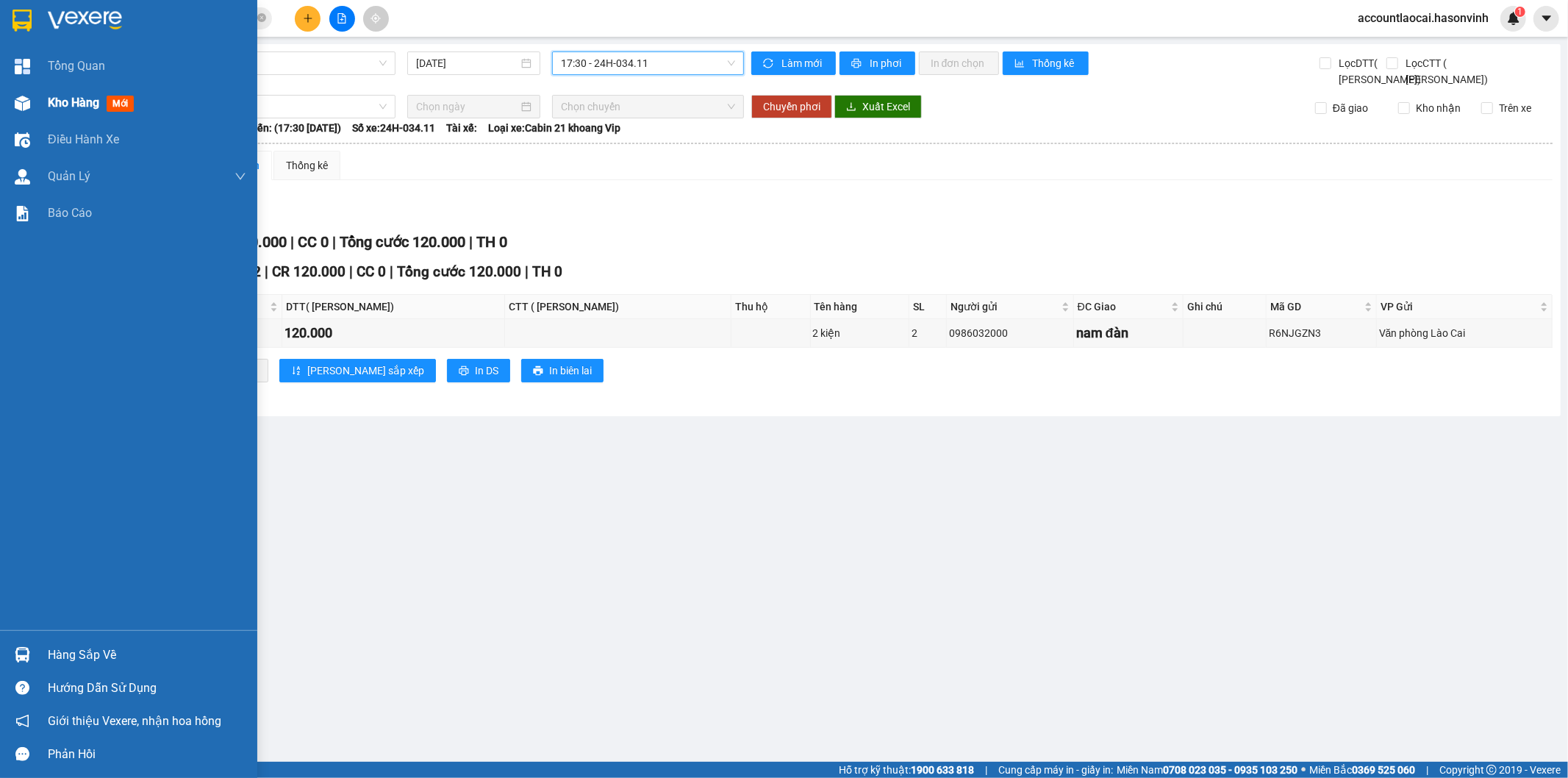
click at [34, 104] on div at bounding box center [22, 103] width 26 height 26
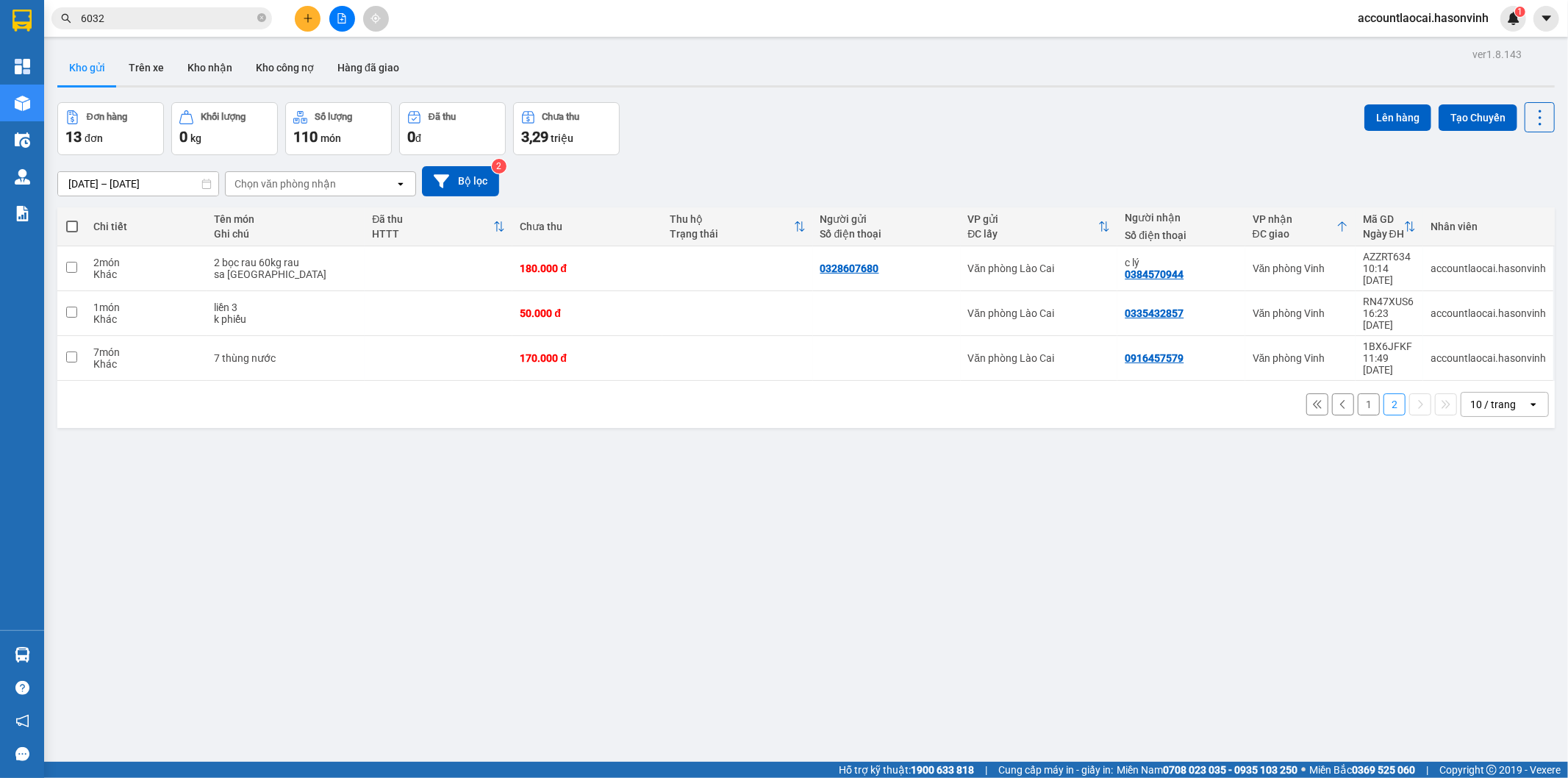
click at [1357, 394] on button "1" at bounding box center [1368, 405] width 22 height 22
